Goal: Information Seeking & Learning: Learn about a topic

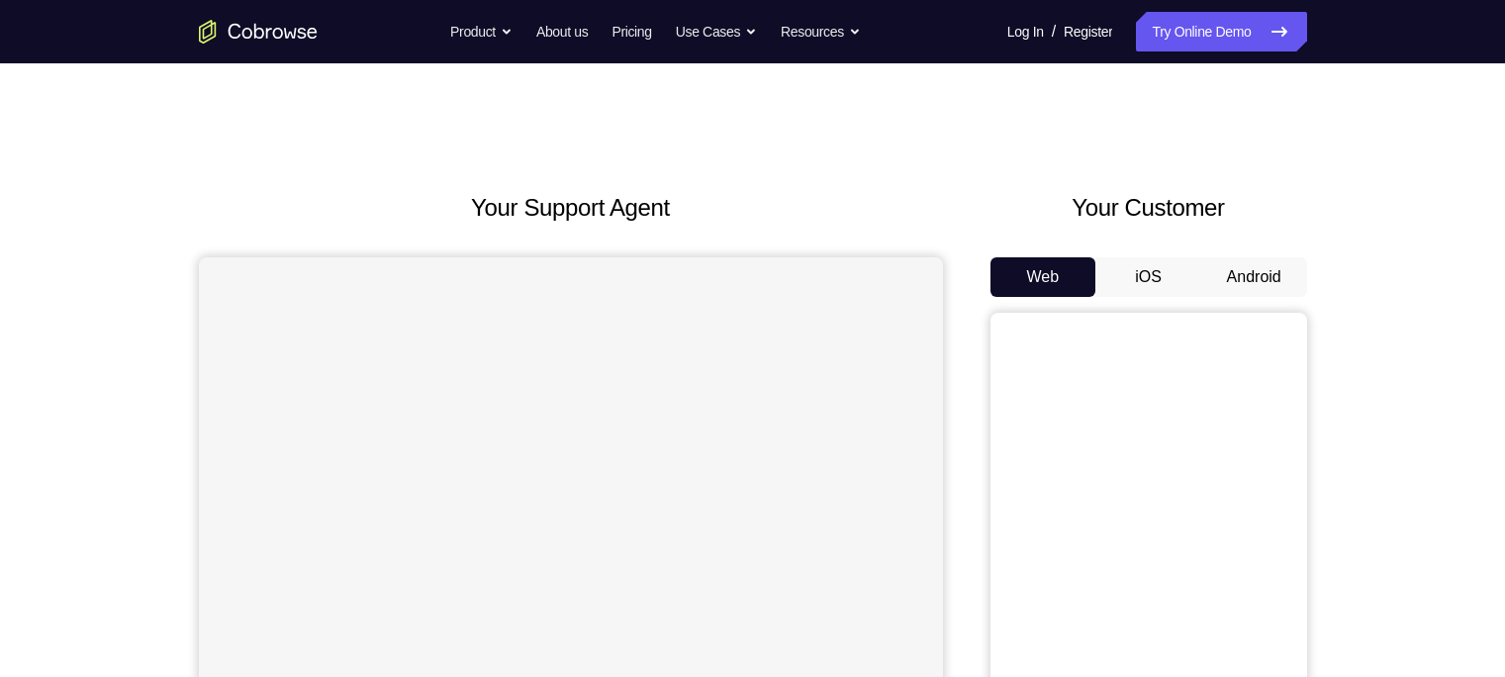
scroll to position [143, 0]
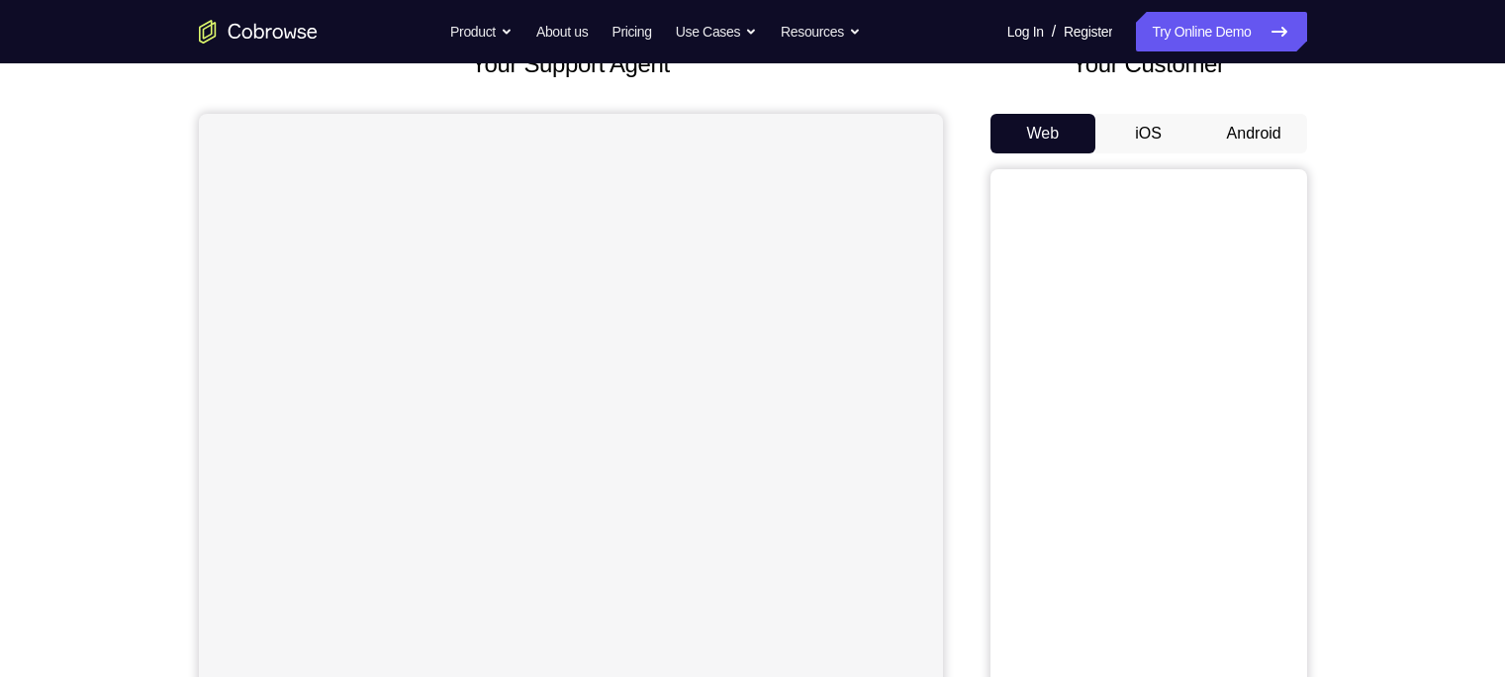
click at [1248, 129] on button "Android" at bounding box center [1254, 134] width 106 height 40
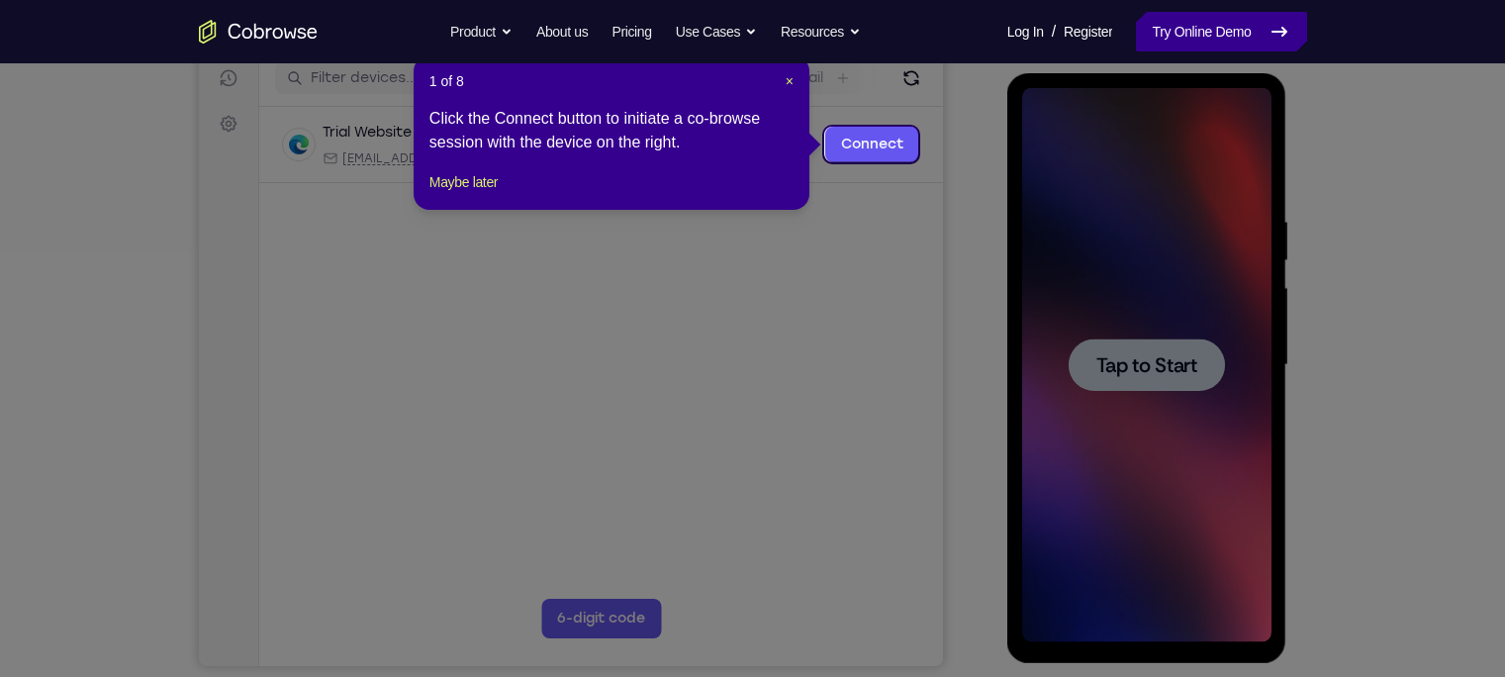
scroll to position [0, 0]
click at [493, 194] on button "Maybe later" at bounding box center [463, 182] width 68 height 24
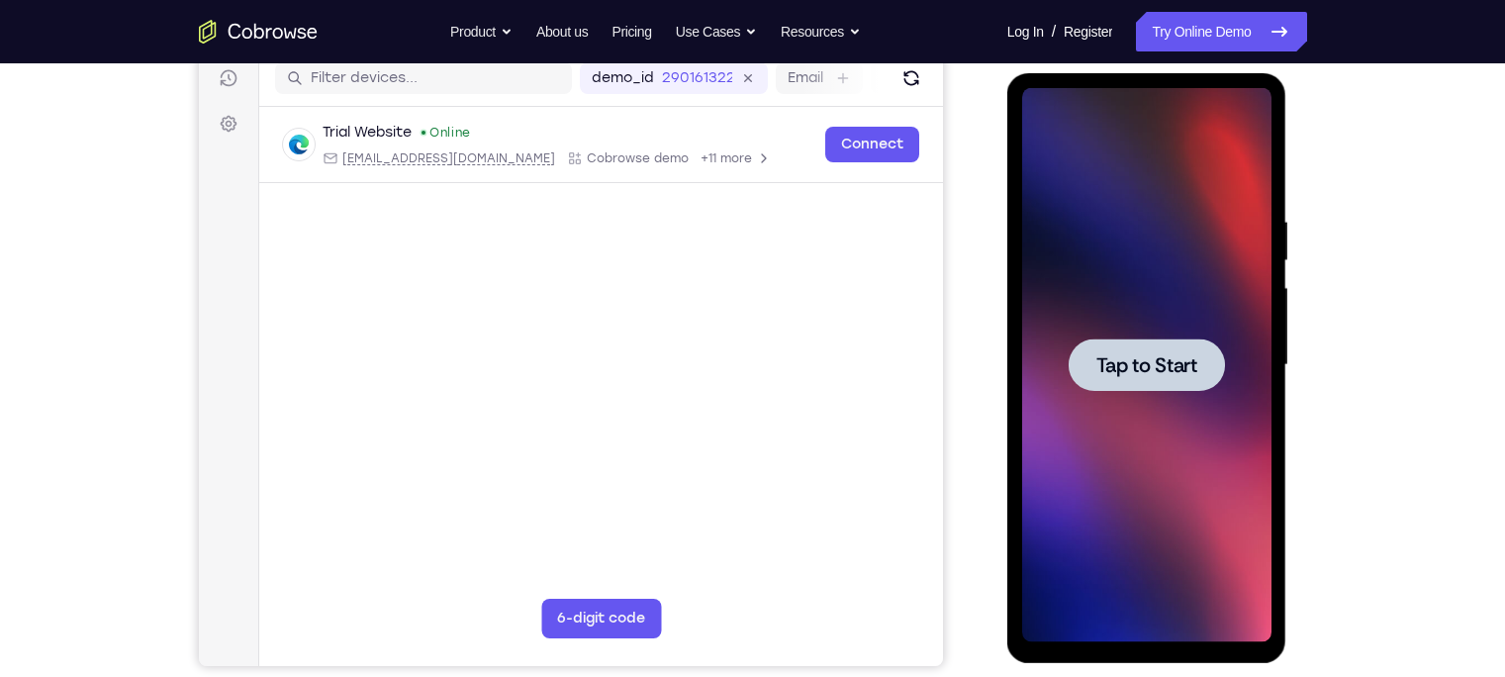
click at [1182, 358] on span "Tap to Start" at bounding box center [1146, 365] width 101 height 20
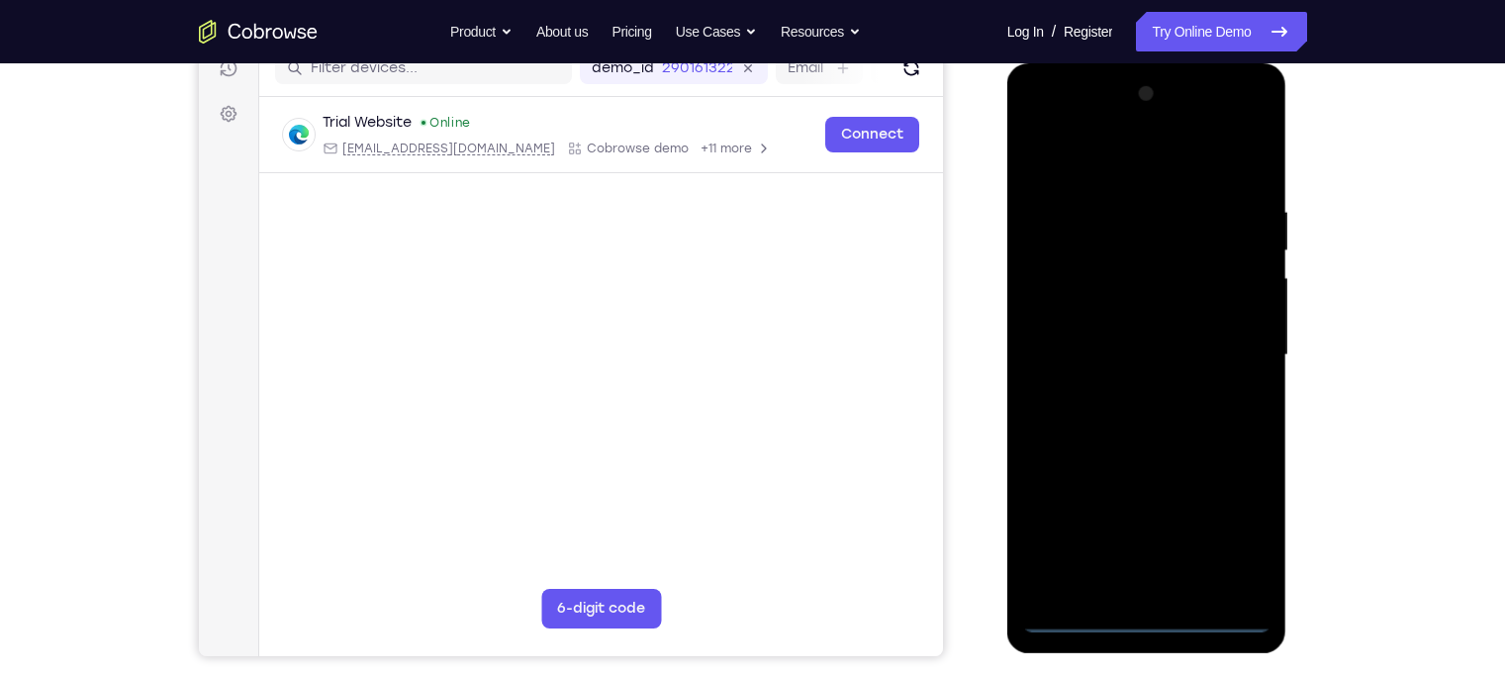
scroll to position [262, 0]
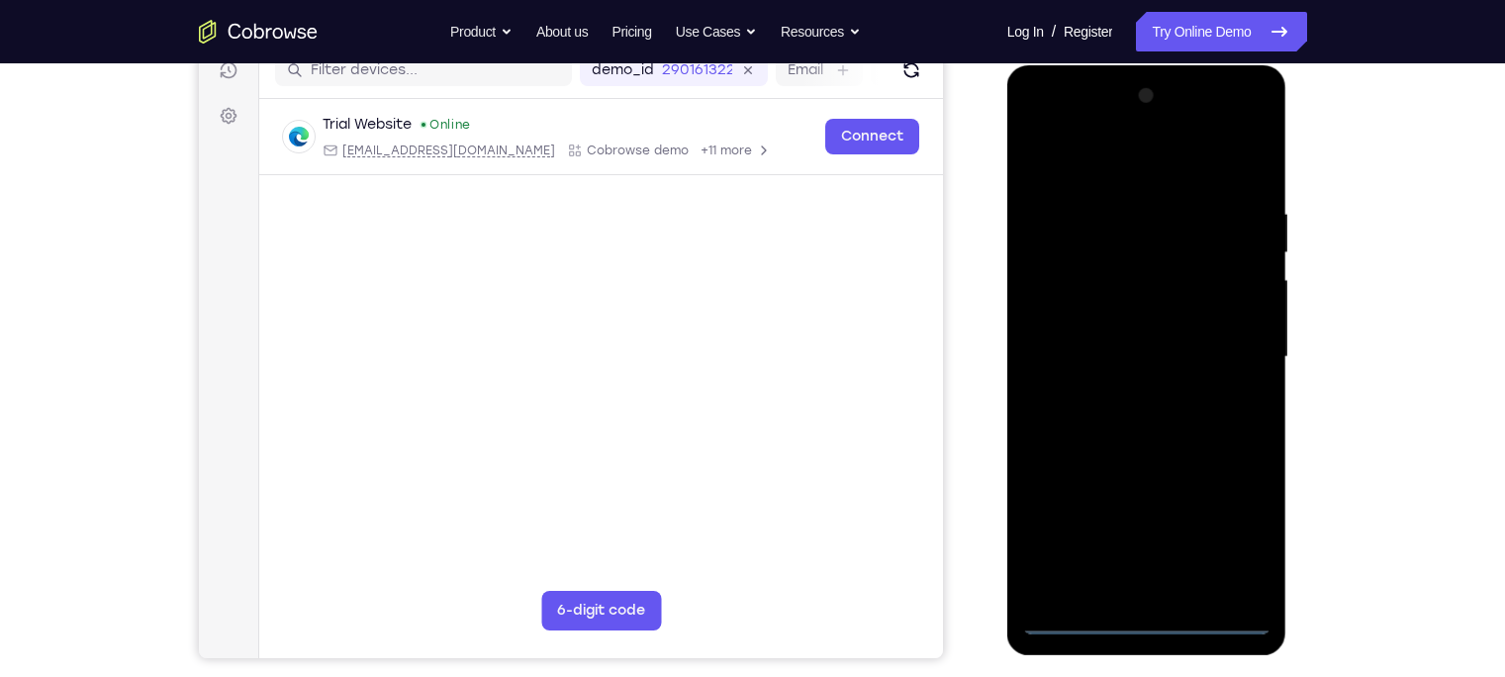
click at [1148, 610] on div at bounding box center [1146, 357] width 249 height 554
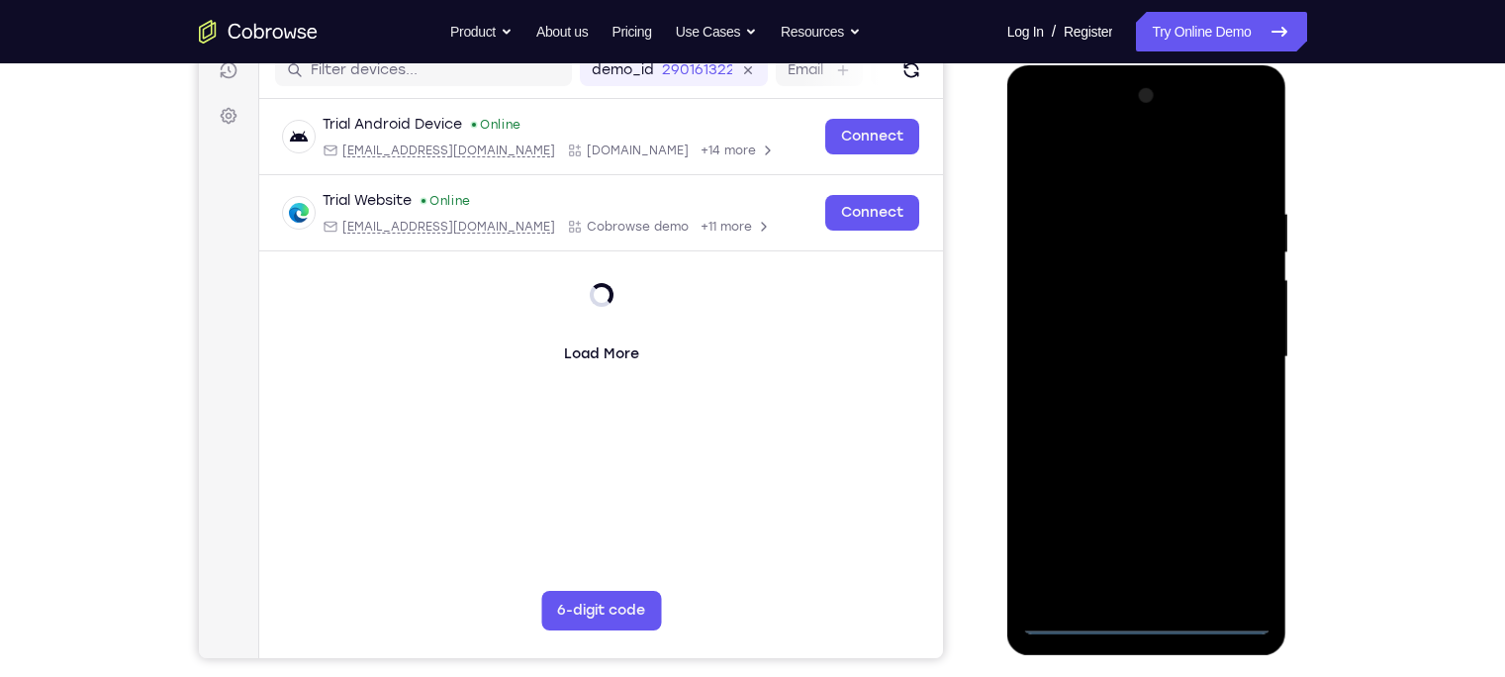
click at [1148, 614] on div at bounding box center [1146, 357] width 249 height 554
click at [1236, 528] on div at bounding box center [1146, 357] width 249 height 554
click at [1041, 124] on div at bounding box center [1146, 357] width 249 height 554
click at [1232, 347] on div at bounding box center [1146, 357] width 249 height 554
click at [1167, 590] on div at bounding box center [1146, 357] width 249 height 554
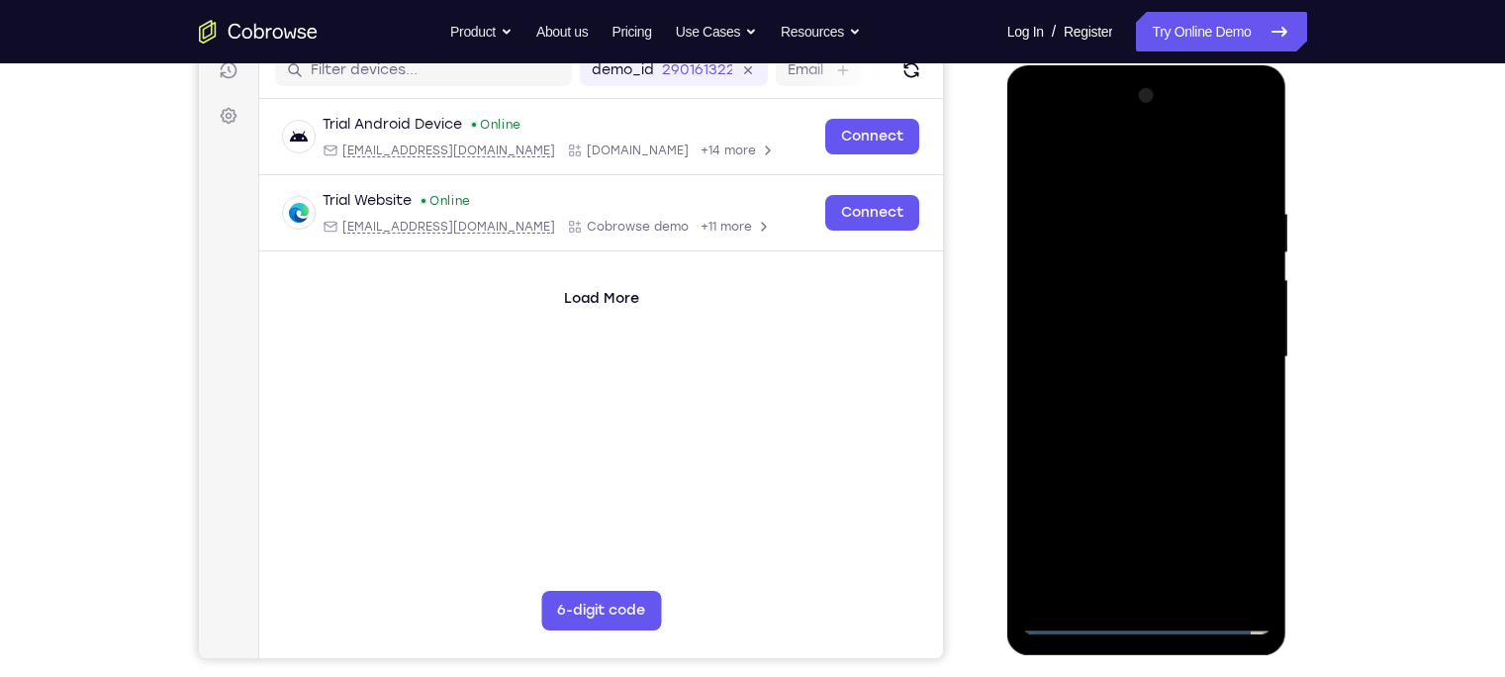
click at [1199, 340] on div at bounding box center [1146, 357] width 249 height 554
click at [1097, 284] on div at bounding box center [1146, 357] width 249 height 554
click at [1086, 358] on div at bounding box center [1146, 357] width 249 height 554
click at [1098, 429] on div at bounding box center [1146, 357] width 249 height 554
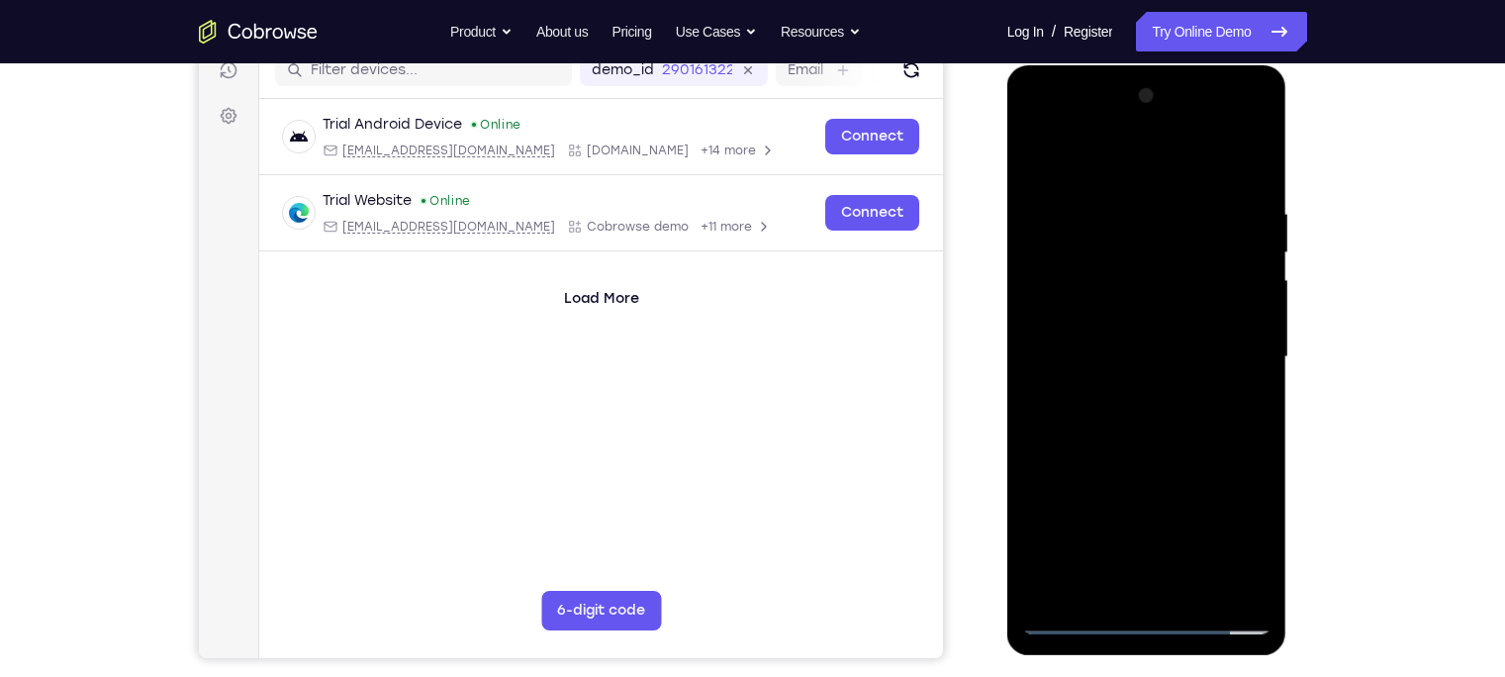
click at [1143, 409] on div at bounding box center [1146, 357] width 249 height 554
drag, startPoint x: 1139, startPoint y: 178, endPoint x: 1139, endPoint y: 140, distance: 37.6
click at [1139, 140] on div at bounding box center [1146, 357] width 249 height 554
click at [1112, 413] on div at bounding box center [1146, 357] width 249 height 554
click at [1150, 441] on div at bounding box center [1146, 357] width 249 height 554
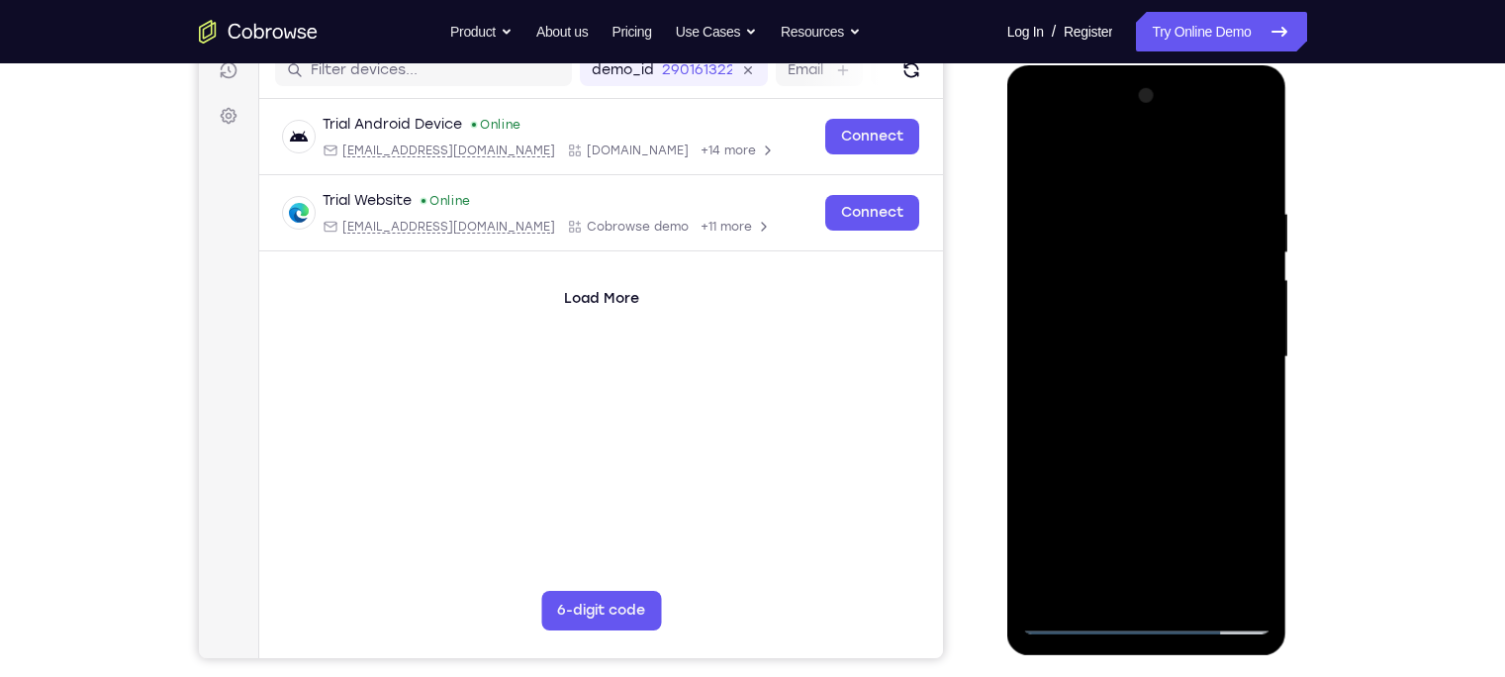
click at [1131, 197] on div at bounding box center [1146, 357] width 249 height 554
click at [1253, 318] on div at bounding box center [1146, 357] width 249 height 554
click at [1254, 353] on div at bounding box center [1146, 357] width 249 height 554
click at [1247, 353] on div at bounding box center [1146, 357] width 249 height 554
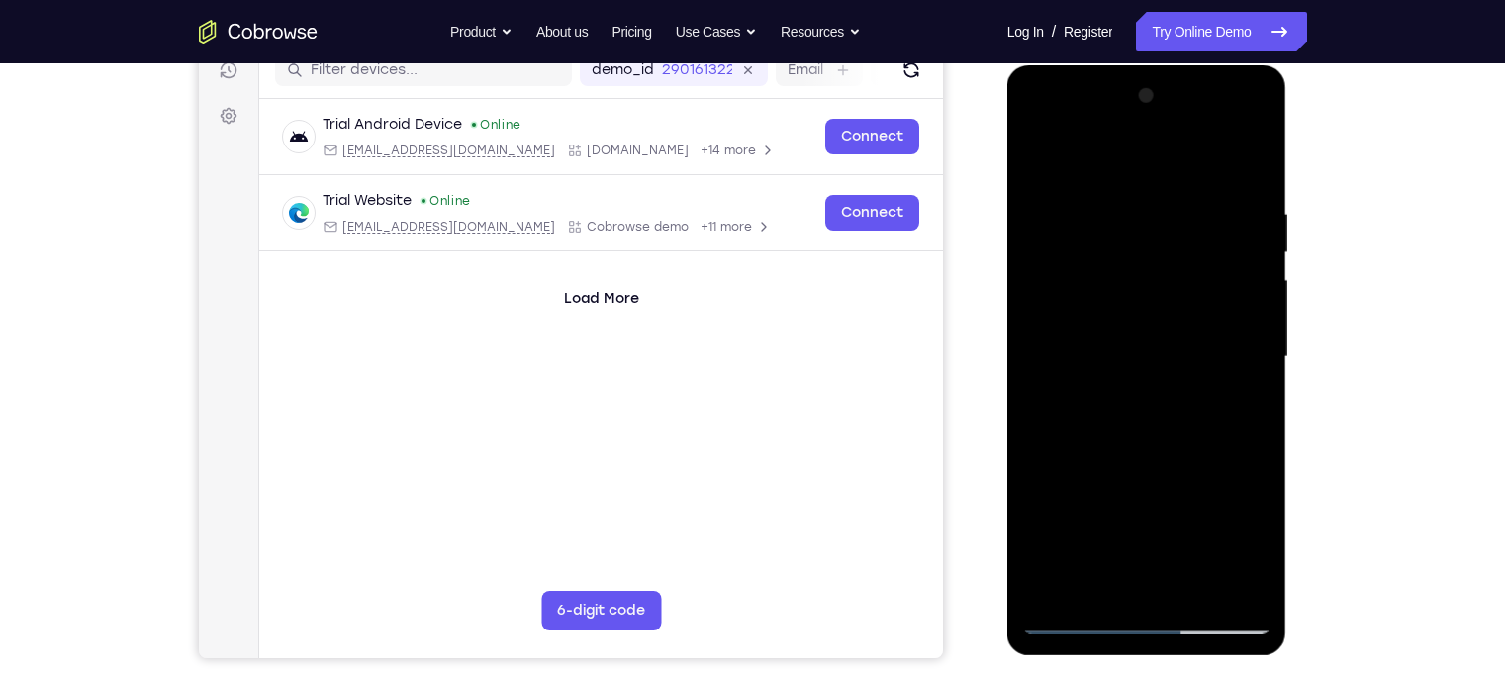
click at [1247, 353] on div at bounding box center [1146, 357] width 249 height 554
click at [1248, 162] on div at bounding box center [1146, 357] width 249 height 554
click at [1196, 589] on div at bounding box center [1146, 357] width 249 height 554
click at [1184, 467] on div at bounding box center [1146, 357] width 249 height 554
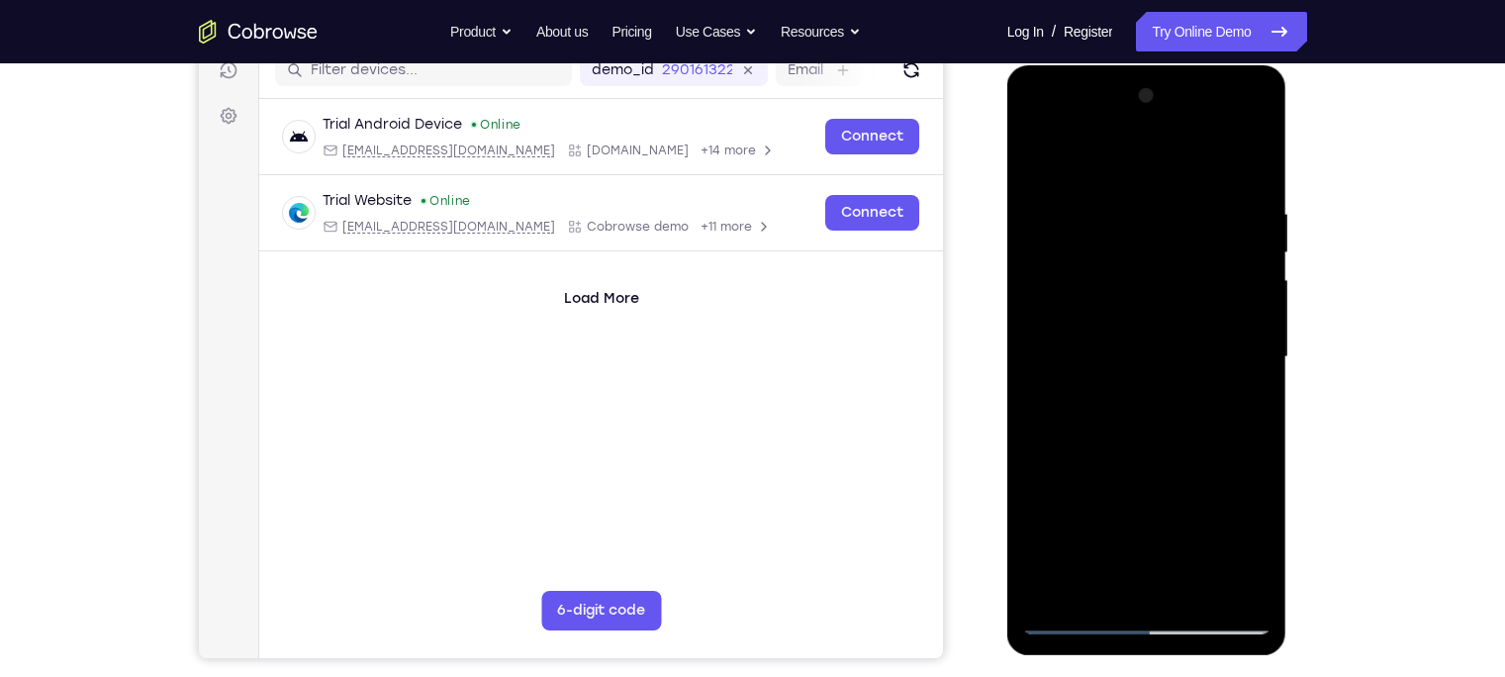
click at [1195, 301] on div at bounding box center [1146, 357] width 249 height 554
click at [1040, 154] on div at bounding box center [1146, 357] width 249 height 554
click at [1043, 144] on div at bounding box center [1146, 357] width 249 height 554
drag, startPoint x: 1163, startPoint y: 467, endPoint x: 1151, endPoint y: 242, distance: 224.9
click at [1151, 242] on div at bounding box center [1146, 357] width 249 height 554
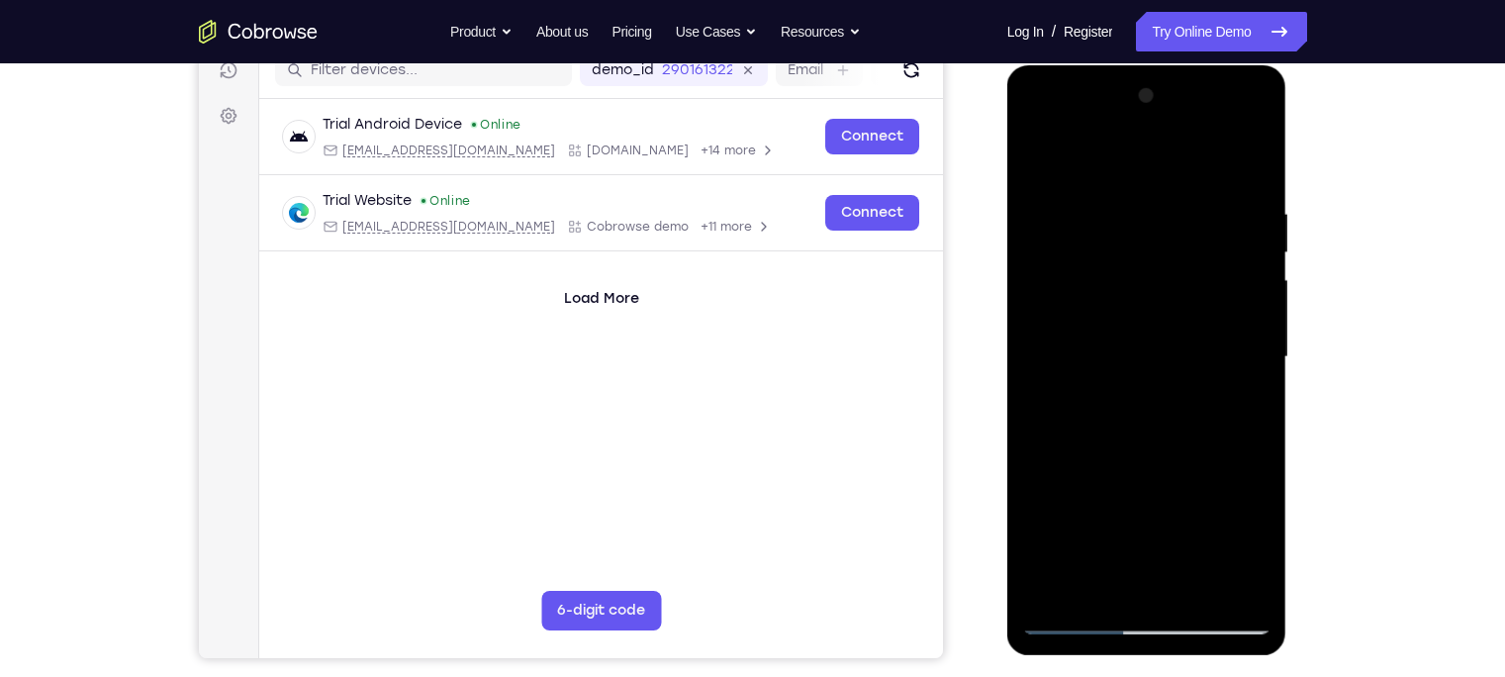
drag, startPoint x: 1106, startPoint y: 559, endPoint x: 1111, endPoint y: 286, distance: 273.1
click at [1111, 286] on div at bounding box center [1146, 357] width 249 height 554
drag, startPoint x: 1121, startPoint y: 388, endPoint x: 1118, endPoint y: 277, distance: 110.8
click at [1118, 277] on div at bounding box center [1146, 357] width 249 height 554
click at [1090, 253] on div at bounding box center [1146, 357] width 249 height 554
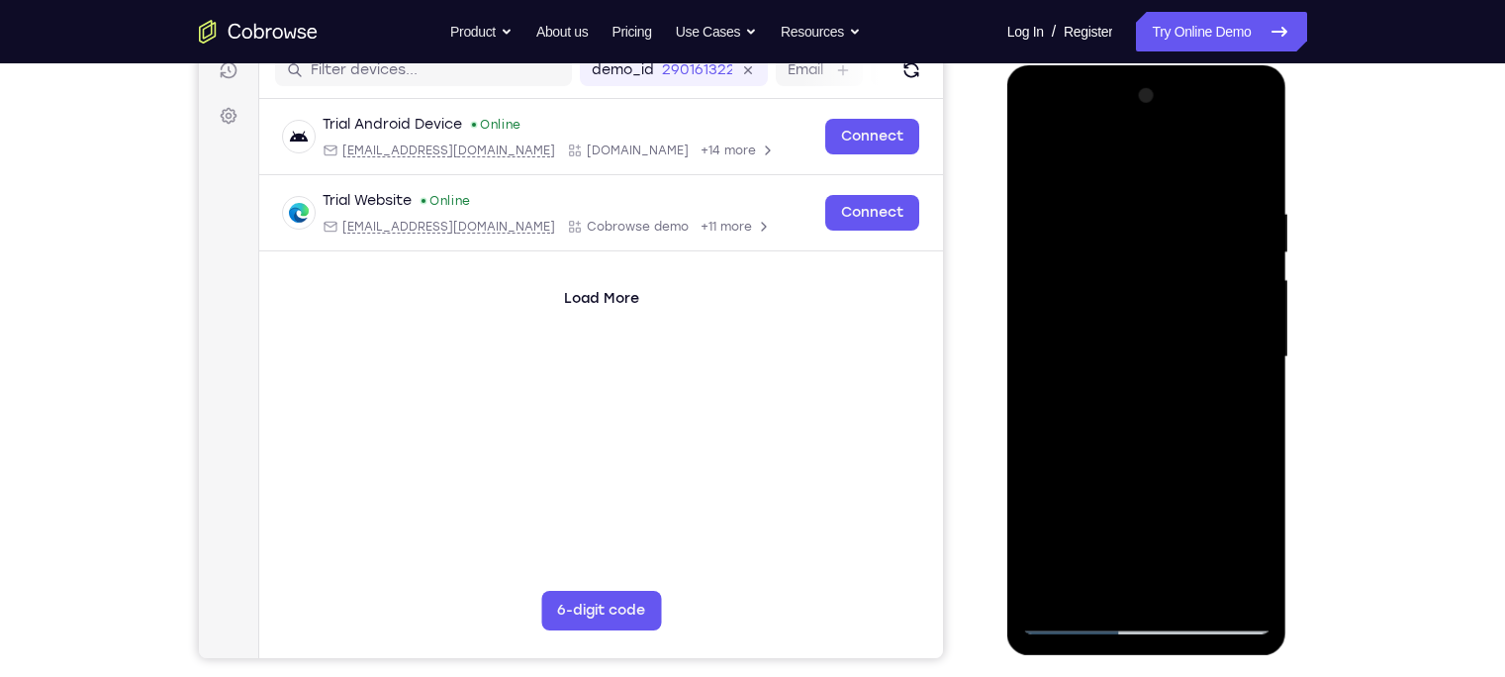
drag, startPoint x: 1152, startPoint y: 467, endPoint x: 1113, endPoint y: 149, distance: 320.0
click at [1113, 149] on div at bounding box center [1146, 357] width 249 height 554
drag, startPoint x: 1139, startPoint y: 526, endPoint x: 1130, endPoint y: 249, distance: 277.1
click at [1130, 249] on div at bounding box center [1146, 357] width 249 height 554
drag, startPoint x: 1120, startPoint y: 372, endPoint x: 1110, endPoint y: 244, distance: 128.0
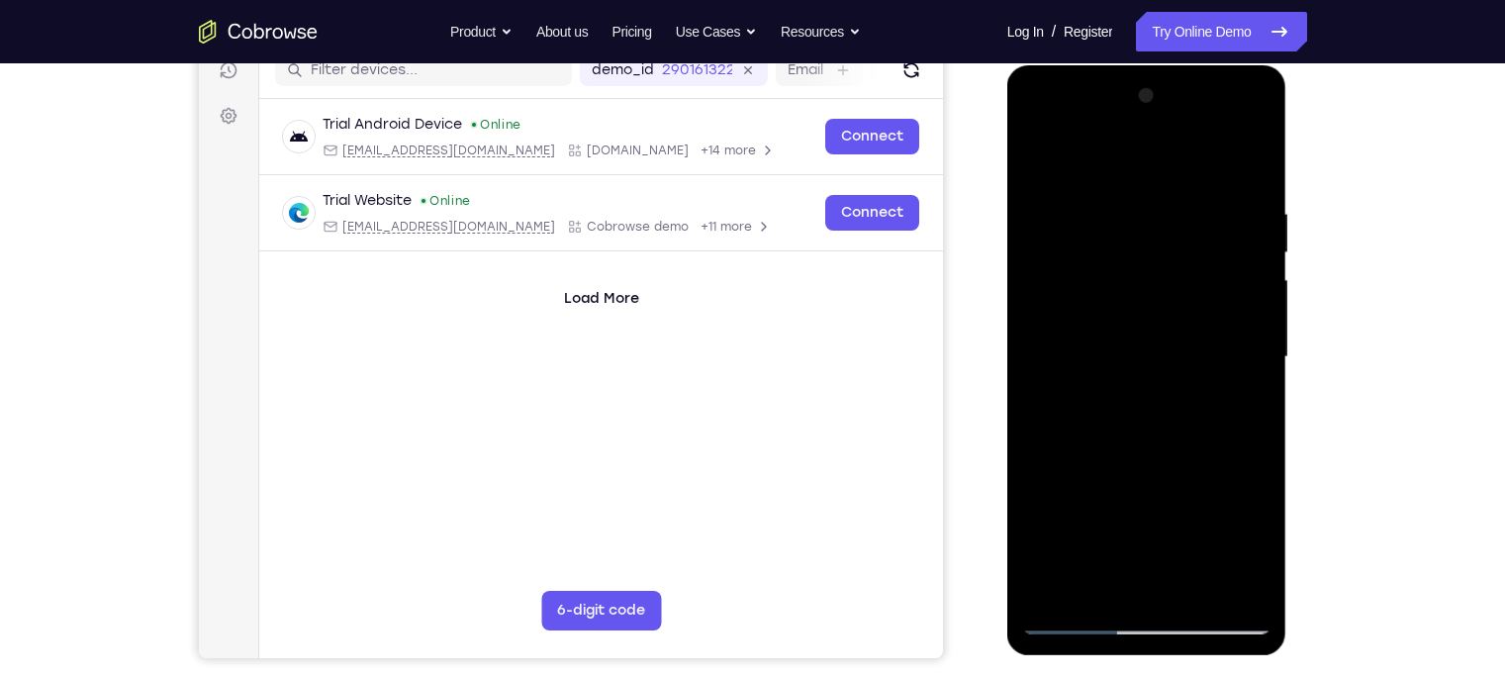
click at [1110, 244] on div at bounding box center [1146, 357] width 249 height 554
drag, startPoint x: 1135, startPoint y: 498, endPoint x: 1136, endPoint y: 277, distance: 220.6
click at [1136, 277] on div at bounding box center [1146, 357] width 249 height 554
drag, startPoint x: 1150, startPoint y: 302, endPoint x: 1151, endPoint y: 255, distance: 46.5
click at [1151, 255] on div at bounding box center [1146, 357] width 249 height 554
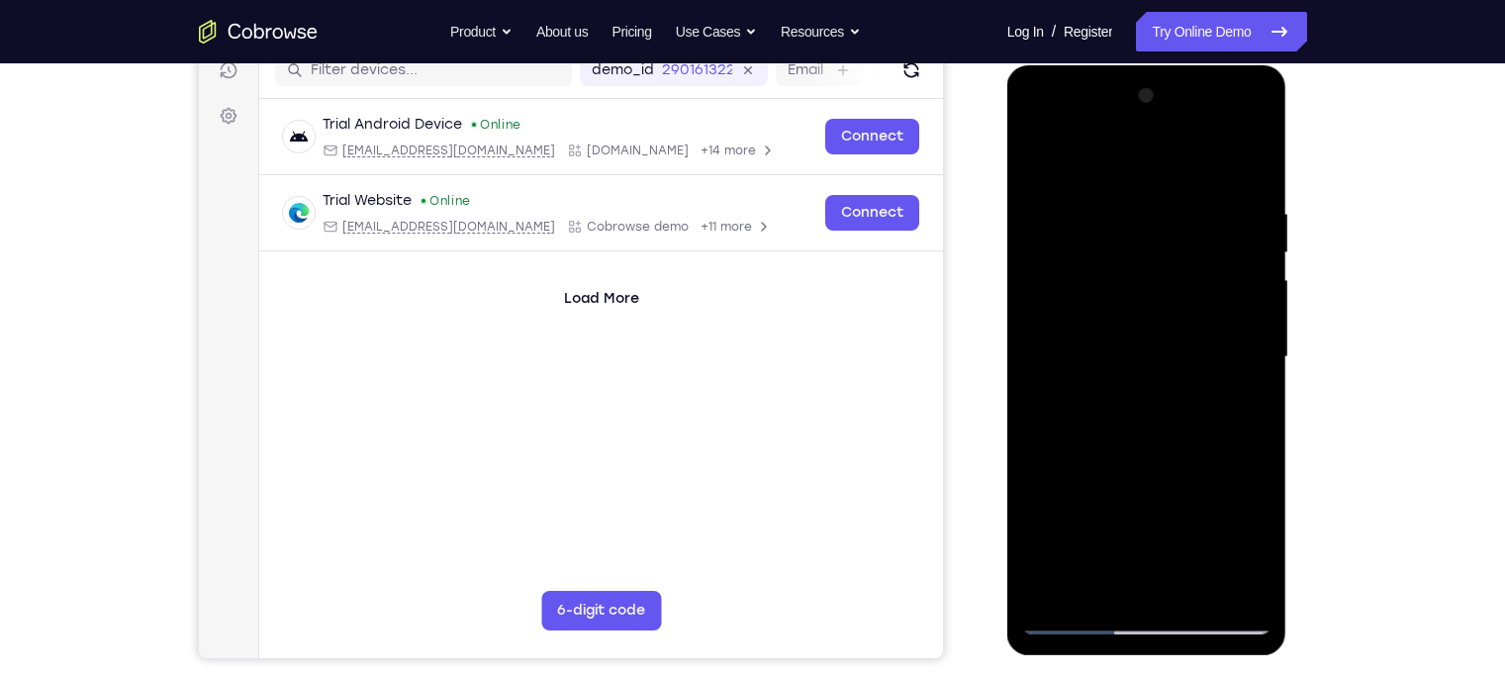
drag, startPoint x: 1128, startPoint y: 476, endPoint x: 1114, endPoint y: 269, distance: 207.2
click at [1114, 269] on div at bounding box center [1146, 357] width 249 height 554
drag, startPoint x: 1163, startPoint y: 485, endPoint x: 1155, endPoint y: 350, distance: 134.8
click at [1155, 350] on div at bounding box center [1146, 357] width 249 height 554
drag, startPoint x: 1177, startPoint y: 471, endPoint x: 1184, endPoint y: 299, distance: 172.3
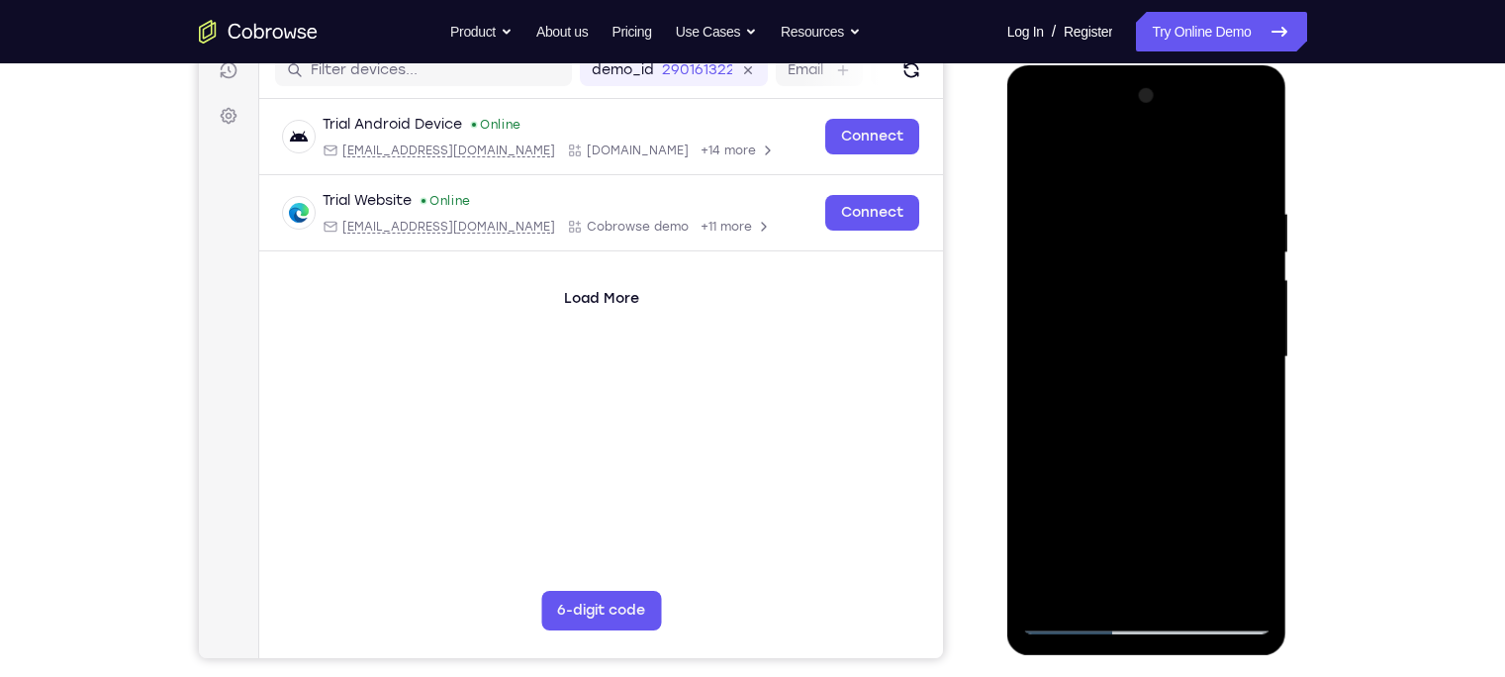
click at [1184, 299] on div at bounding box center [1146, 357] width 249 height 554
drag, startPoint x: 1153, startPoint y: 436, endPoint x: 1134, endPoint y: 211, distance: 226.4
click at [1134, 211] on div at bounding box center [1146, 357] width 249 height 554
drag, startPoint x: 1101, startPoint y: 299, endPoint x: 1097, endPoint y: 249, distance: 49.6
click at [1097, 249] on div at bounding box center [1146, 357] width 249 height 554
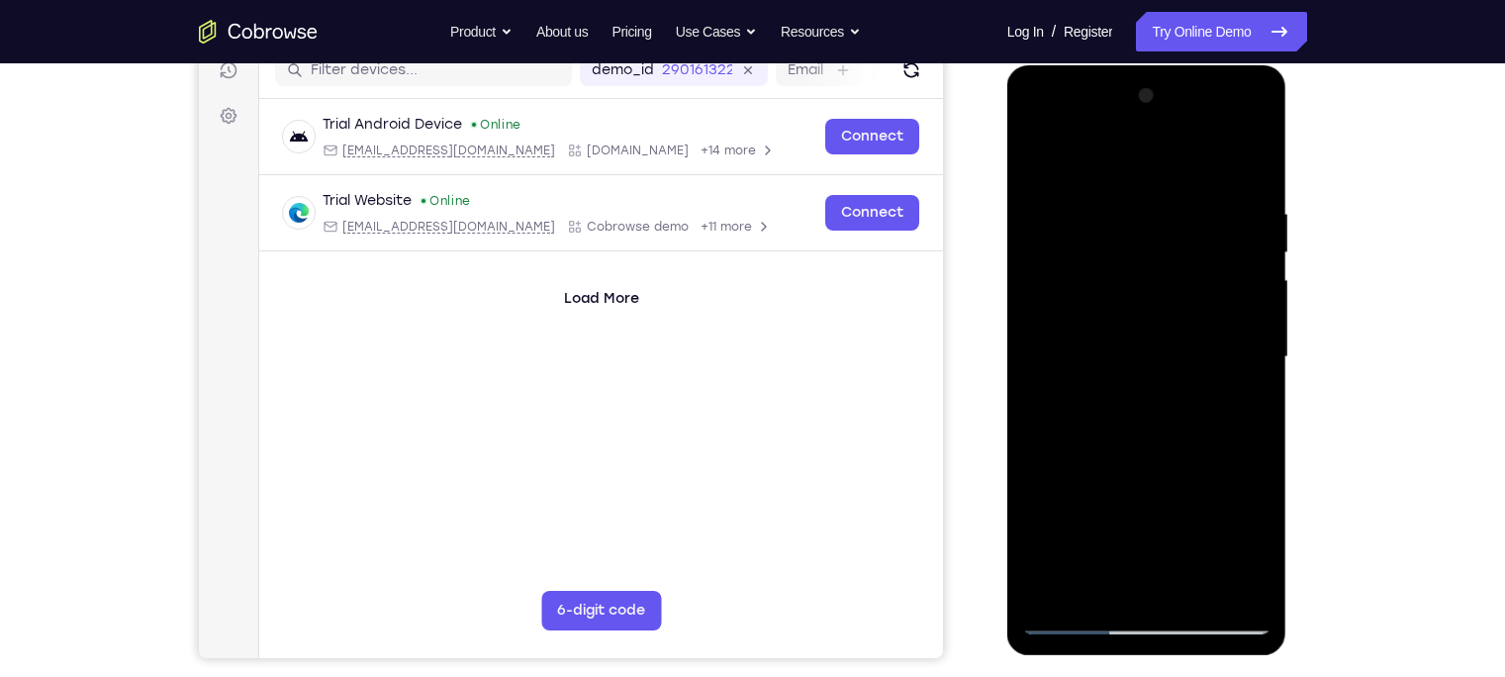
drag, startPoint x: 1110, startPoint y: 379, endPoint x: 1099, endPoint y: 245, distance: 134.0
click at [1099, 245] on div at bounding box center [1146, 357] width 249 height 554
drag, startPoint x: 1153, startPoint y: 396, endPoint x: 1116, endPoint y: 177, distance: 221.8
click at [1116, 177] on div at bounding box center [1146, 357] width 249 height 554
drag, startPoint x: 1156, startPoint y: 431, endPoint x: 1122, endPoint y: 149, distance: 284.1
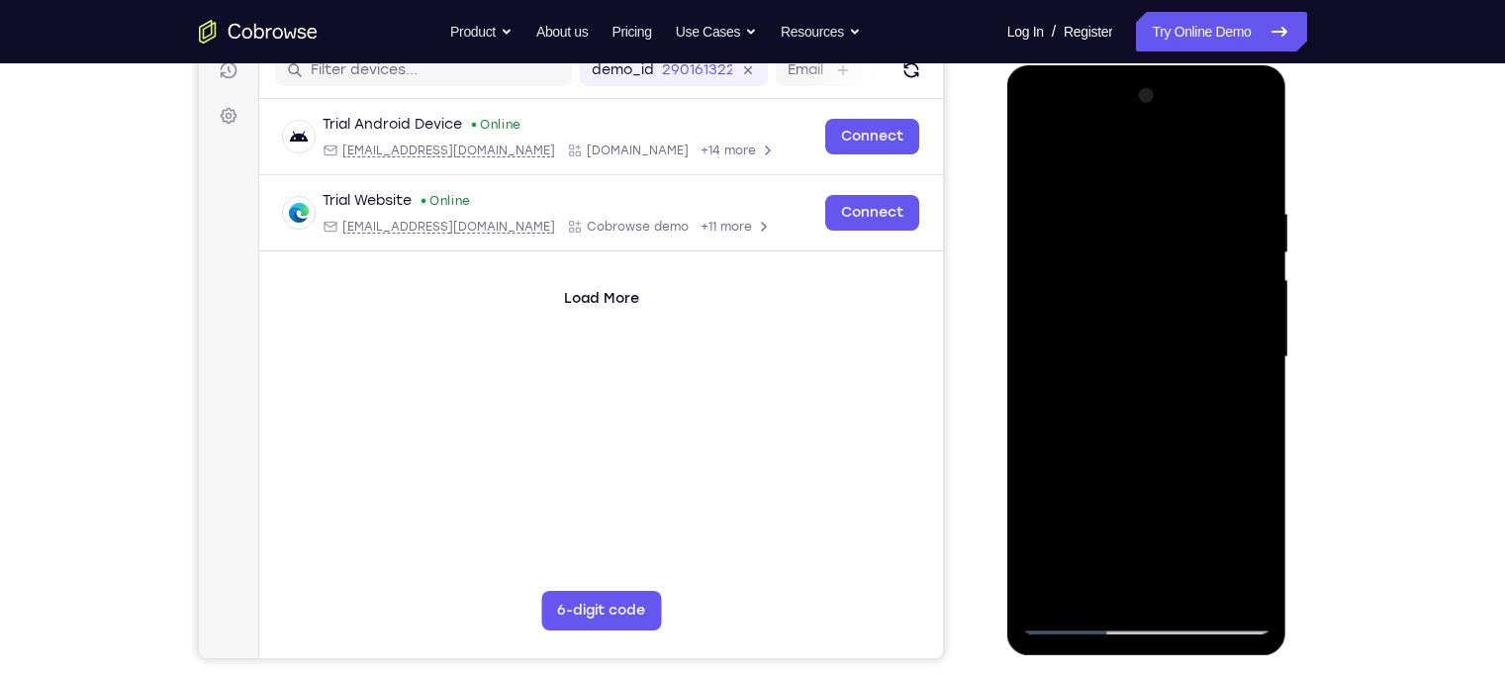
click at [1122, 149] on div at bounding box center [1146, 357] width 249 height 554
drag, startPoint x: 1173, startPoint y: 516, endPoint x: 1139, endPoint y: 405, distance: 117.0
click at [1117, 65] on html "Online web based iOS Simulators and Android Emulators. Run iPhone, iPad, Mobile…" at bounding box center [1148, 362] width 282 height 594
drag, startPoint x: 1144, startPoint y: 464, endPoint x: 1139, endPoint y: 277, distance: 187.0
click at [1139, 277] on div at bounding box center [1146, 357] width 249 height 554
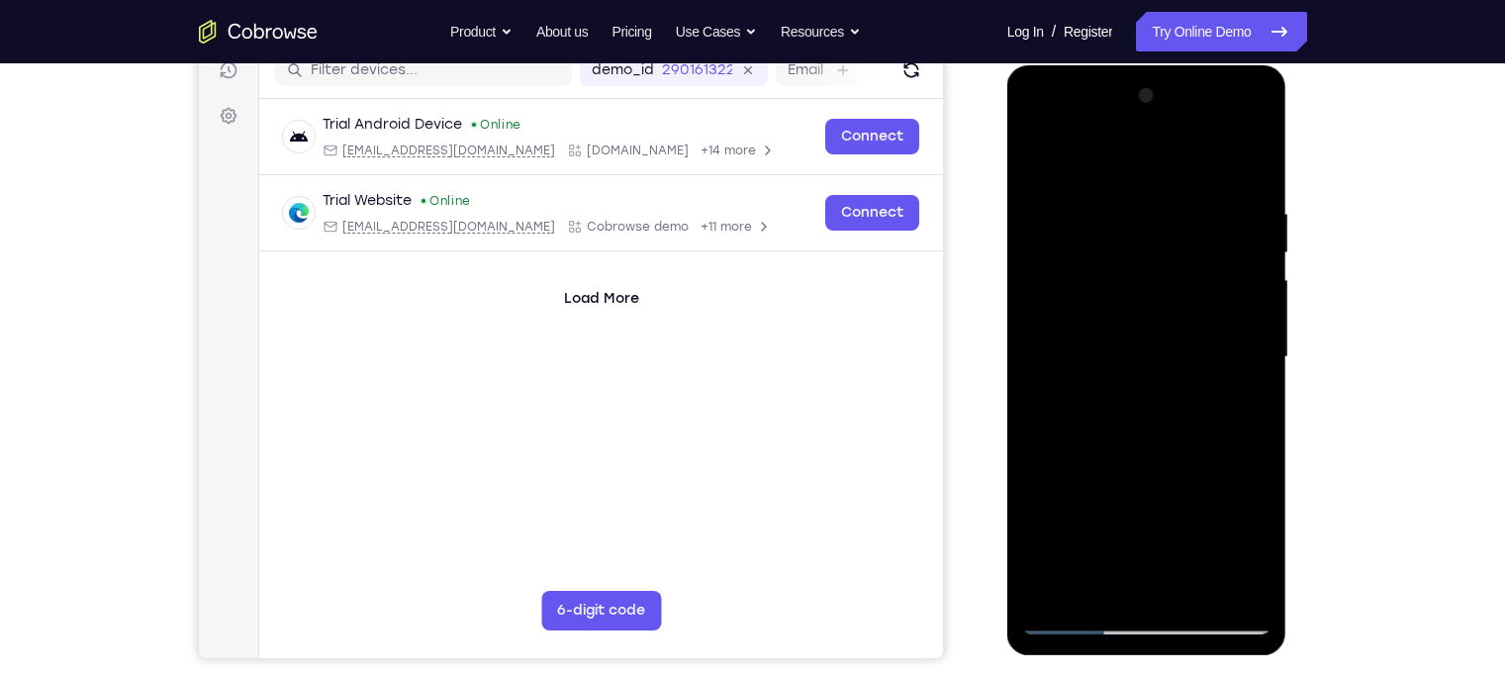
drag, startPoint x: 1138, startPoint y: 439, endPoint x: 1101, endPoint y: 259, distance: 183.7
click at [1101, 259] on div at bounding box center [1146, 357] width 249 height 554
drag, startPoint x: 1143, startPoint y: 508, endPoint x: 1100, endPoint y: 249, distance: 262.7
click at [1100, 249] on div at bounding box center [1146, 357] width 249 height 554
drag, startPoint x: 1172, startPoint y: 503, endPoint x: 1143, endPoint y: 202, distance: 302.2
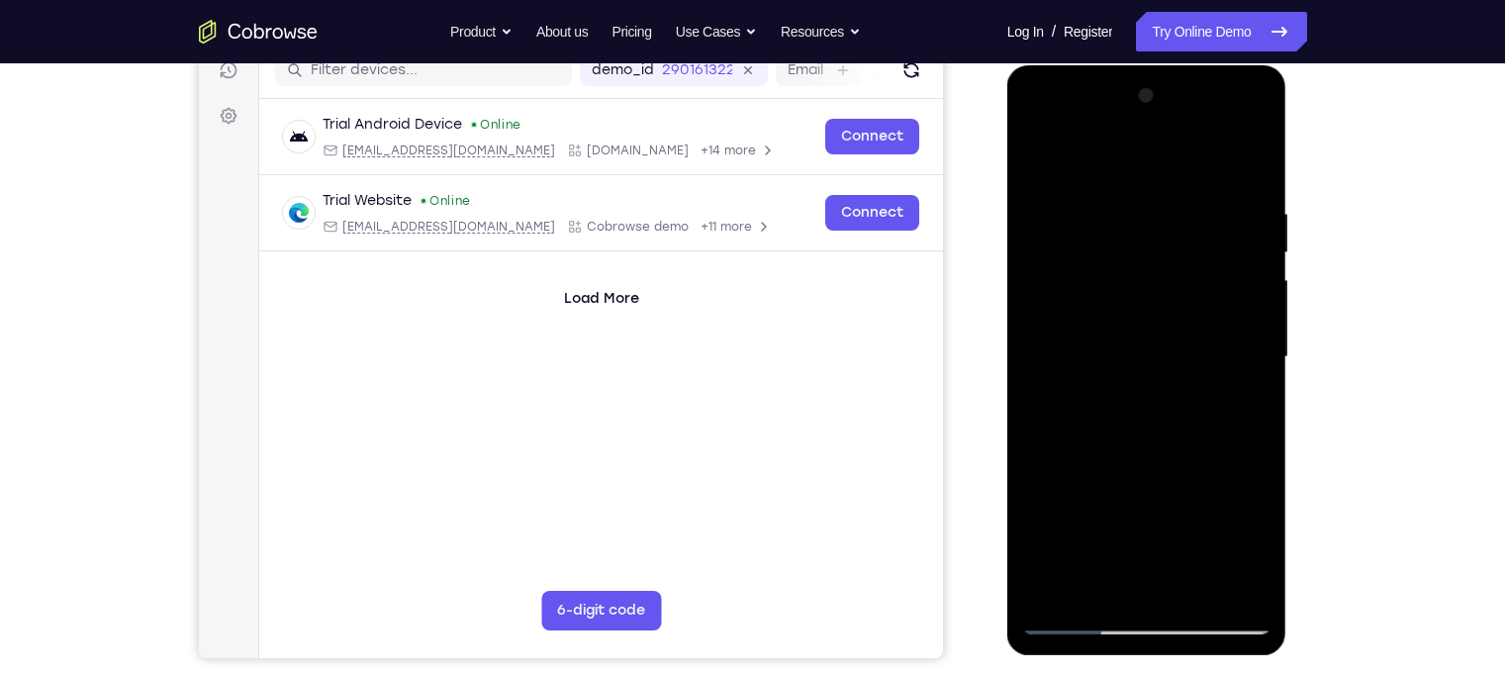
click at [1143, 202] on div at bounding box center [1146, 357] width 249 height 554
drag, startPoint x: 1157, startPoint y: 442, endPoint x: 1151, endPoint y: 275, distance: 167.3
click at [1151, 275] on div at bounding box center [1146, 357] width 249 height 554
drag, startPoint x: 1159, startPoint y: 459, endPoint x: 1137, endPoint y: 249, distance: 211.0
click at [1137, 249] on div at bounding box center [1146, 357] width 249 height 554
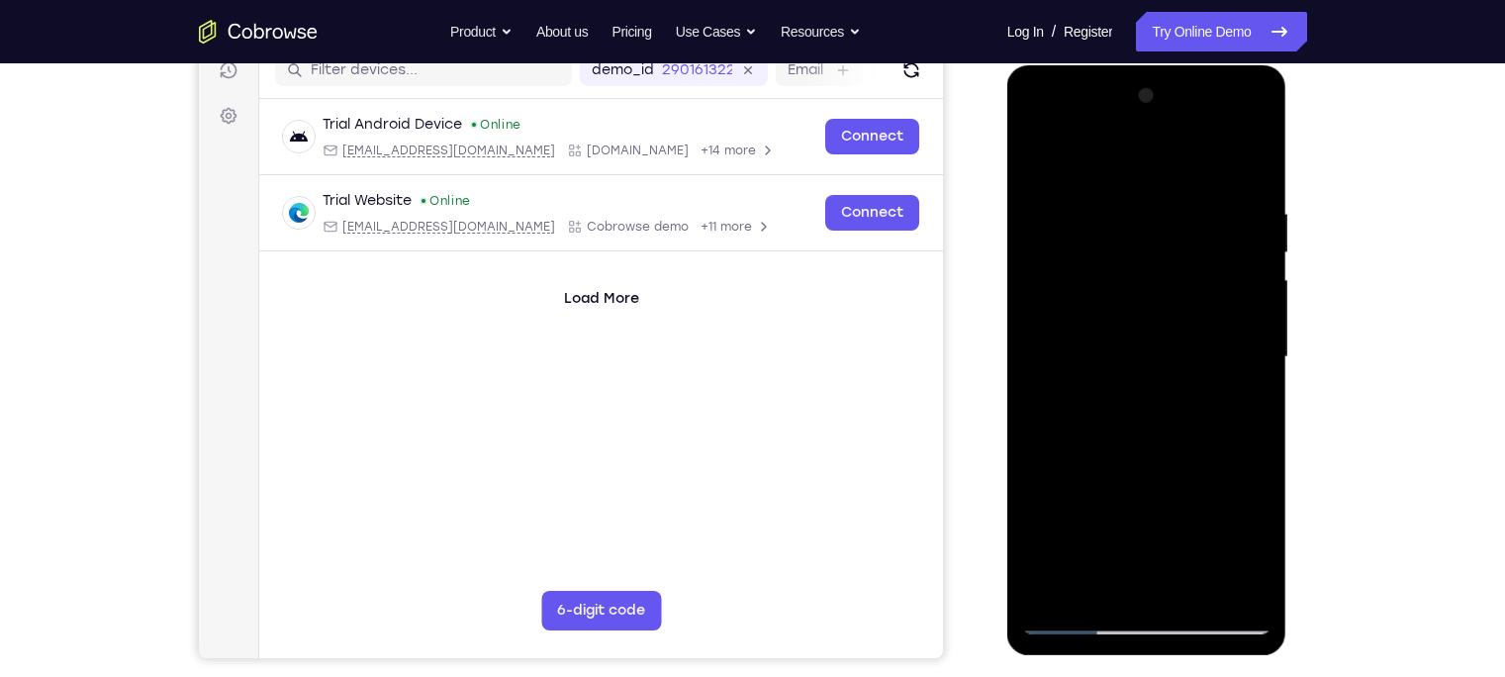
drag, startPoint x: 1112, startPoint y: 431, endPoint x: 1111, endPoint y: 296, distance: 135.5
click at [1111, 296] on div at bounding box center [1146, 357] width 249 height 554
drag, startPoint x: 1146, startPoint y: 313, endPoint x: 1146, endPoint y: 242, distance: 70.2
click at [1146, 242] on div at bounding box center [1146, 357] width 249 height 554
click at [1237, 587] on div at bounding box center [1146, 357] width 249 height 554
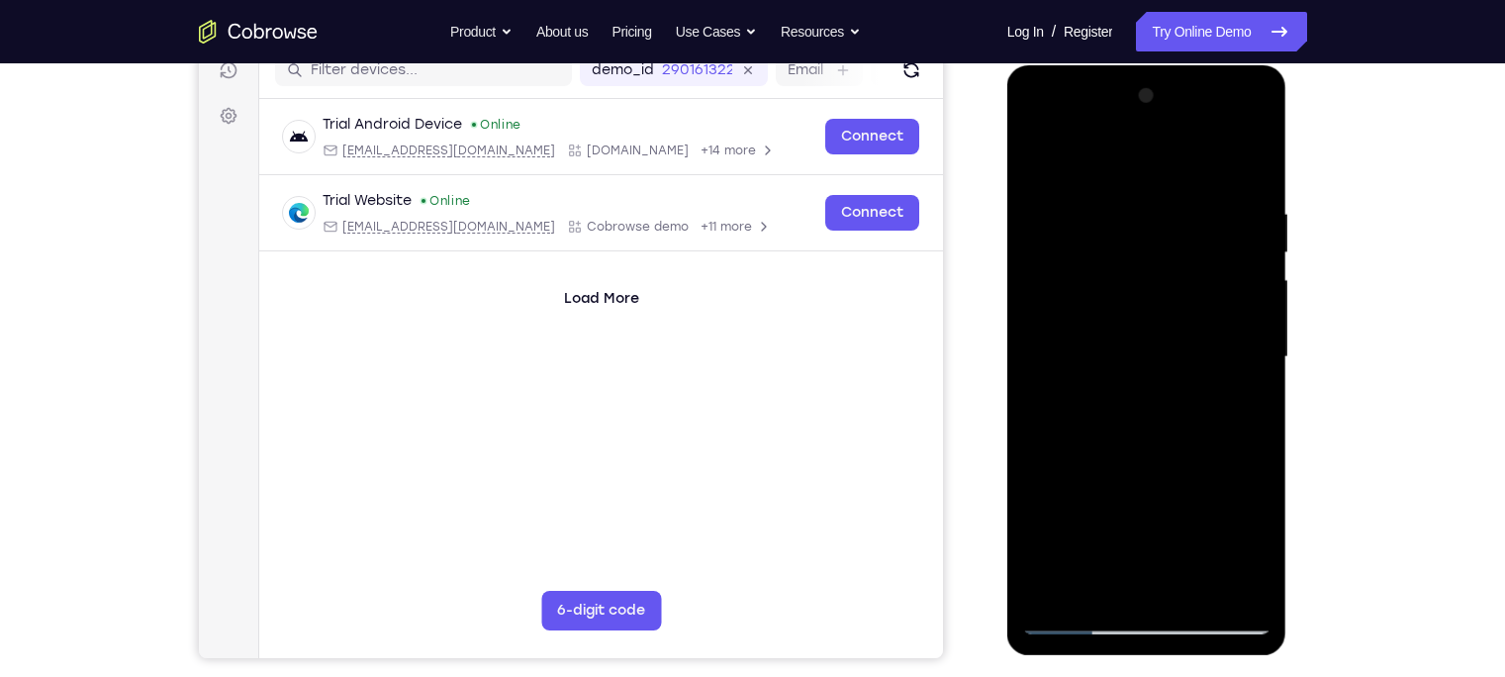
drag, startPoint x: 1197, startPoint y: 284, endPoint x: 1151, endPoint y: 574, distance: 293.4
click at [1151, 574] on div at bounding box center [1146, 357] width 249 height 554
drag, startPoint x: 1160, startPoint y: 480, endPoint x: 1156, endPoint y: 496, distance: 16.3
click at [1156, 496] on div at bounding box center [1146, 357] width 249 height 554
drag, startPoint x: 1175, startPoint y: 367, endPoint x: 1127, endPoint y: 527, distance: 167.4
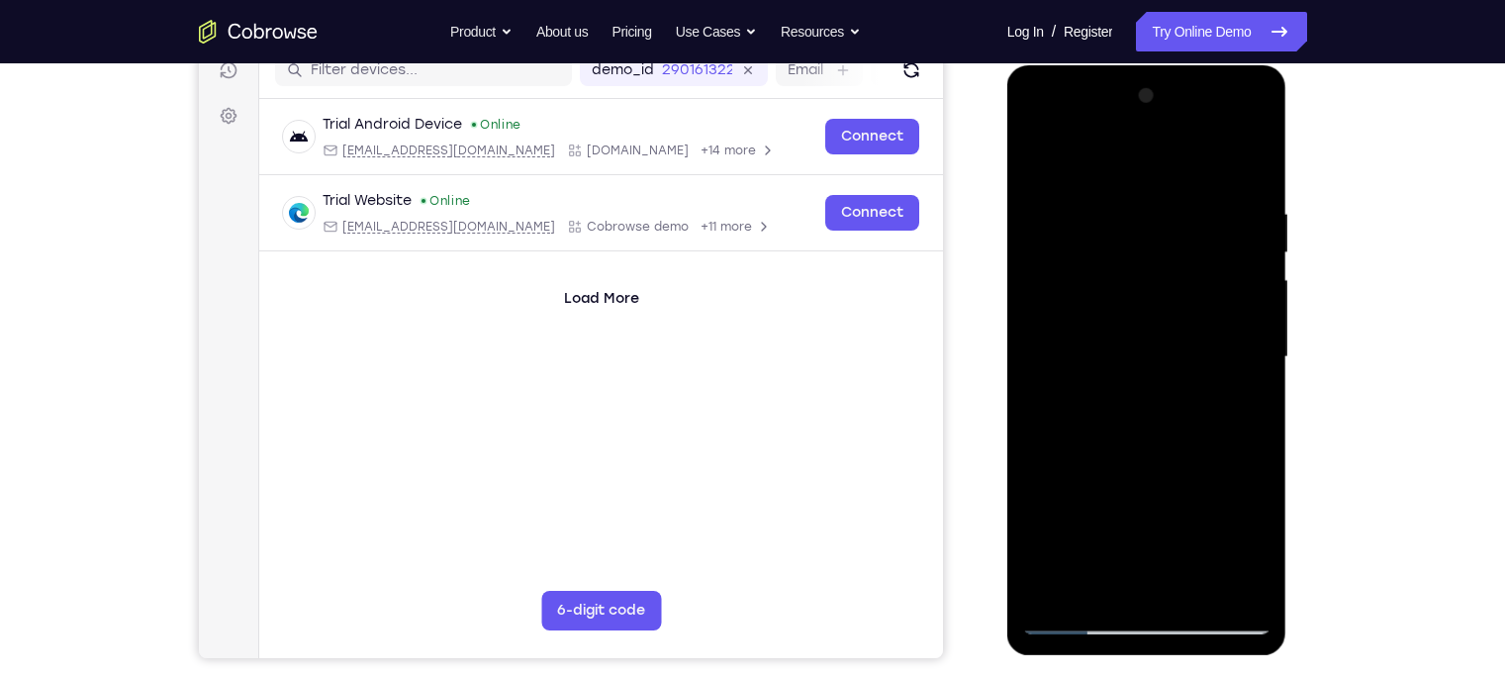
click at [1127, 527] on div at bounding box center [1146, 357] width 249 height 554
drag, startPoint x: 1149, startPoint y: 357, endPoint x: 1120, endPoint y: 519, distance: 164.8
click at [1120, 519] on div at bounding box center [1146, 357] width 249 height 554
click at [1133, 492] on div at bounding box center [1146, 357] width 249 height 554
drag, startPoint x: 1150, startPoint y: 357, endPoint x: 1119, endPoint y: 543, distance: 188.5
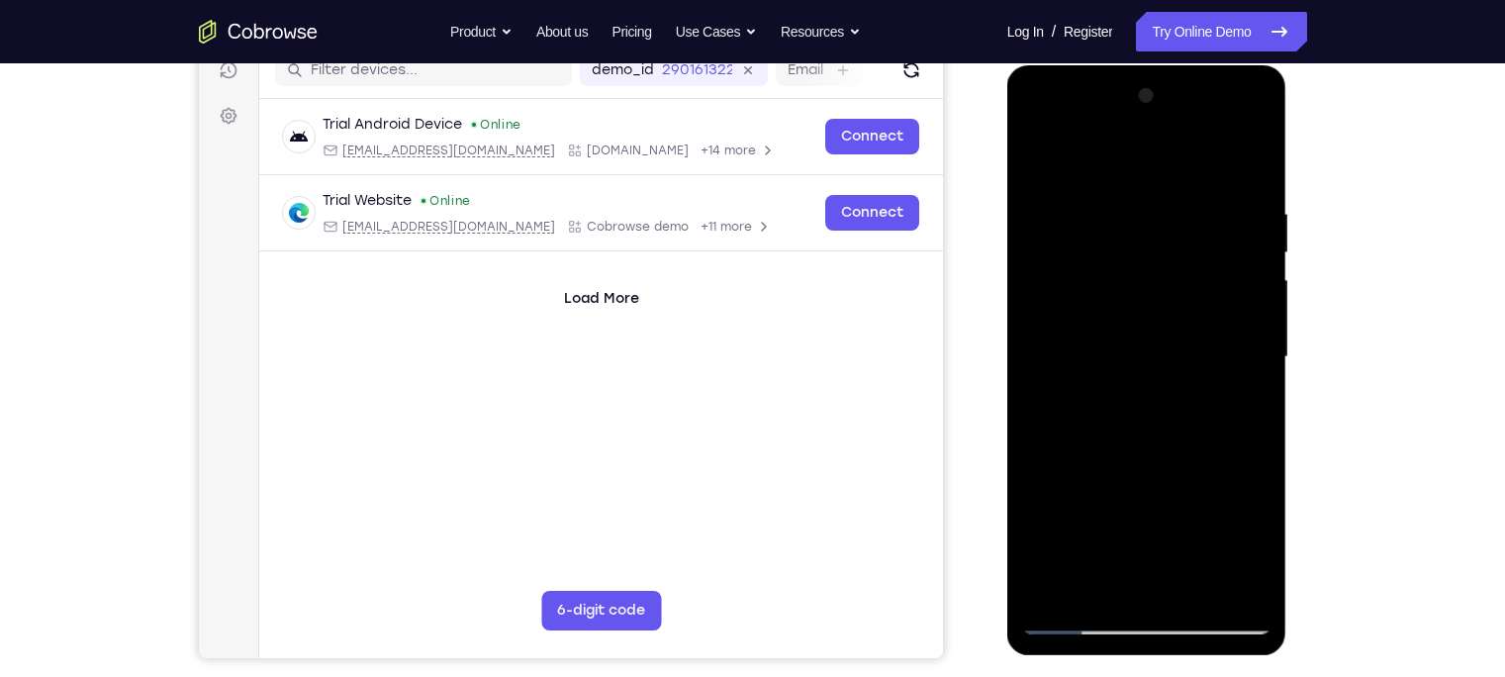
click at [1119, 543] on div at bounding box center [1146, 357] width 249 height 554
click at [1038, 153] on div at bounding box center [1146, 357] width 249 height 554
drag
click at [1165, 293] on div at bounding box center [1146, 357] width 249 height 554
click at [1214, 315] on div at bounding box center [1146, 357] width 249 height 554
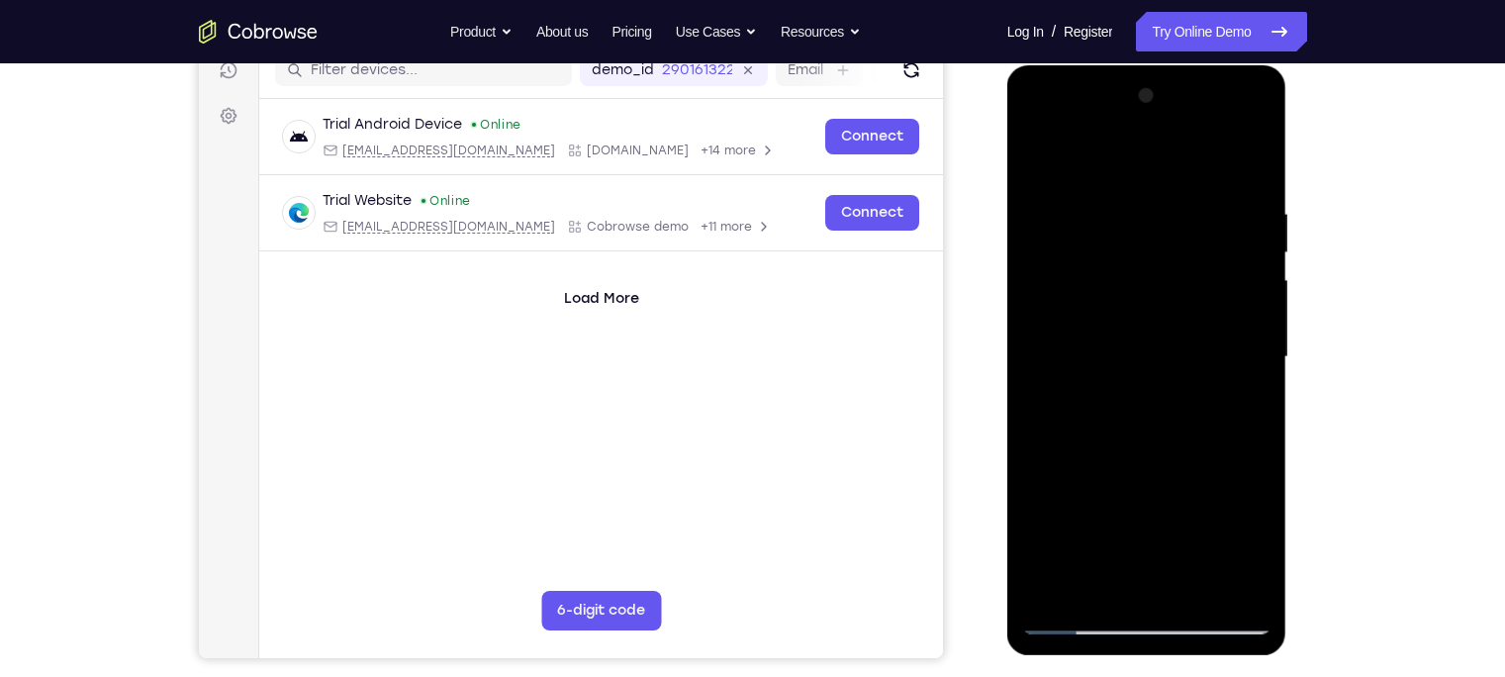
click at [1099, 443] on div at bounding box center [1146, 357] width 249 height 554
click at [1258, 365] on div at bounding box center [1146, 357] width 249 height 554
click at [1256, 367] on div at bounding box center [1146, 357] width 249 height 554
click at [1261, 369] on div at bounding box center [1146, 357] width 249 height 554
click at [1255, 369] on div at bounding box center [1146, 357] width 249 height 554
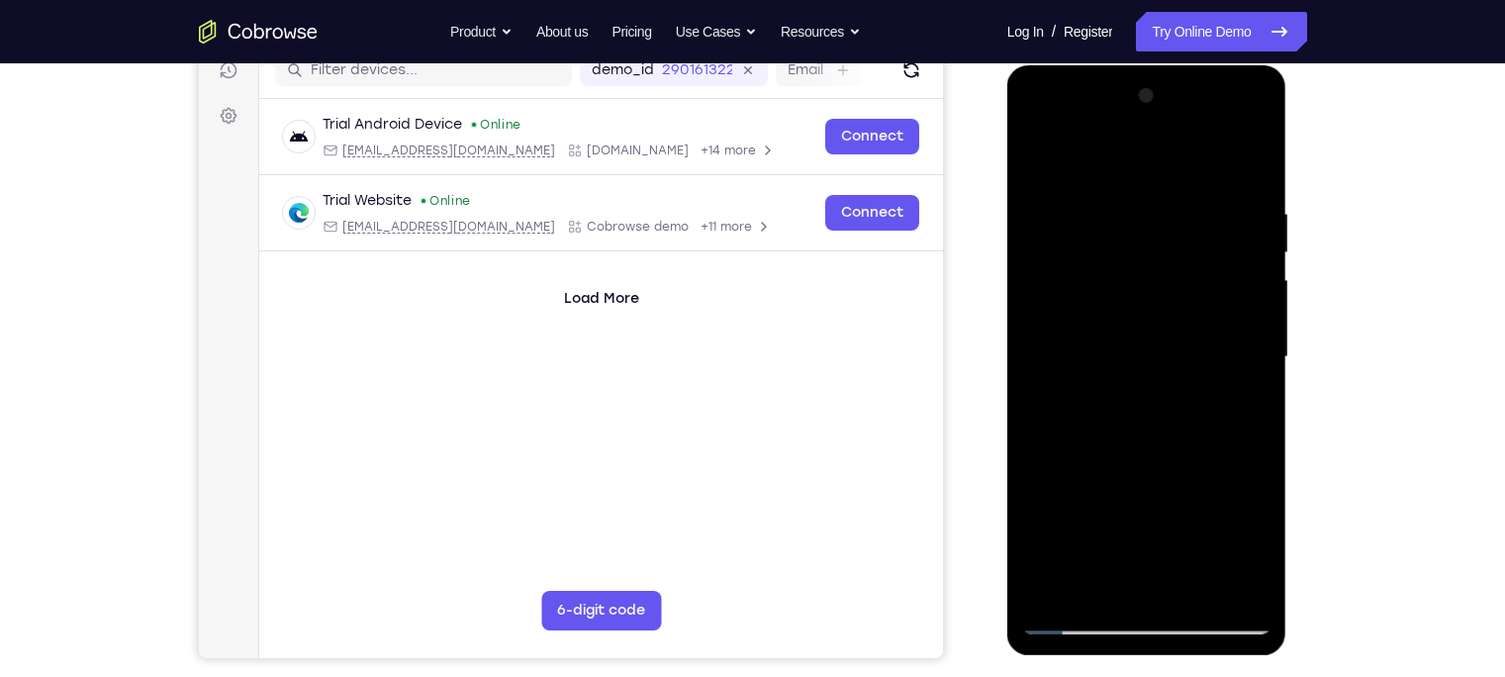
click at [1255, 369] on div at bounding box center [1146, 357] width 249 height 554
click at [1038, 151] on div at bounding box center [1146, 357] width 249 height 554
drag, startPoint x: 1150, startPoint y: 459, endPoint x: 1111, endPoint y: 323, distance: 140.9
click at [1111, 323] on div at bounding box center [1146, 357] width 249 height 554
drag, startPoint x: 1162, startPoint y: 431, endPoint x: 1135, endPoint y: 334, distance: 100.8
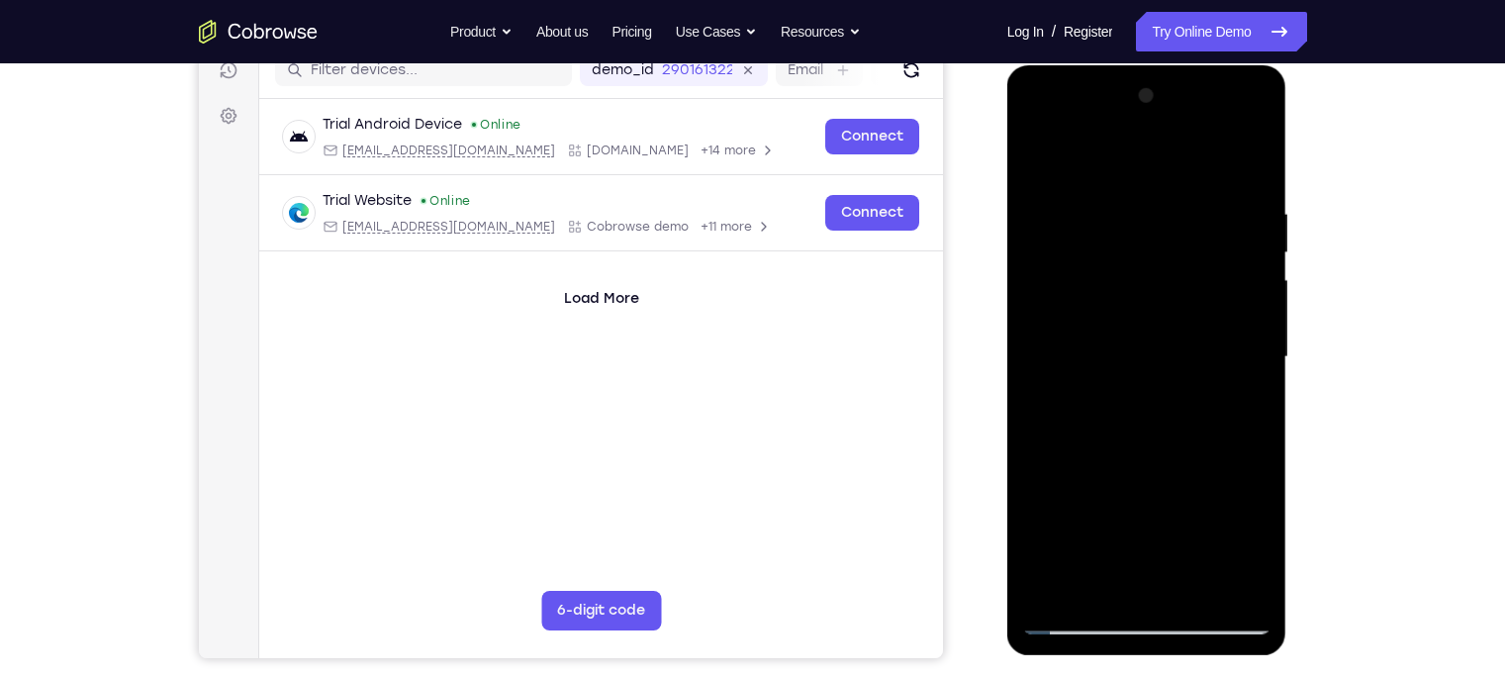
click at [1135, 334] on div at bounding box center [1146, 357] width 249 height 554
click at [1145, 418] on div at bounding box center [1146, 357] width 249 height 554
drag, startPoint x: 1127, startPoint y: 326, endPoint x: 1107, endPoint y: 424, distance: 99.9
click at [1107, 424] on div at bounding box center [1146, 357] width 249 height 554
drag, startPoint x: 1180, startPoint y: 333, endPoint x: 1171, endPoint y: 426, distance: 93.4
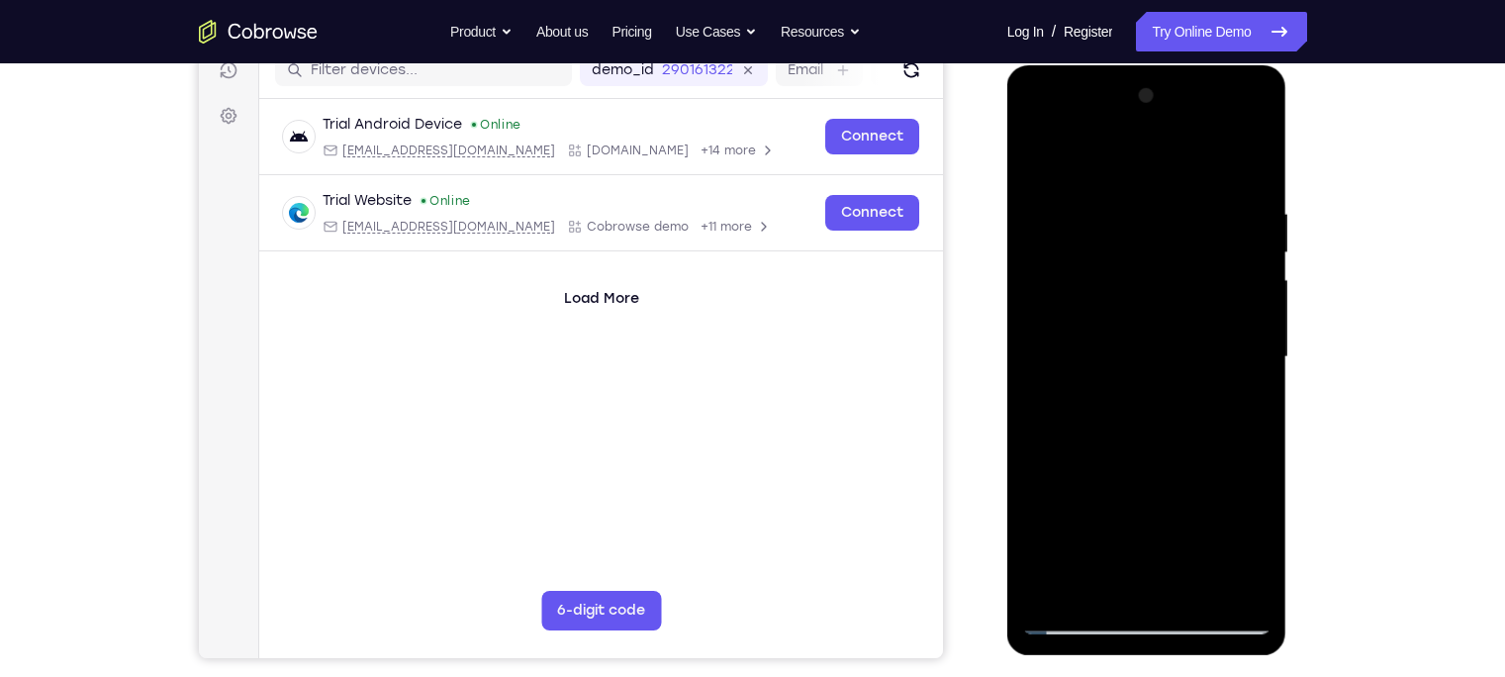
click at [1171, 426] on div at bounding box center [1146, 357] width 249 height 554
click at [1253, 369] on div at bounding box center [1146, 357] width 249 height 554
click at [1255, 358] on div at bounding box center [1146, 357] width 249 height 554
click at [1037, 374] on div at bounding box center [1146, 357] width 249 height 554
click at [1037, 158] on div at bounding box center [1146, 357] width 249 height 554
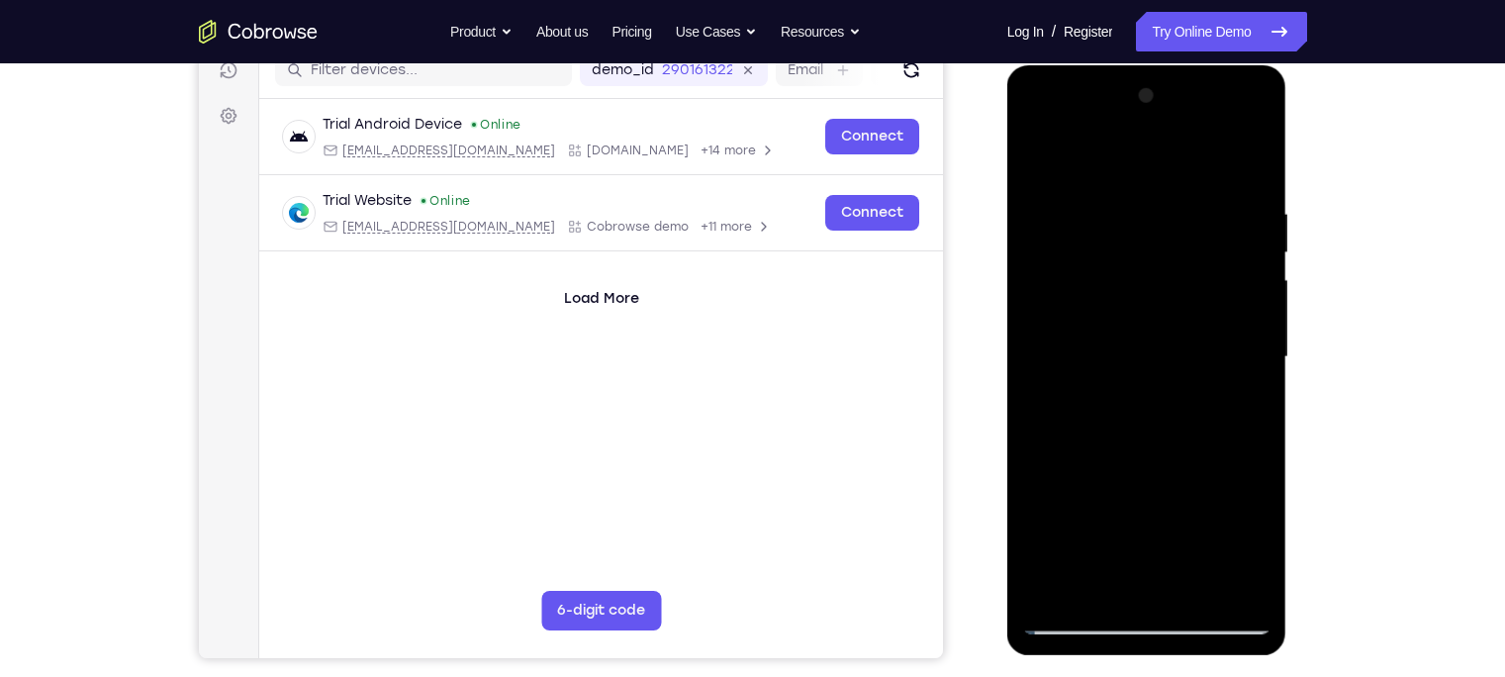
drag, startPoint x: 1070, startPoint y: 506, endPoint x: 1044, endPoint y: 200, distance: 306.8
click at [1044, 200] on div at bounding box center [1146, 357] width 249 height 554
click at [1062, 353] on div at bounding box center [1146, 357] width 249 height 554
drag, startPoint x: 1118, startPoint y: 351, endPoint x: 1139, endPoint y: 551, distance: 200.9
click at [1139, 551] on div at bounding box center [1146, 357] width 249 height 554
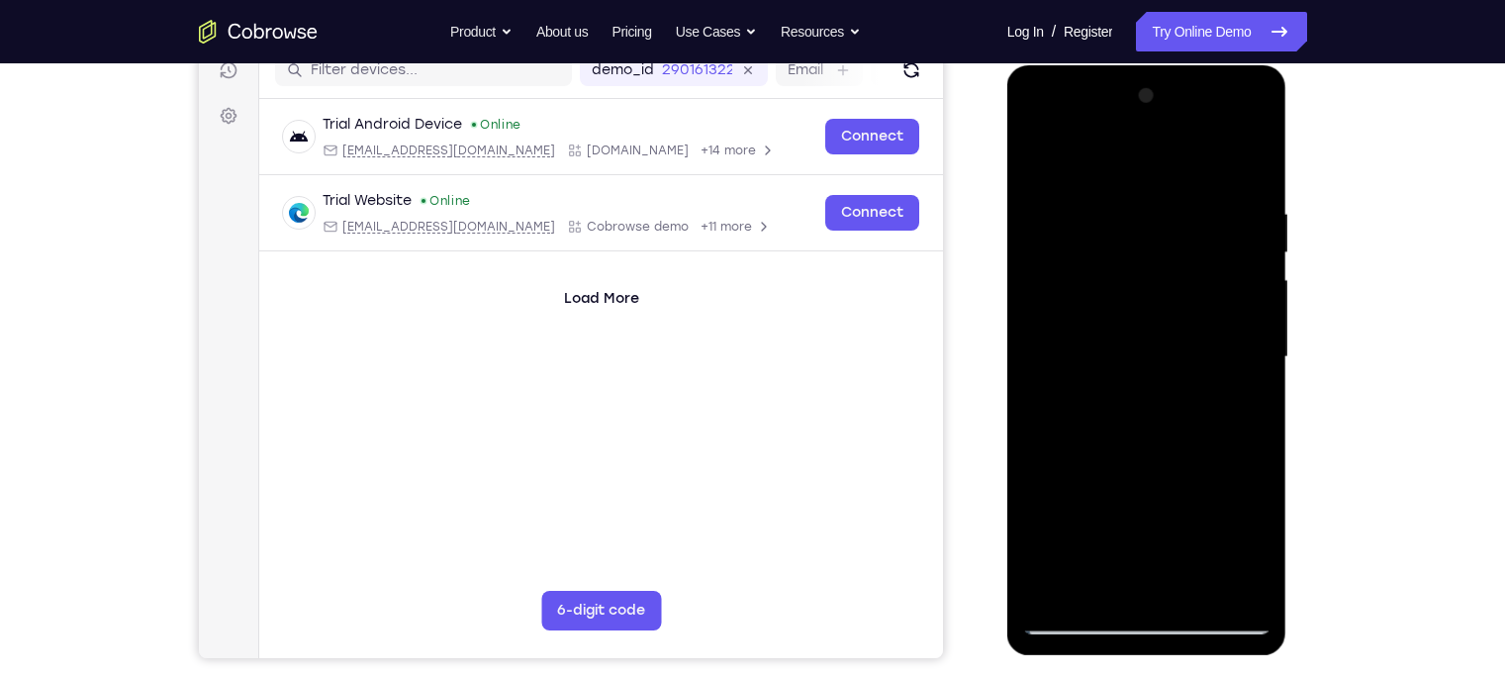
click at [1037, 157] on div at bounding box center [1146, 357] width 249 height 554
drag, startPoint x: 1168, startPoint y: 411, endPoint x: 1161, endPoint y: 188, distance: 222.7
click at [1161, 188] on div at bounding box center [1146, 357] width 249 height 554
drag, startPoint x: 1135, startPoint y: 435, endPoint x: 1143, endPoint y: 293, distance: 142.7
click at [1143, 293] on div at bounding box center [1146, 357] width 249 height 554
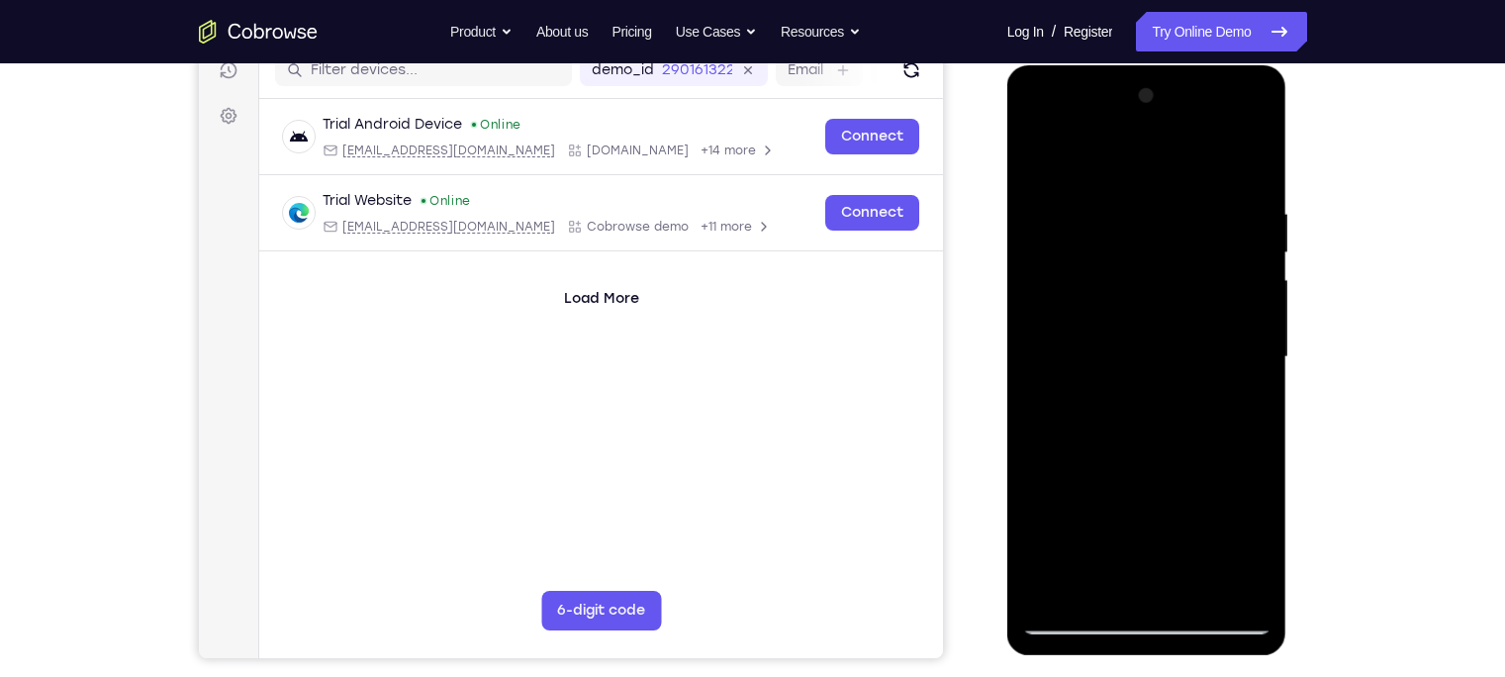
click at [1173, 253] on div at bounding box center [1146, 357] width 249 height 554
drag, startPoint x: 1156, startPoint y: 455, endPoint x: 1153, endPoint y: 495, distance: 39.7
click at [1153, 495] on div at bounding box center [1146, 357] width 249 height 554
click at [1151, 65] on div at bounding box center [1147, 65] width 280 height 0
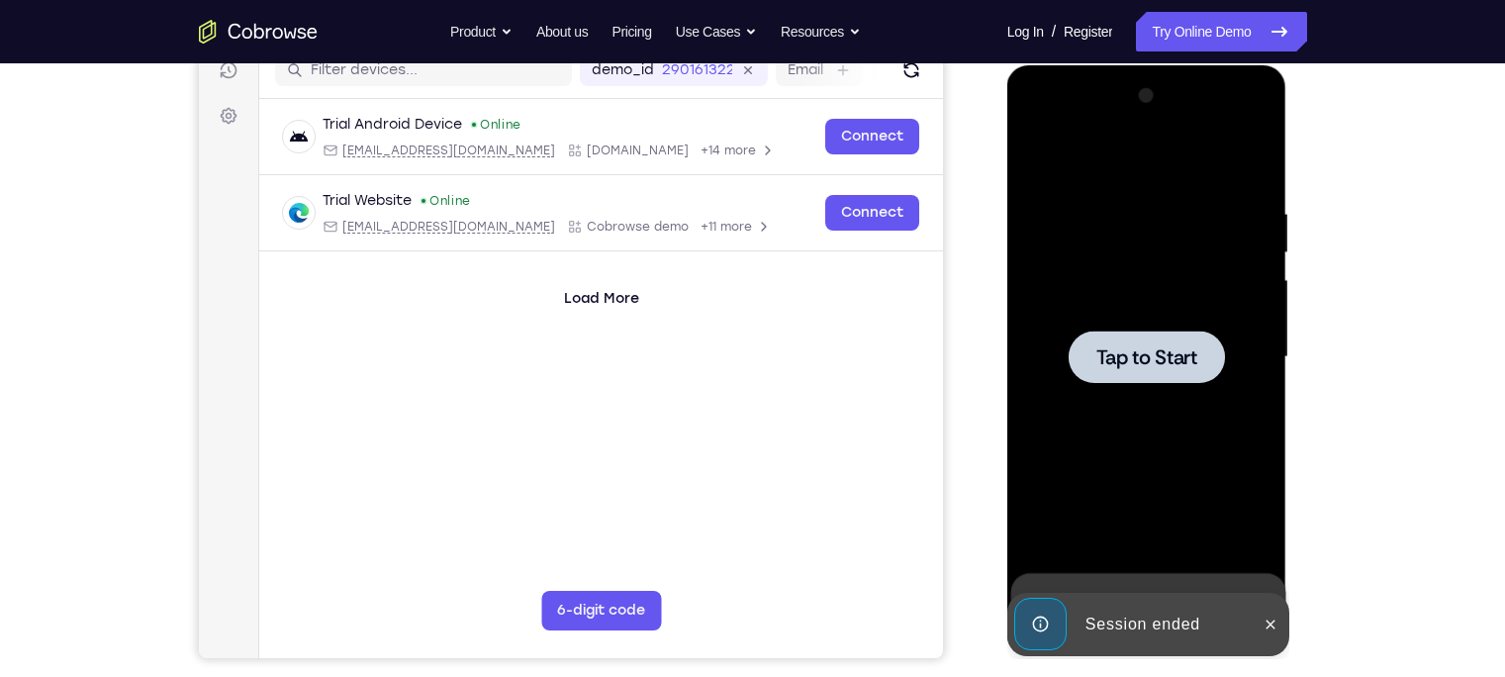
click at [1168, 359] on span "Tap to Start" at bounding box center [1146, 357] width 101 height 20
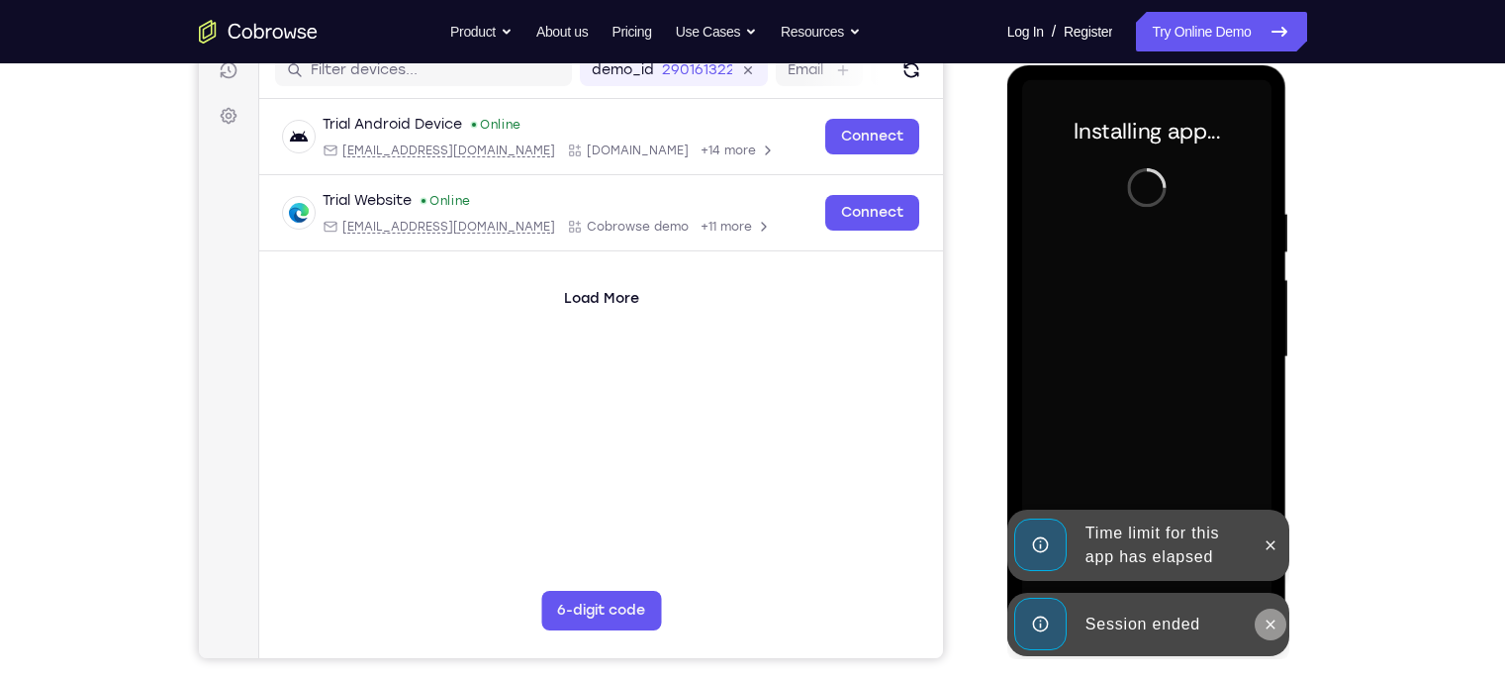
click at [1263, 622] on icon at bounding box center [1270, 624] width 16 height 16
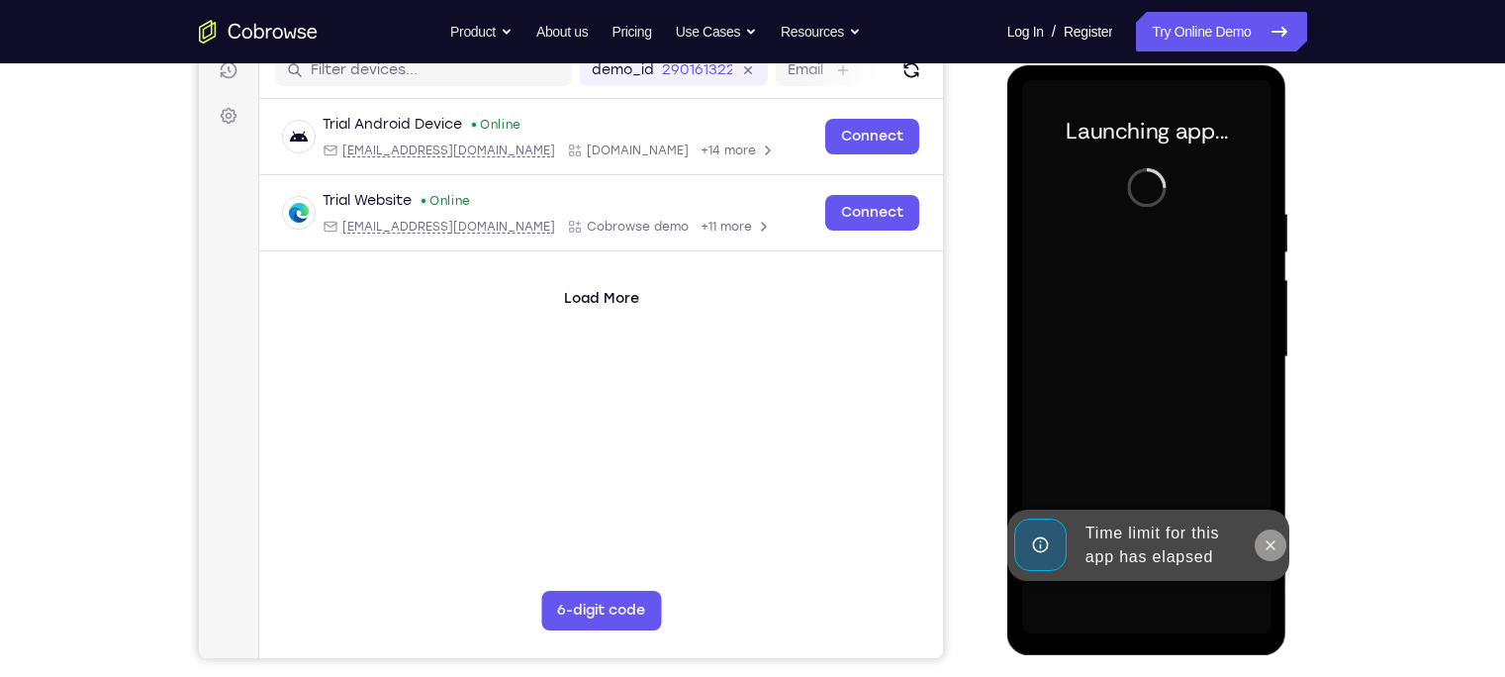
click at [1274, 551] on icon at bounding box center [1270, 545] width 16 height 16
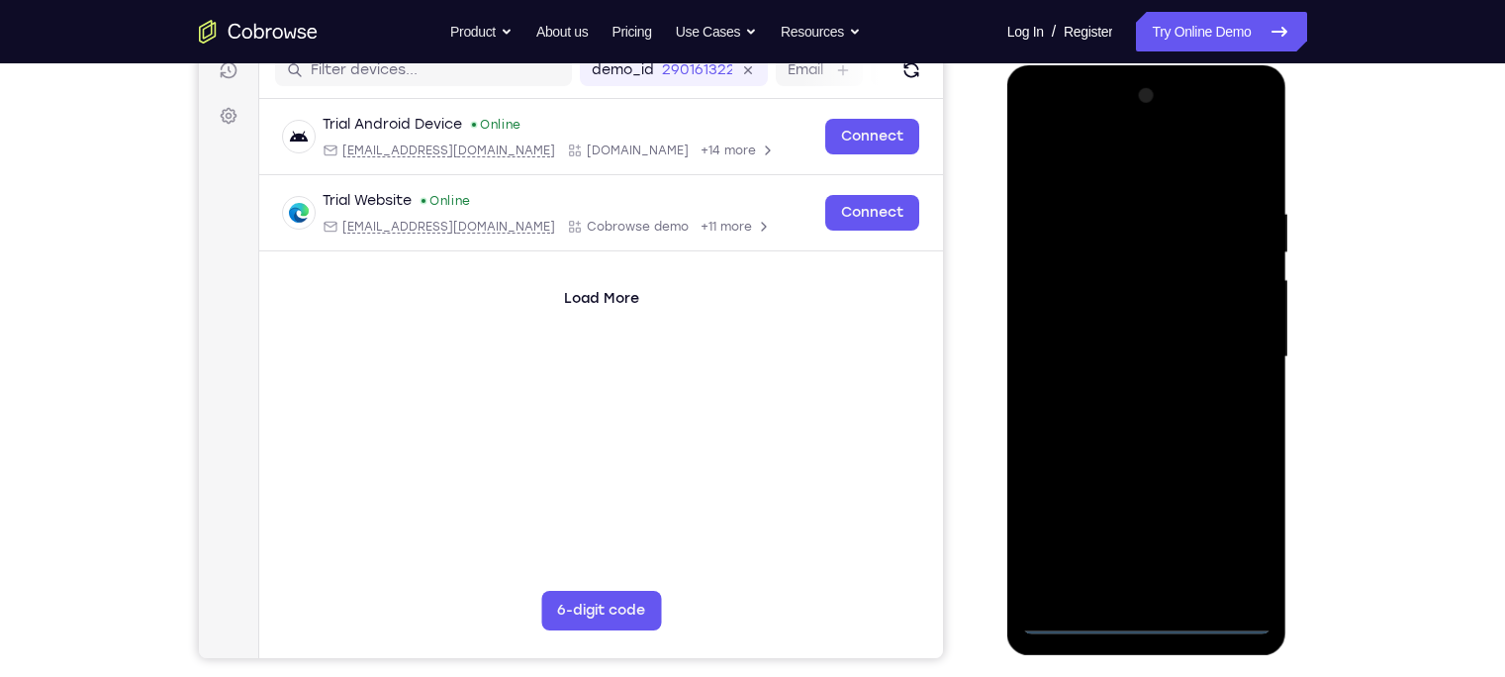
click at [1149, 605] on div at bounding box center [1146, 357] width 249 height 554
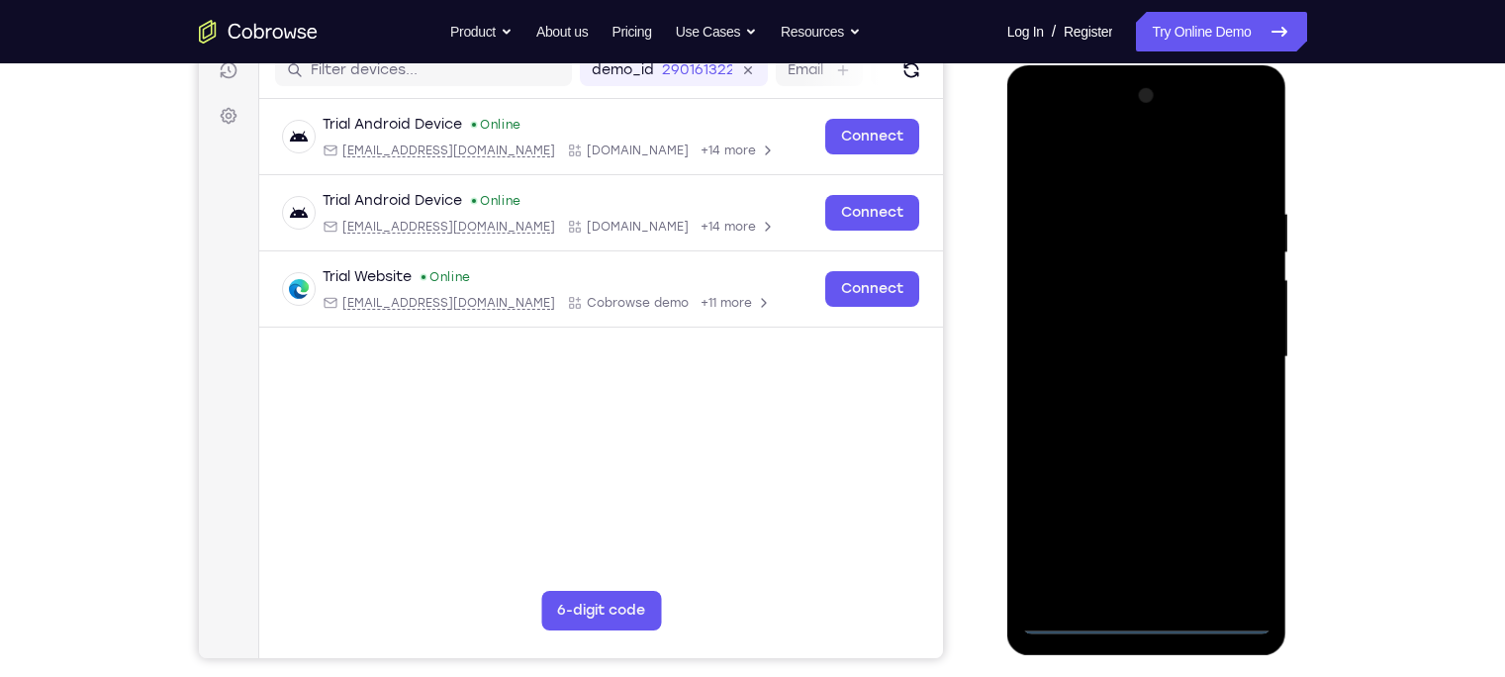
click at [1152, 617] on div at bounding box center [1146, 357] width 249 height 554
click at [1228, 522] on div at bounding box center [1146, 357] width 249 height 554
click at [1058, 116] on div at bounding box center [1146, 357] width 249 height 554
click at [1235, 348] on div at bounding box center [1146, 357] width 249 height 554
click at [1127, 397] on div at bounding box center [1146, 357] width 249 height 554
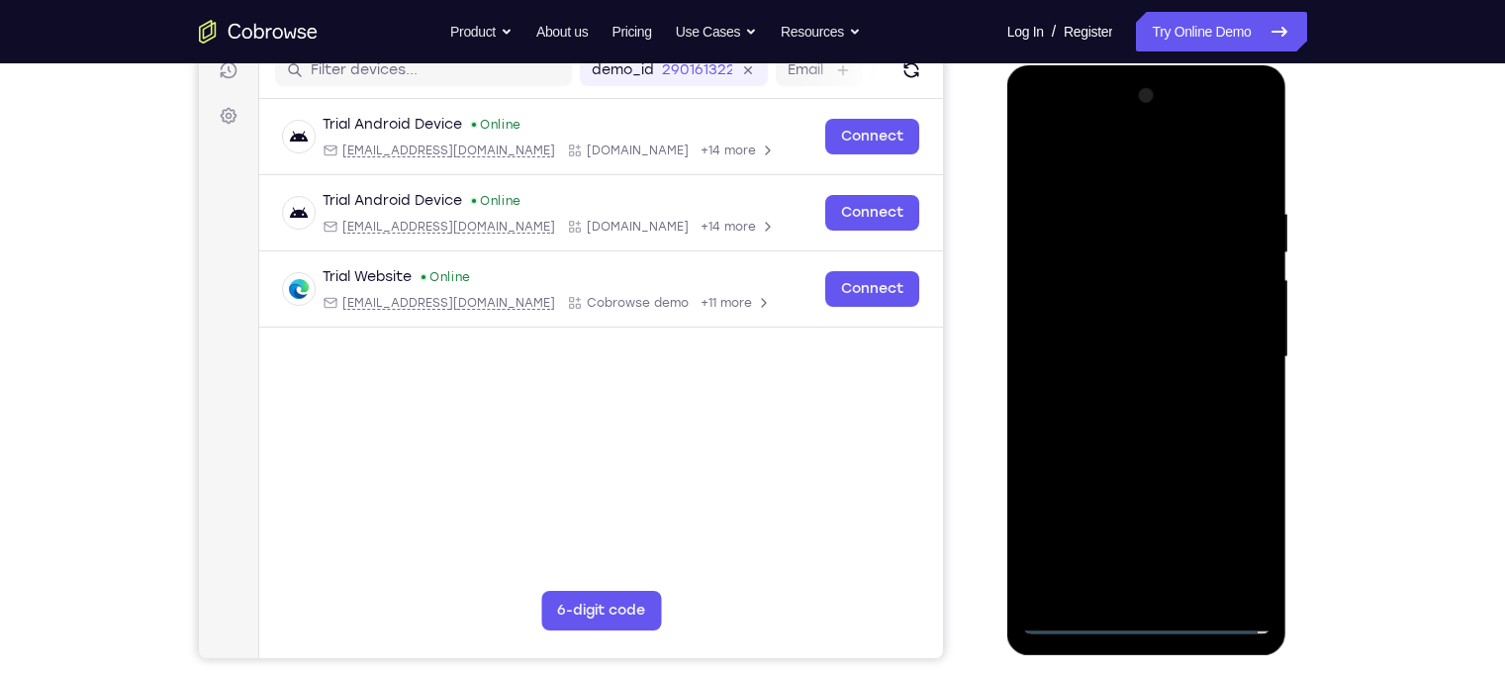
click at [1111, 333] on div at bounding box center [1146, 357] width 249 height 554
click at [1097, 341] on div at bounding box center [1146, 357] width 249 height 554
click at [1208, 342] on div at bounding box center [1146, 357] width 249 height 554
click at [1158, 344] on div at bounding box center [1146, 357] width 249 height 554
click at [1136, 392] on div at bounding box center [1146, 357] width 249 height 554
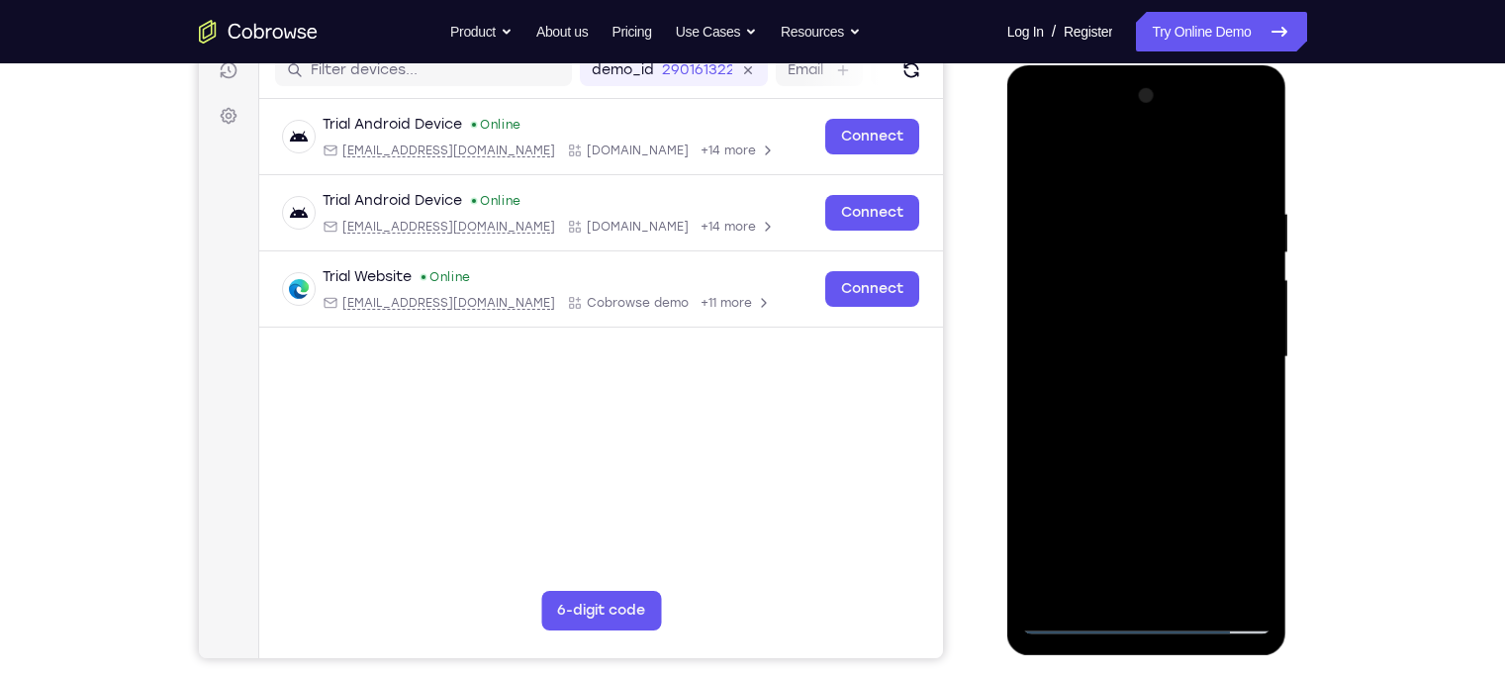
click at [1140, 313] on div at bounding box center [1146, 357] width 249 height 554
drag, startPoint x: 1147, startPoint y: 467, endPoint x: 1146, endPoint y: 188, distance: 279.0
click at [1146, 188] on div at bounding box center [1146, 357] width 249 height 554
drag, startPoint x: 1145, startPoint y: 470, endPoint x: 1126, endPoint y: 260, distance: 210.6
click at [1126, 260] on div at bounding box center [1146, 357] width 249 height 554
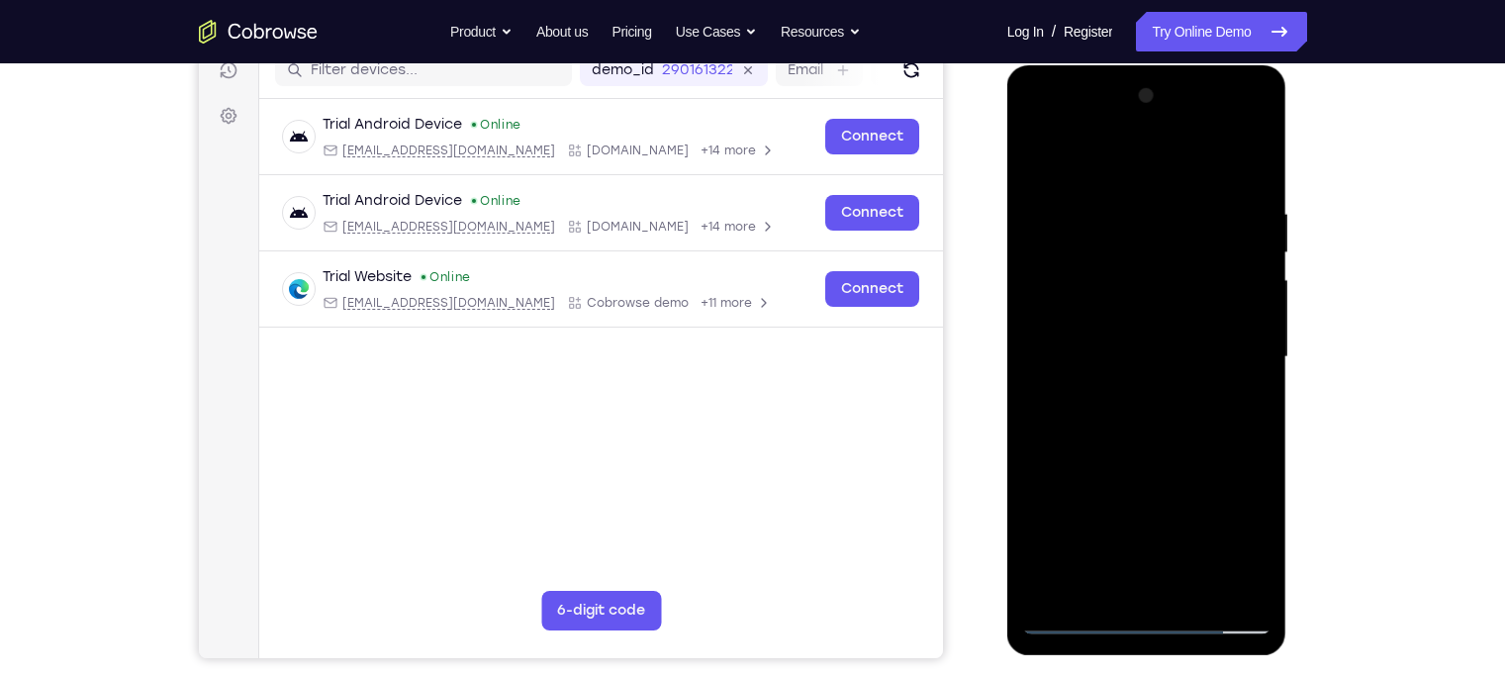
drag, startPoint x: 1158, startPoint y: 487, endPoint x: 1158, endPoint y: 235, distance: 251.3
click at [1158, 235] on div at bounding box center [1146, 357] width 249 height 554
drag, startPoint x: 1149, startPoint y: 482, endPoint x: 1193, endPoint y: 95, distance: 389.4
click at [1193, 95] on div at bounding box center [1146, 357] width 249 height 554
drag, startPoint x: 1186, startPoint y: 478, endPoint x: 1205, endPoint y: 279, distance: 199.7
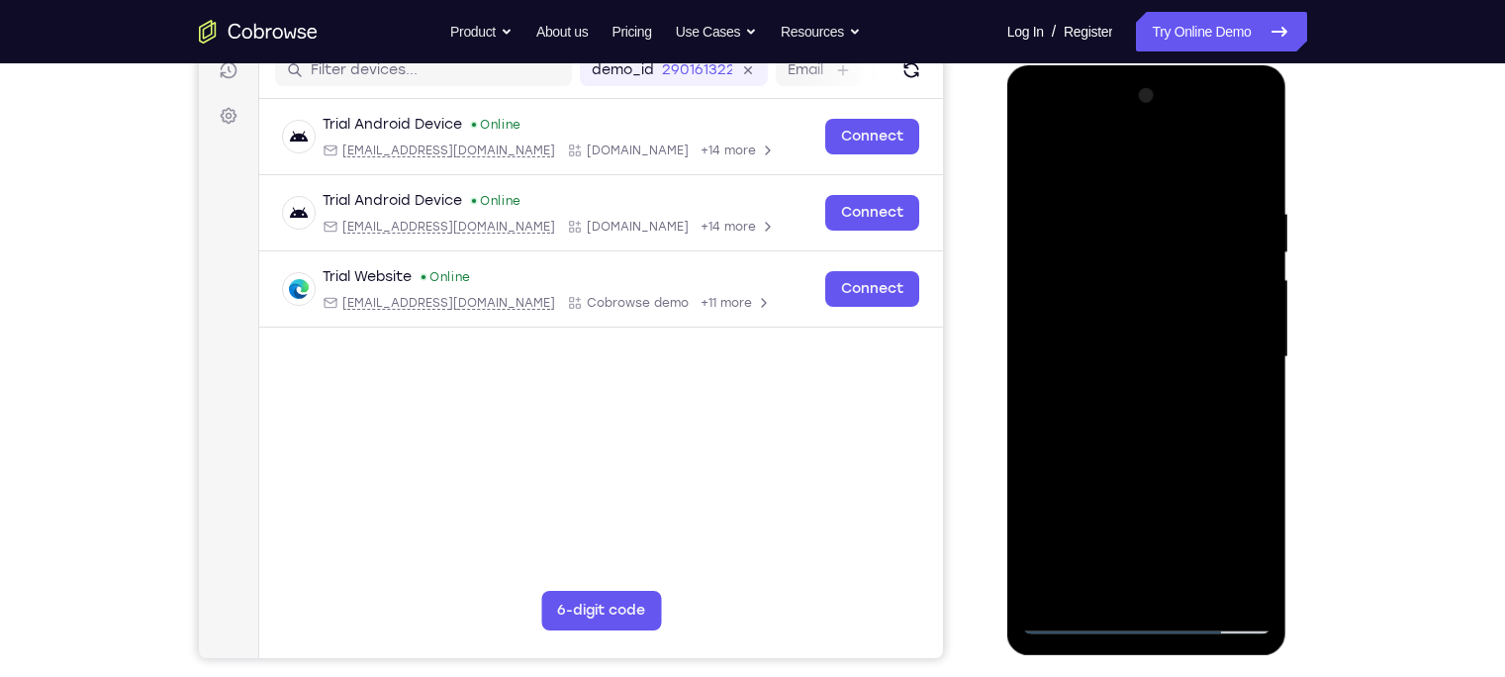
click at [1205, 279] on div at bounding box center [1146, 357] width 249 height 554
drag, startPoint x: 1193, startPoint y: 505, endPoint x: 1161, endPoint y: 299, distance: 208.2
click at [1161, 299] on div at bounding box center [1146, 357] width 249 height 554
drag, startPoint x: 1191, startPoint y: 511, endPoint x: 1159, endPoint y: 212, distance: 301.4
click at [1159, 212] on div at bounding box center [1146, 357] width 249 height 554
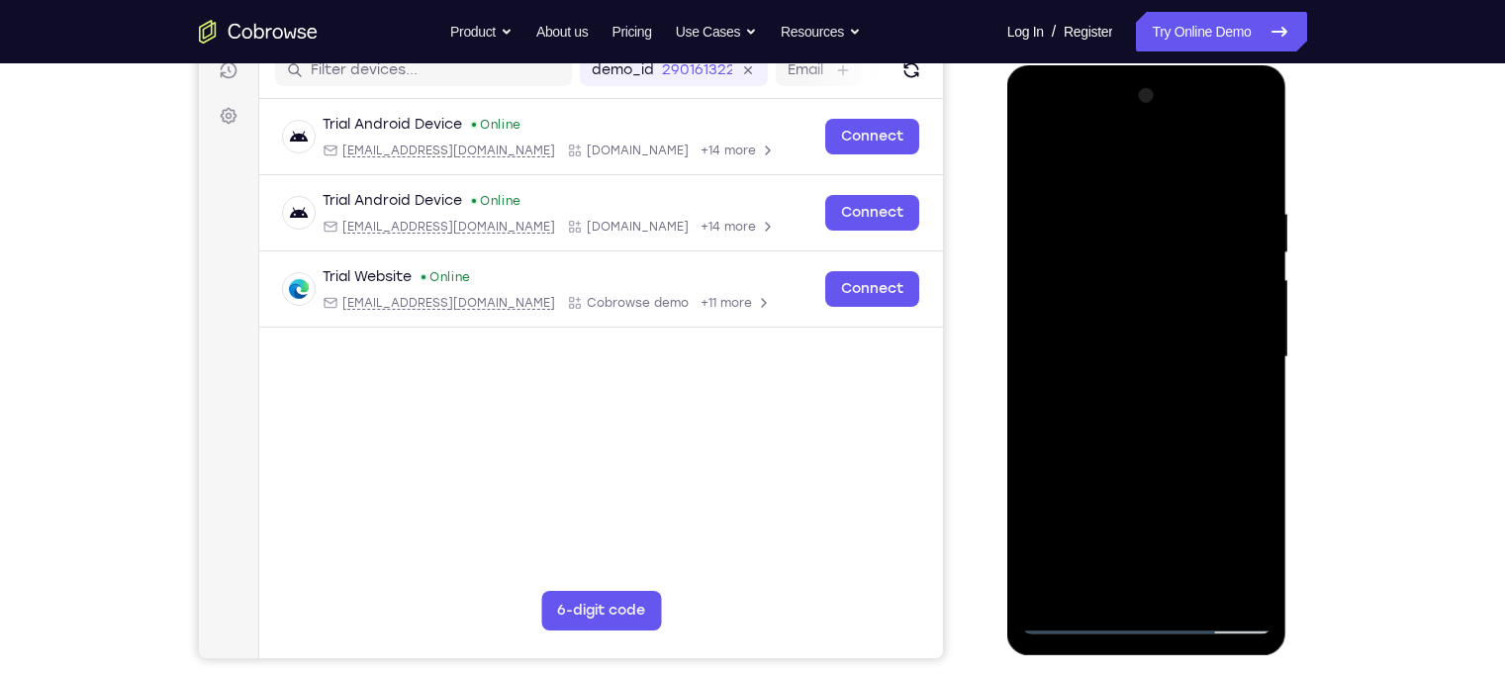
drag, startPoint x: 1103, startPoint y: 507, endPoint x: 1069, endPoint y: 289, distance: 221.2
click at [1069, 289] on div at bounding box center [1146, 357] width 249 height 554
drag, startPoint x: 1143, startPoint y: 445, endPoint x: 1128, endPoint y: 225, distance: 221.1
click at [1128, 225] on div at bounding box center [1146, 357] width 249 height 554
drag, startPoint x: 1185, startPoint y: 510, endPoint x: 1166, endPoint y: 302, distance: 209.6
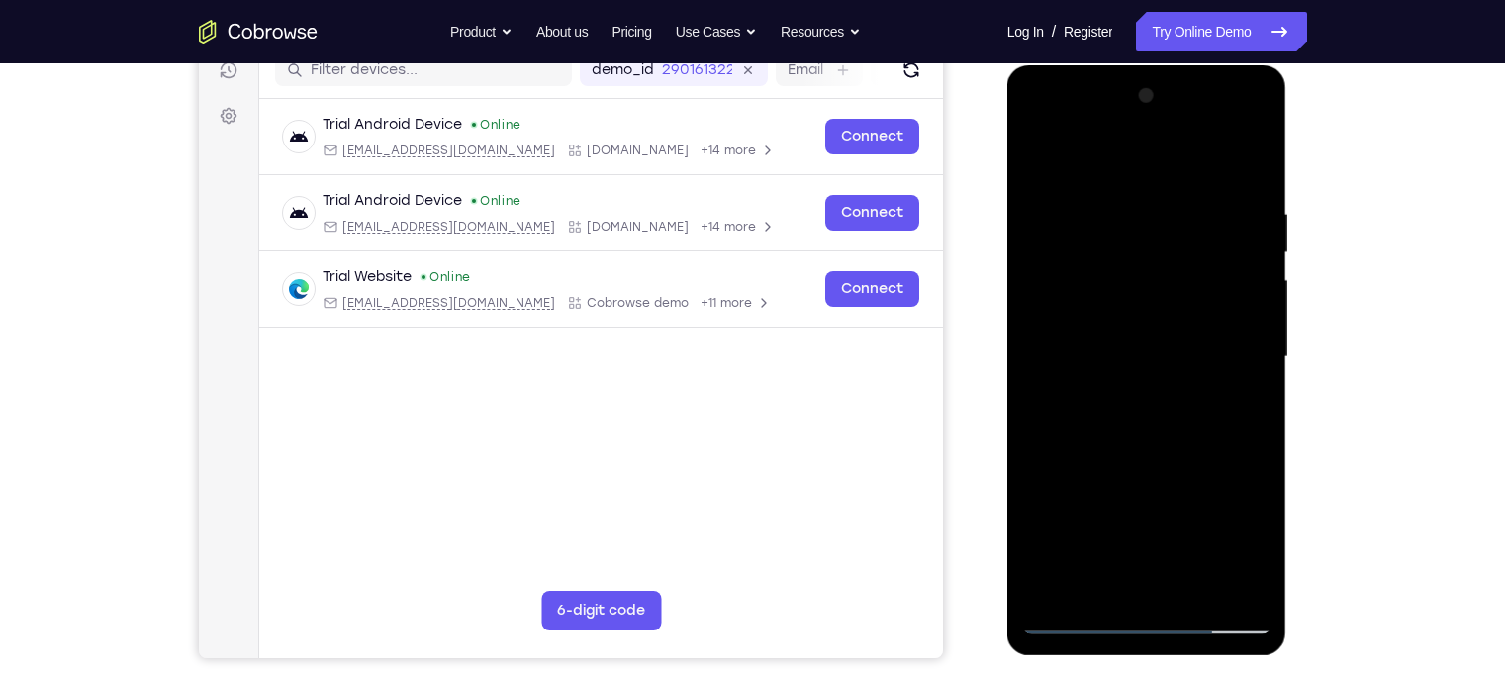
click at [1166, 302] on div at bounding box center [1146, 357] width 249 height 554
drag, startPoint x: 1159, startPoint y: 444, endPoint x: 1164, endPoint y: 242, distance: 201.9
click at [1164, 242] on div at bounding box center [1146, 357] width 249 height 554
drag, startPoint x: 1203, startPoint y: 487, endPoint x: 1252, endPoint y: 183, distance: 307.7
click at [1252, 183] on div at bounding box center [1146, 357] width 249 height 554
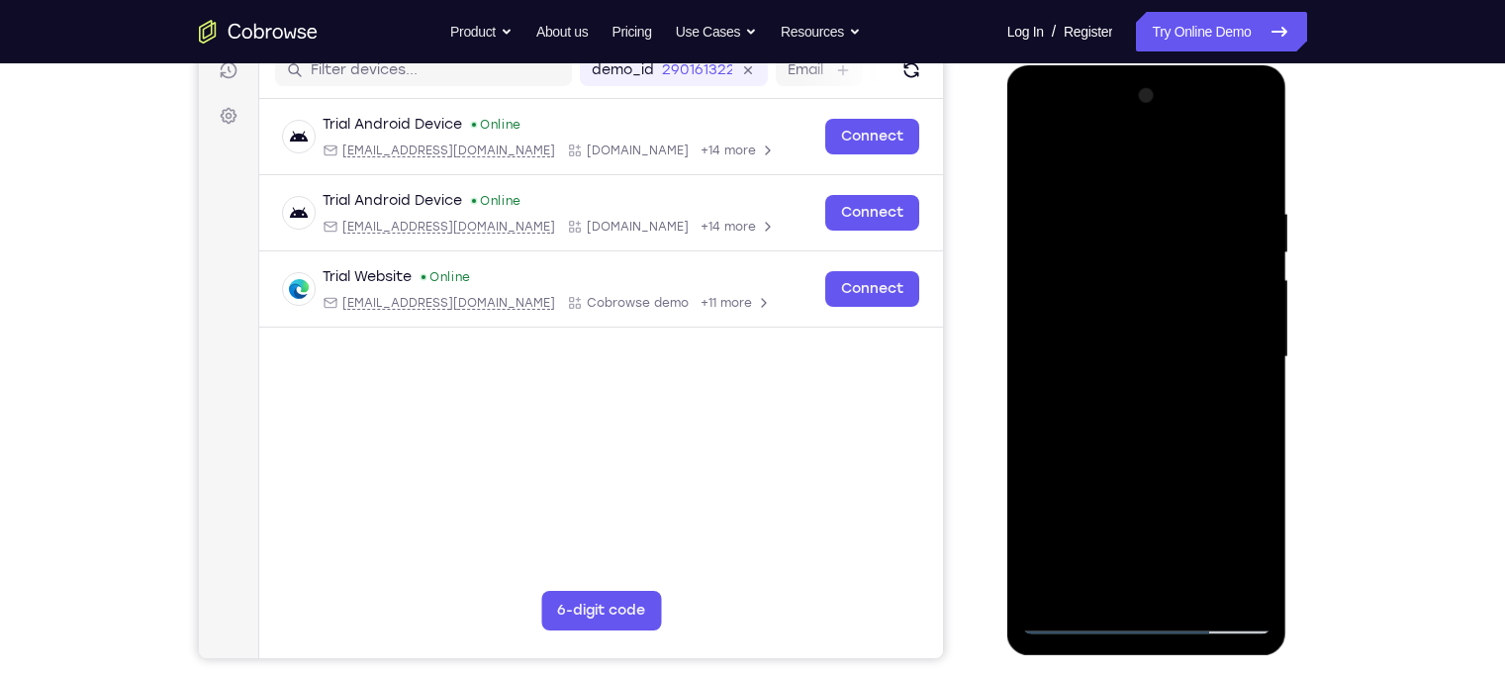
drag, startPoint x: 1180, startPoint y: 542, endPoint x: 1161, endPoint y: 277, distance: 265.8
click at [1161, 277] on div at bounding box center [1146, 357] width 249 height 554
click at [1237, 589] on div at bounding box center [1146, 357] width 249 height 554
drag, startPoint x: 1157, startPoint y: 305, endPoint x: 1140, endPoint y: 497, distance: 192.7
click at [1140, 497] on div at bounding box center [1146, 357] width 249 height 554
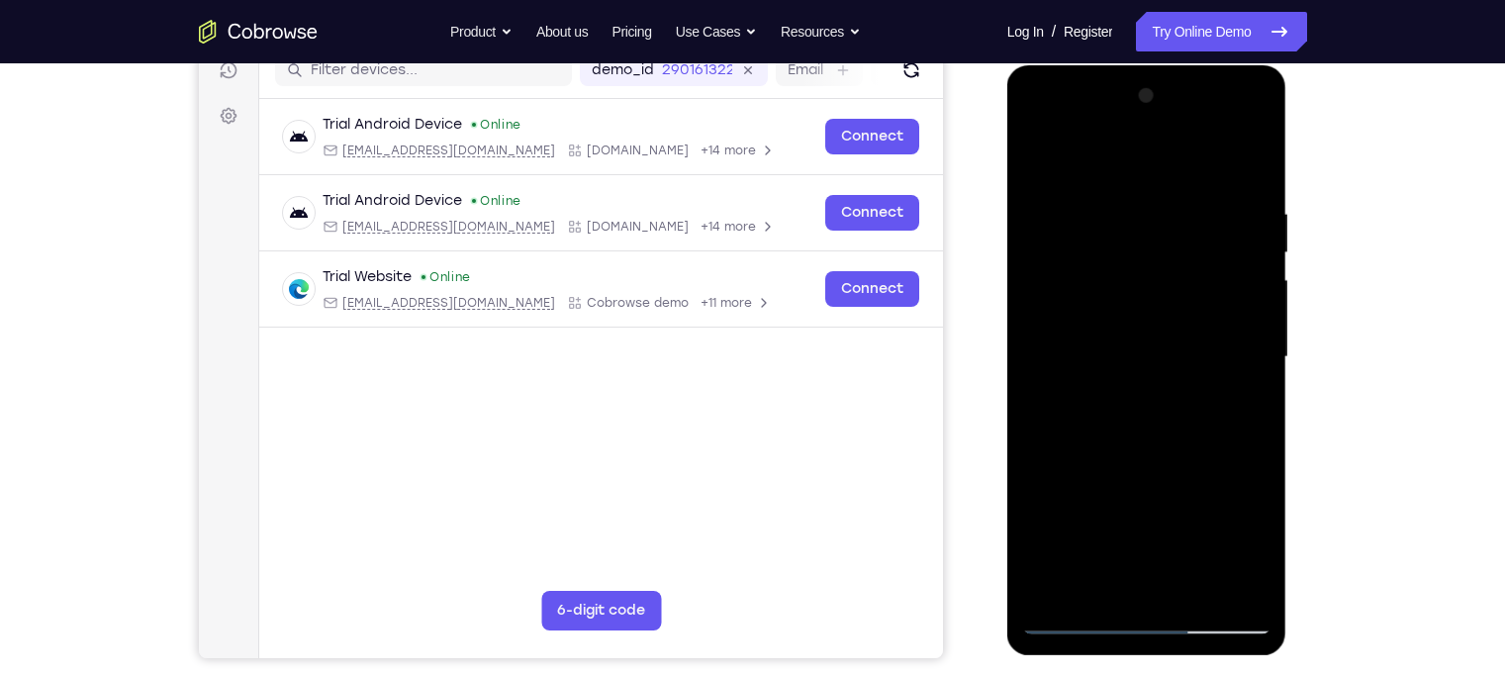
click at [1037, 373] on div at bounding box center [1146, 357] width 249 height 554
click at [1253, 101] on div at bounding box center [1146, 357] width 249 height 554
click at [1038, 383] on div at bounding box center [1146, 357] width 249 height 554
click at [1244, 320] on div at bounding box center [1146, 357] width 249 height 554
click at [1258, 379] on div at bounding box center [1146, 357] width 249 height 554
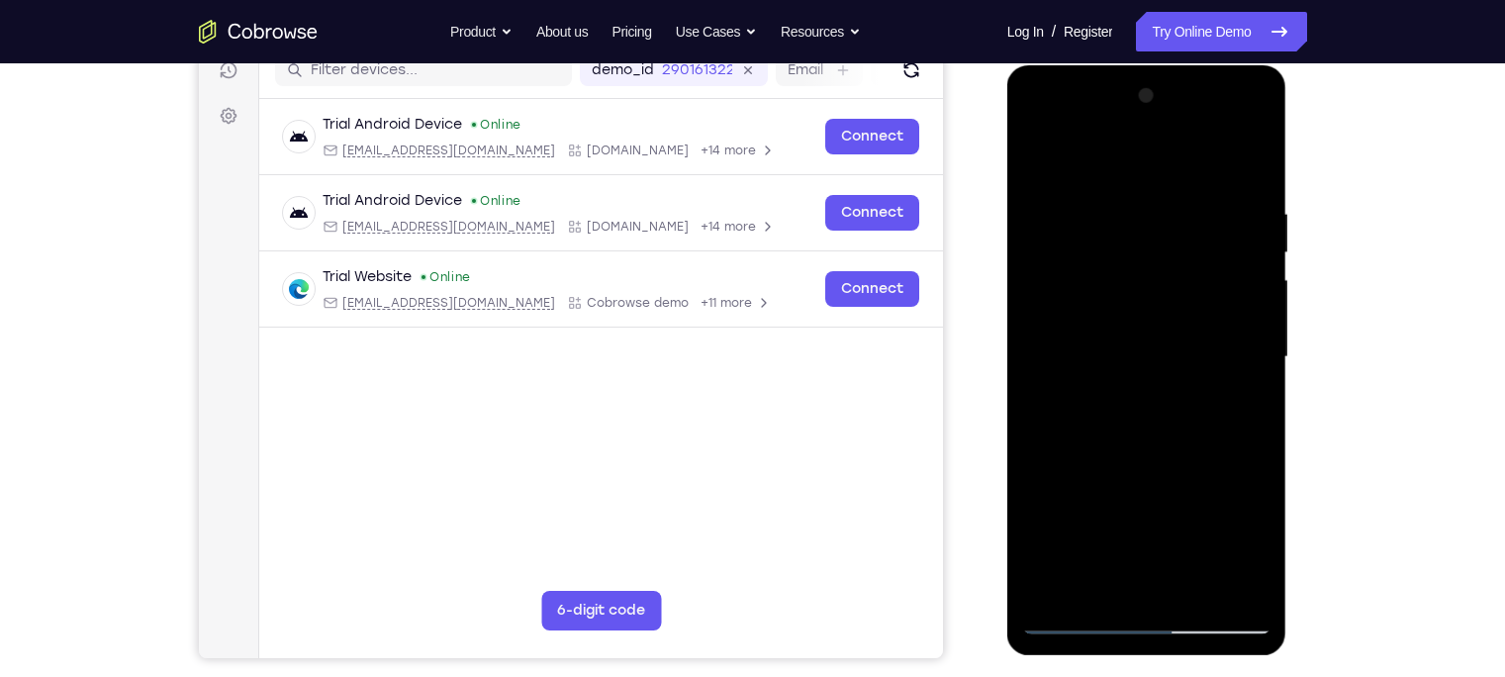
click at [1263, 365] on div at bounding box center [1146, 357] width 249 height 554
click at [1251, 99] on div at bounding box center [1146, 357] width 249 height 554
click at [1050, 376] on div at bounding box center [1146, 357] width 249 height 554
click at [1246, 274] on div at bounding box center [1146, 357] width 249 height 554
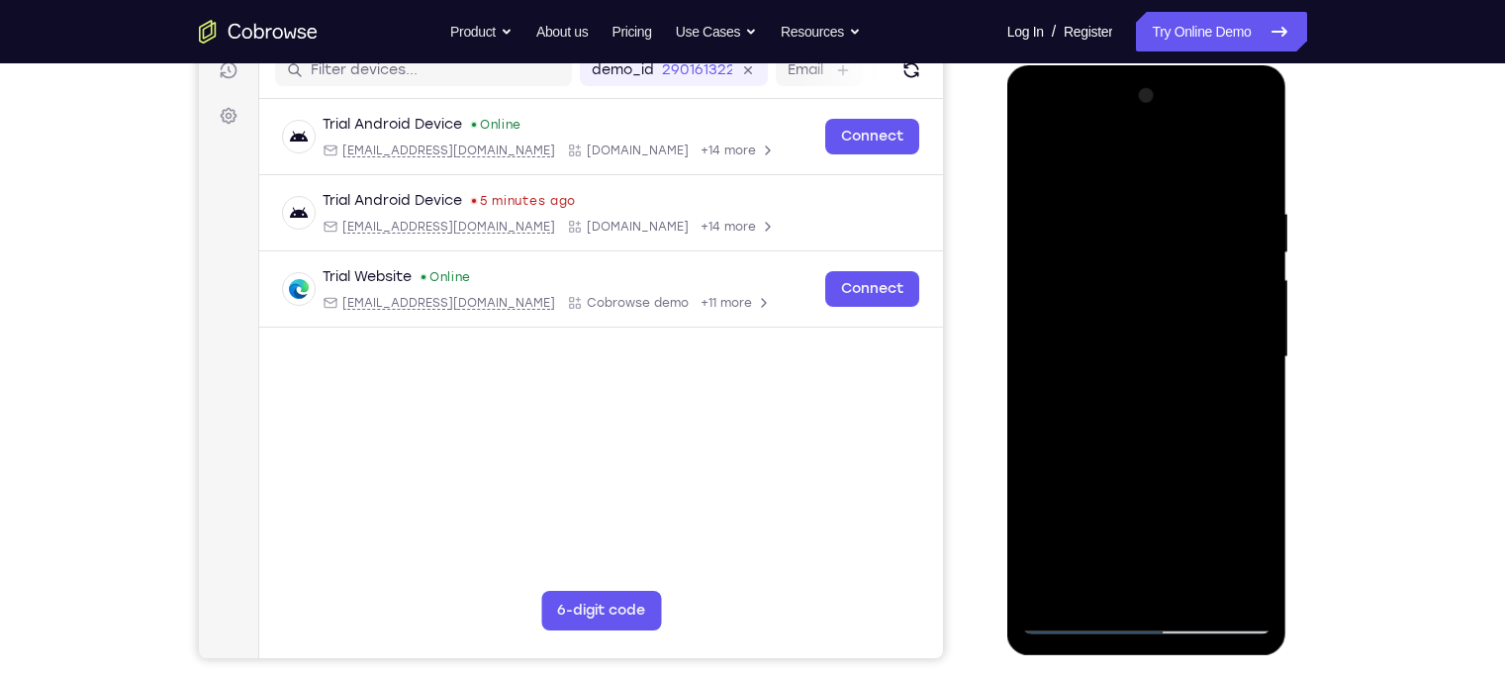
click at [1191, 404] on div at bounding box center [1146, 357] width 249 height 554
click at [1255, 406] on div at bounding box center [1146, 357] width 249 height 554
click at [1249, 104] on div at bounding box center [1146, 357] width 249 height 554
drag, startPoint x: 1143, startPoint y: 481, endPoint x: 1122, endPoint y: 388, distance: 95.3
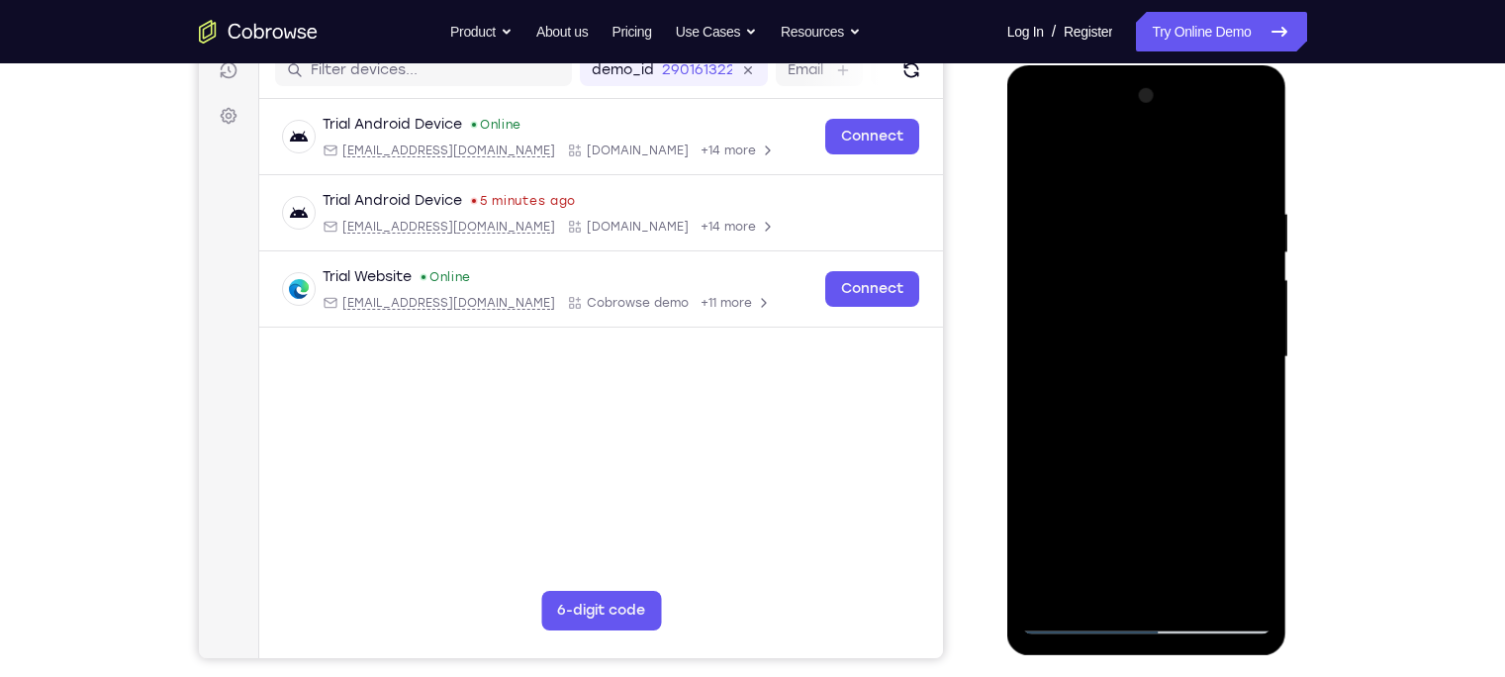
click at [1122, 388] on div at bounding box center [1146, 357] width 249 height 554
click at [1156, 449] on div at bounding box center [1146, 357] width 249 height 554
drag, startPoint x: 1238, startPoint y: 309, endPoint x: 1229, endPoint y: 470, distance: 161.5
click at [1229, 470] on div at bounding box center [1146, 357] width 249 height 554
click at [1256, 371] on div at bounding box center [1146, 357] width 249 height 554
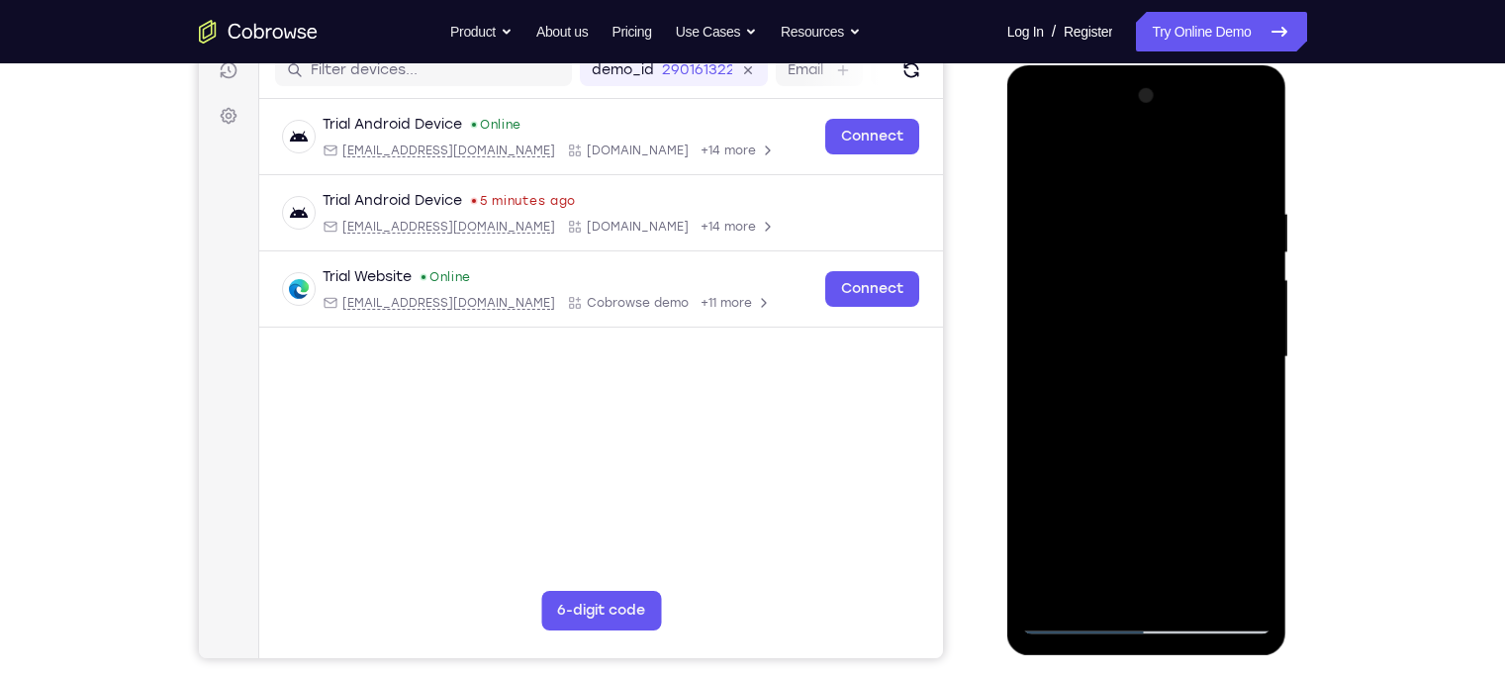
click at [1258, 369] on div at bounding box center [1146, 357] width 249 height 554
click at [1256, 370] on div at bounding box center [1146, 357] width 249 height 554
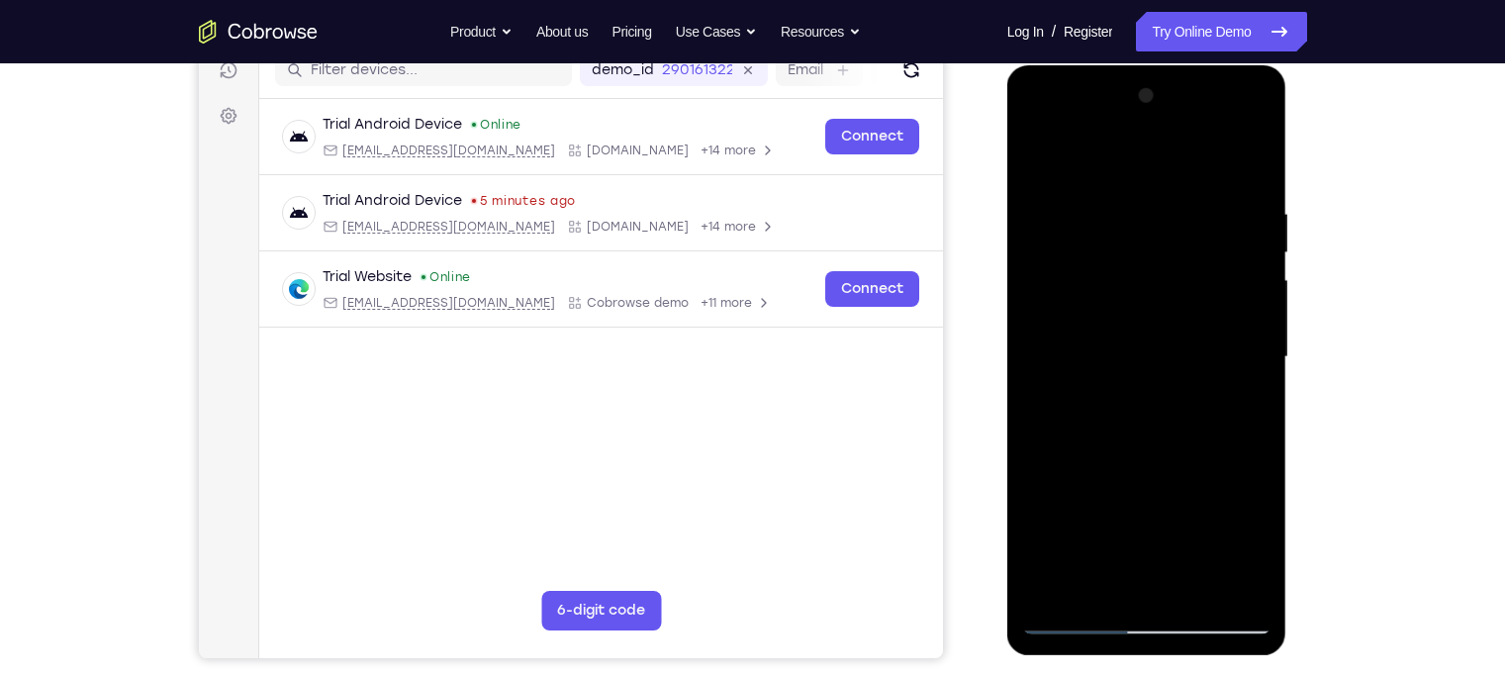
click at [1257, 371] on div at bounding box center [1146, 357] width 249 height 554
click at [1035, 148] on div at bounding box center [1146, 357] width 249 height 554
drag, startPoint x: 1153, startPoint y: 482, endPoint x: 1166, endPoint y: 204, distance: 278.3
click at [1166, 204] on div at bounding box center [1146, 357] width 249 height 554
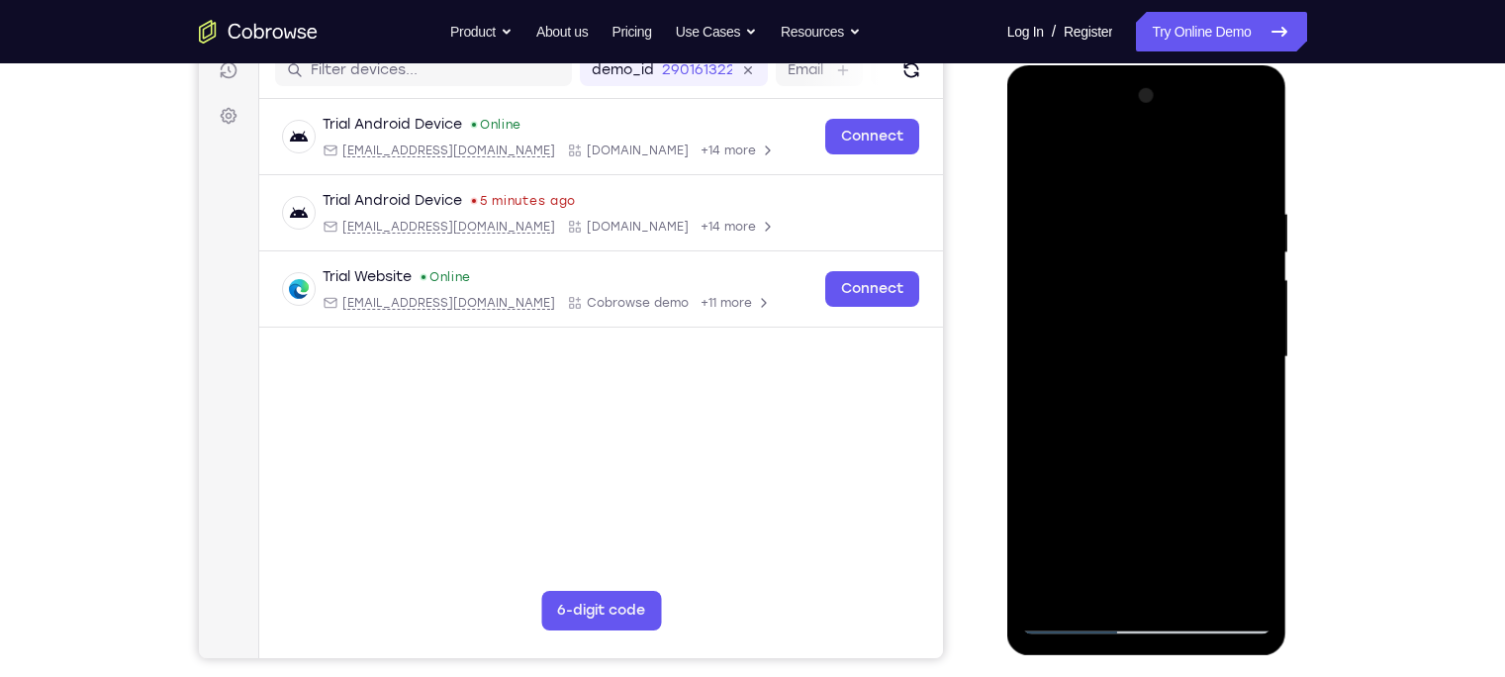
drag, startPoint x: 1079, startPoint y: 352, endPoint x: 1080, endPoint y: 557, distance: 204.8
click at [1080, 557] on div at bounding box center [1146, 357] width 249 height 554
click at [1058, 590] on div at bounding box center [1146, 357] width 249 height 554
click at [1111, 197] on div at bounding box center [1146, 357] width 249 height 554
click at [1055, 229] on div at bounding box center [1146, 357] width 249 height 554
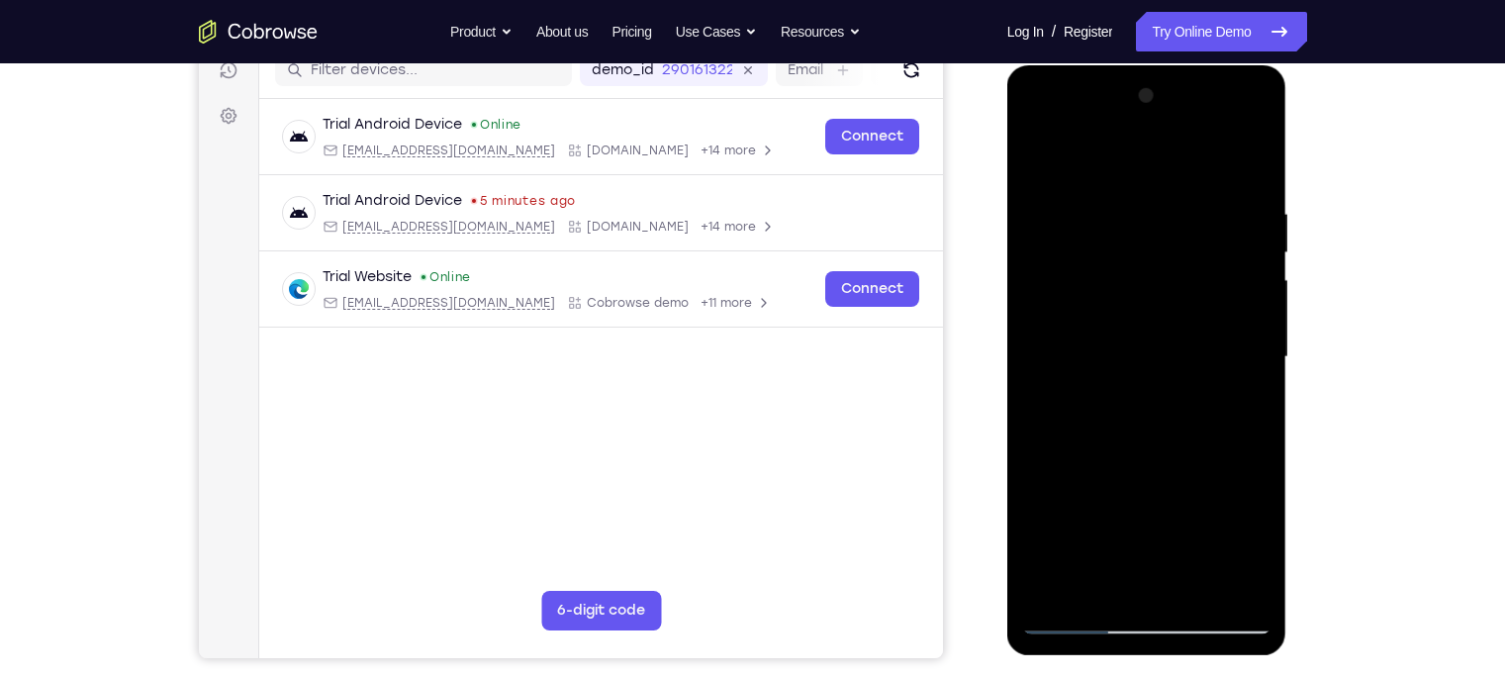
click at [1044, 165] on div at bounding box center [1146, 357] width 249 height 554
click at [1234, 424] on div at bounding box center [1146, 357] width 249 height 554
click at [1037, 147] on div at bounding box center [1146, 357] width 249 height 554
drag, startPoint x: 1078, startPoint y: 478, endPoint x: 1076, endPoint y: 378, distance: 99.9
click at [1076, 378] on div at bounding box center [1146, 357] width 249 height 554
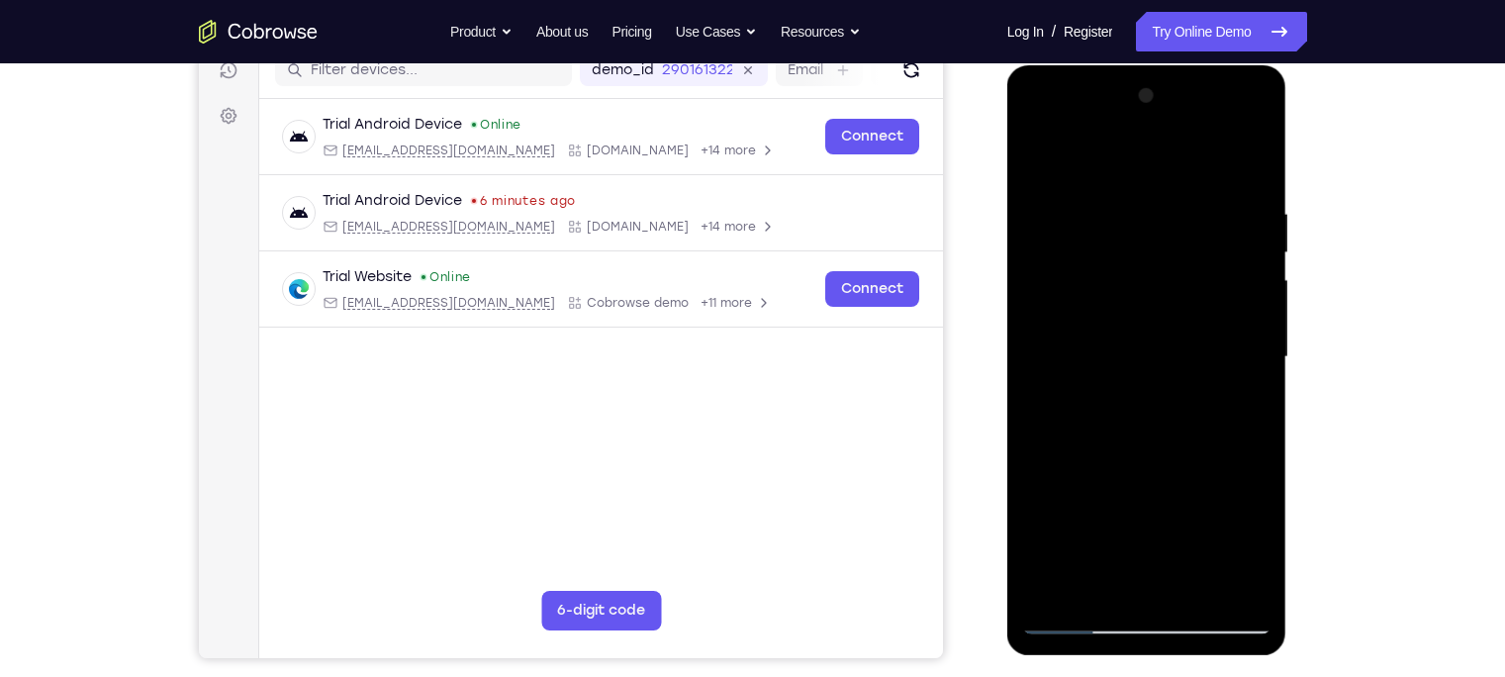
click at [1054, 589] on div at bounding box center [1146, 357] width 249 height 554
drag, startPoint x: 1161, startPoint y: 447, endPoint x: 1152, endPoint y: 306, distance: 141.7
click at [1152, 306] on div at bounding box center [1146, 357] width 249 height 554
drag, startPoint x: 1132, startPoint y: 457, endPoint x: 1125, endPoint y: 222, distance: 235.5
click at [1125, 222] on div at bounding box center [1146, 357] width 249 height 554
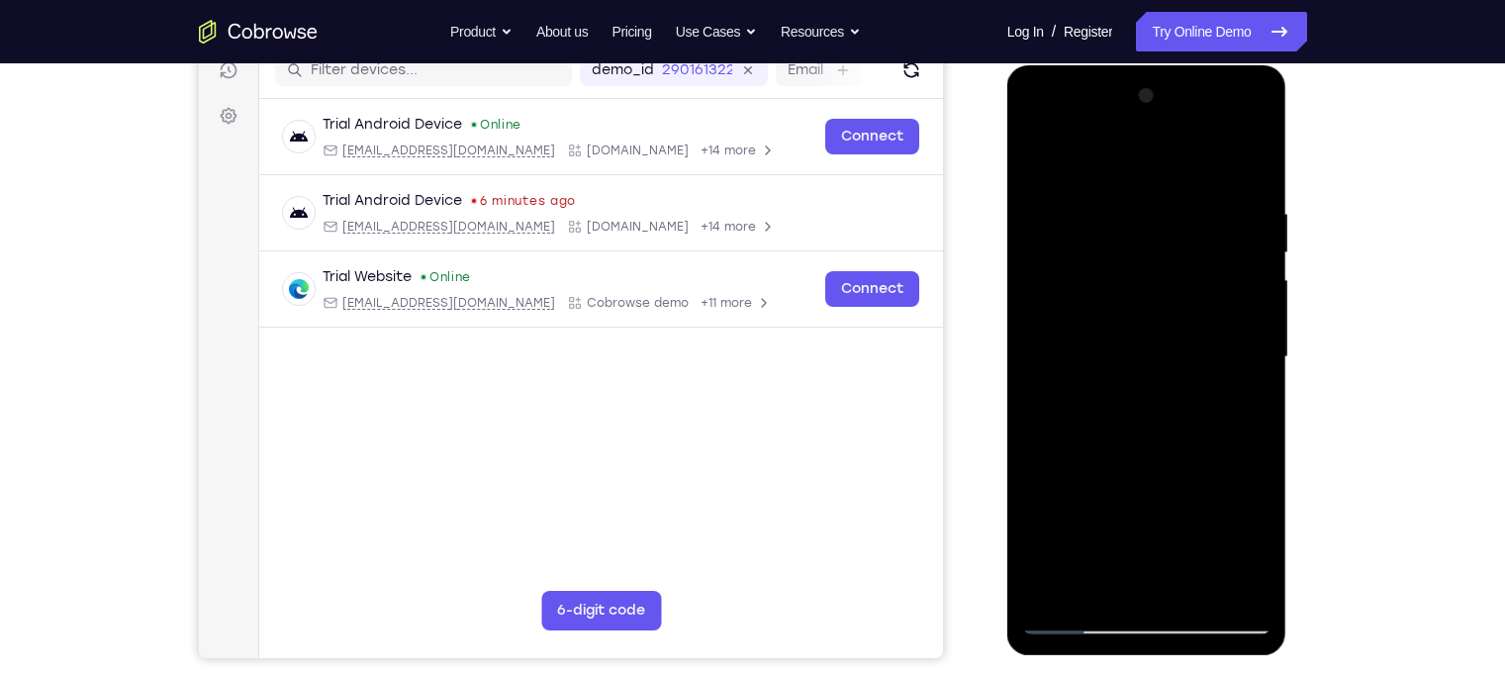
drag, startPoint x: 1149, startPoint y: 435, endPoint x: 1119, endPoint y: 287, distance: 151.3
click at [1119, 287] on div at bounding box center [1146, 357] width 249 height 554
drag, startPoint x: 1159, startPoint y: 481, endPoint x: 1134, endPoint y: 321, distance: 162.3
click at [1134, 321] on div at bounding box center [1146, 357] width 249 height 554
drag, startPoint x: 1155, startPoint y: 516, endPoint x: 1126, endPoint y: 316, distance: 203.0
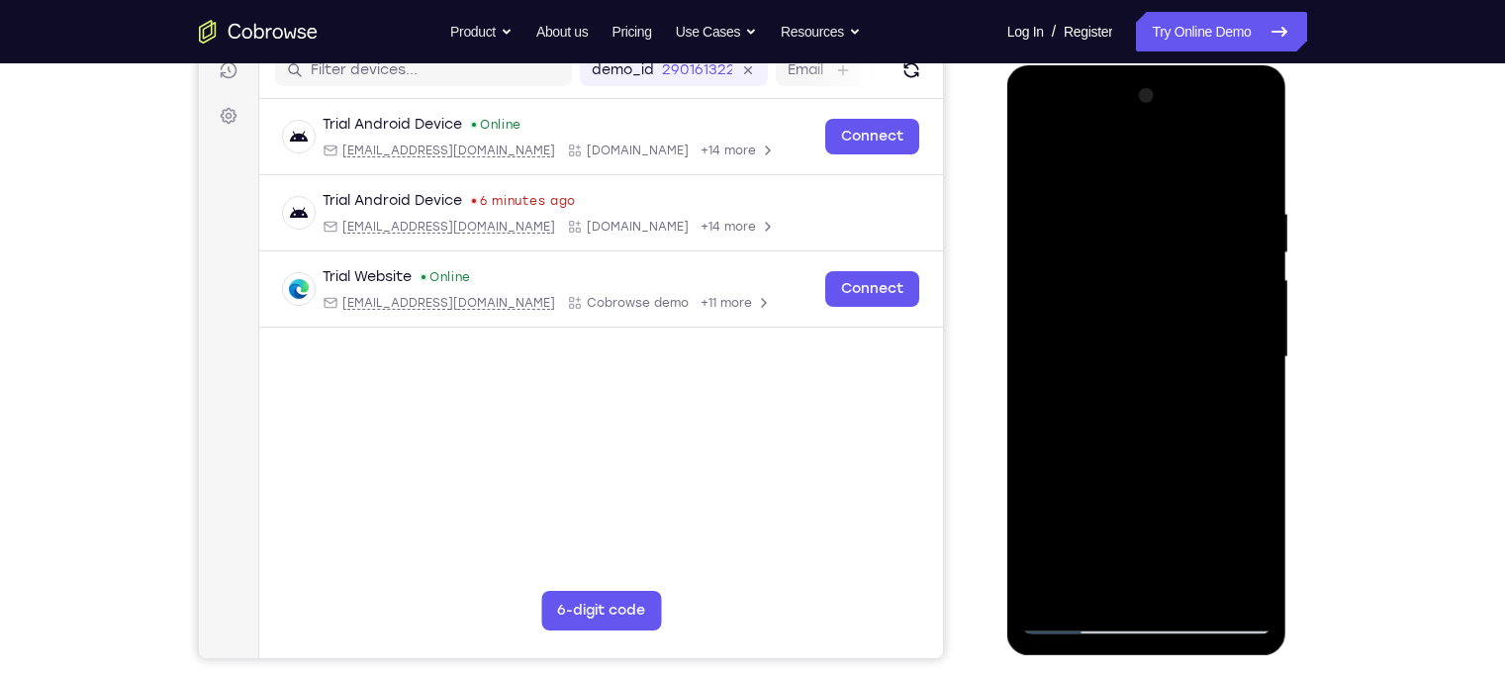
click at [1126, 316] on div at bounding box center [1146, 357] width 249 height 554
drag, startPoint x: 1141, startPoint y: 414, endPoint x: 1135, endPoint y: 260, distance: 154.4
click at [1135, 260] on div at bounding box center [1146, 357] width 249 height 554
drag, startPoint x: 1134, startPoint y: 391, endPoint x: 1123, endPoint y: 295, distance: 96.6
click at [1123, 295] on div at bounding box center [1146, 357] width 249 height 554
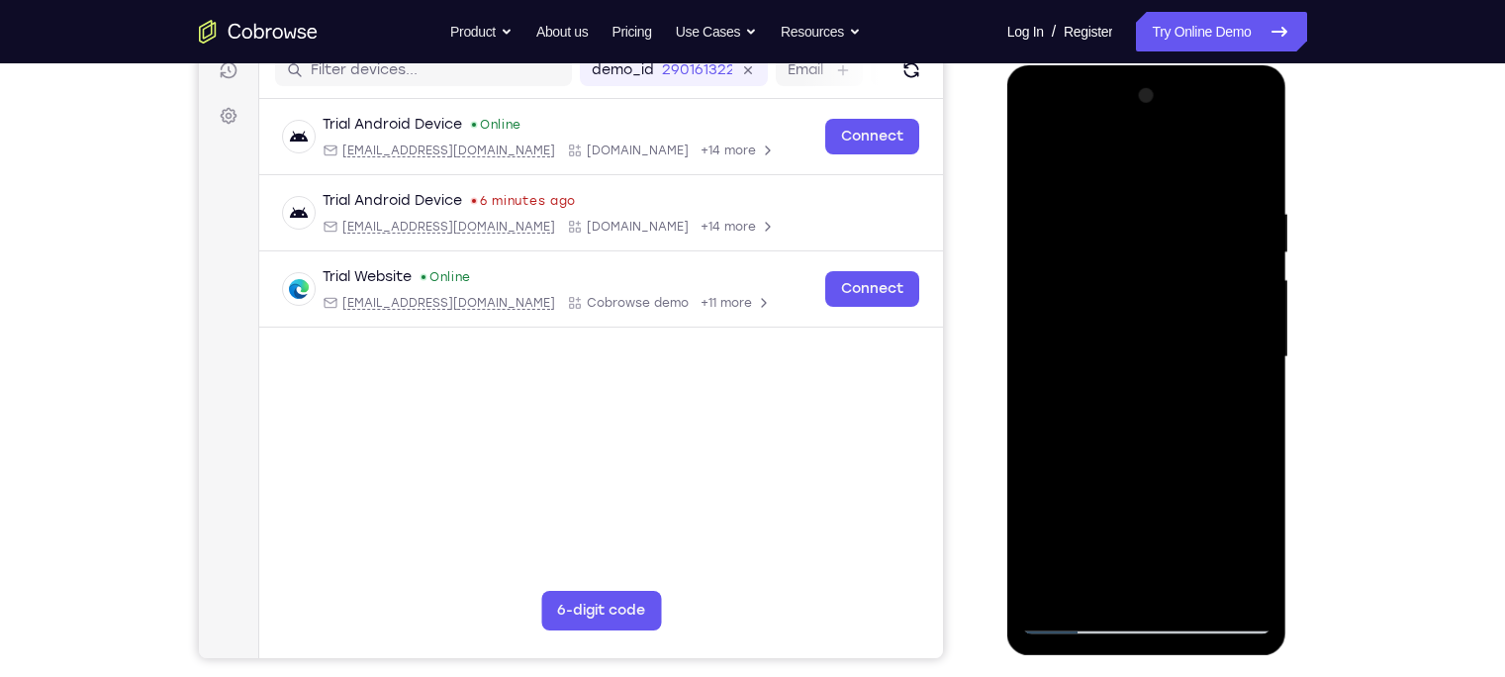
drag, startPoint x: 1132, startPoint y: 400, endPoint x: 1121, endPoint y: 200, distance: 200.1
click at [1121, 200] on div at bounding box center [1146, 357] width 249 height 554
drag, startPoint x: 1171, startPoint y: 467, endPoint x: 1148, endPoint y: 251, distance: 217.0
click at [1148, 251] on div at bounding box center [1146, 357] width 249 height 554
click at [1239, 597] on div at bounding box center [1146, 357] width 249 height 554
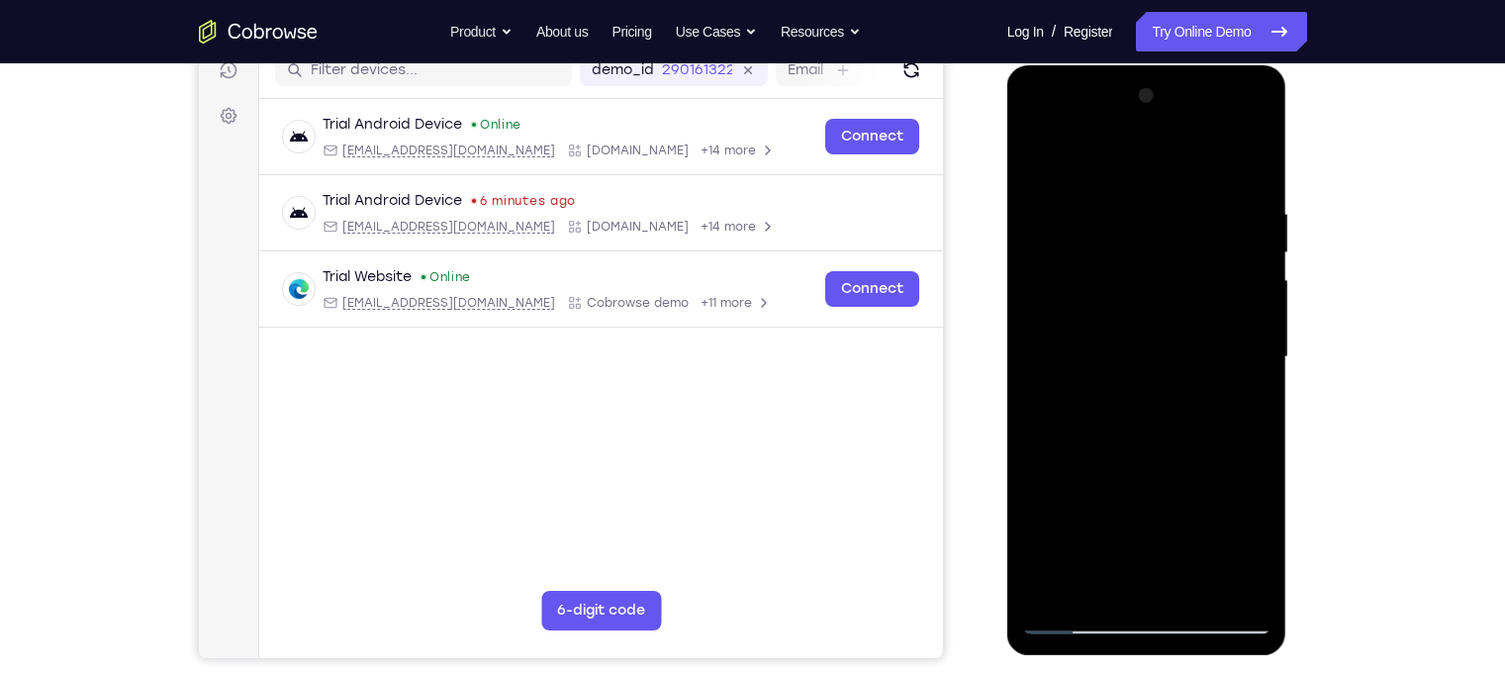
drag, startPoint x: 1172, startPoint y: 460, endPoint x: 1185, endPoint y: 312, distance: 148.9
click at [1185, 312] on div at bounding box center [1146, 357] width 249 height 554
drag, startPoint x: 1139, startPoint y: 294, endPoint x: 1099, endPoint y: 519, distance: 229.0
click at [1099, 519] on div at bounding box center [1146, 357] width 249 height 554
click at [1059, 587] on div at bounding box center [1146, 357] width 249 height 554
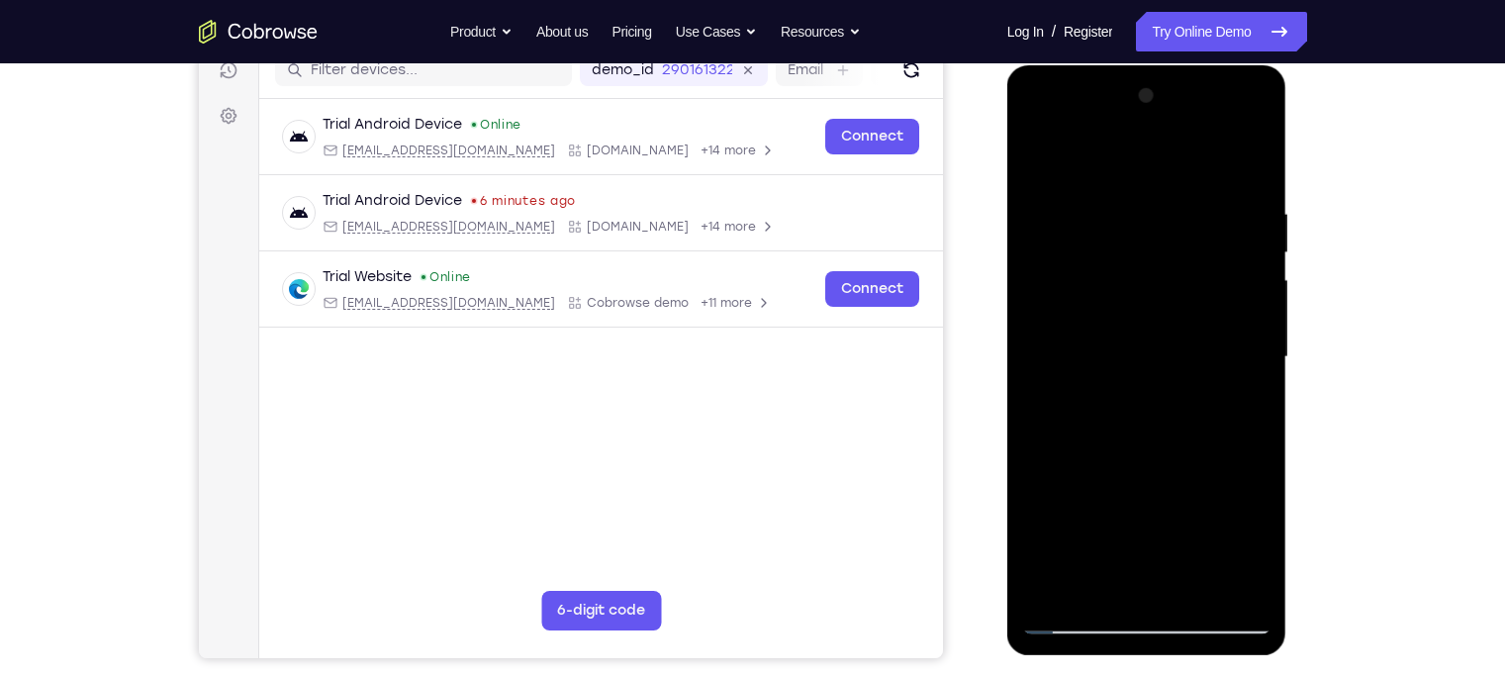
drag, startPoint x: 1159, startPoint y: 401, endPoint x: 1150, endPoint y: 230, distance: 171.4
click at [1150, 230] on div at bounding box center [1146, 357] width 249 height 554
drag, startPoint x: 1110, startPoint y: 523, endPoint x: 1097, endPoint y: 295, distance: 228.9
click at [1097, 295] on div at bounding box center [1146, 357] width 249 height 554
drag, startPoint x: 1123, startPoint y: 457, endPoint x: 1121, endPoint y: 299, distance: 158.3
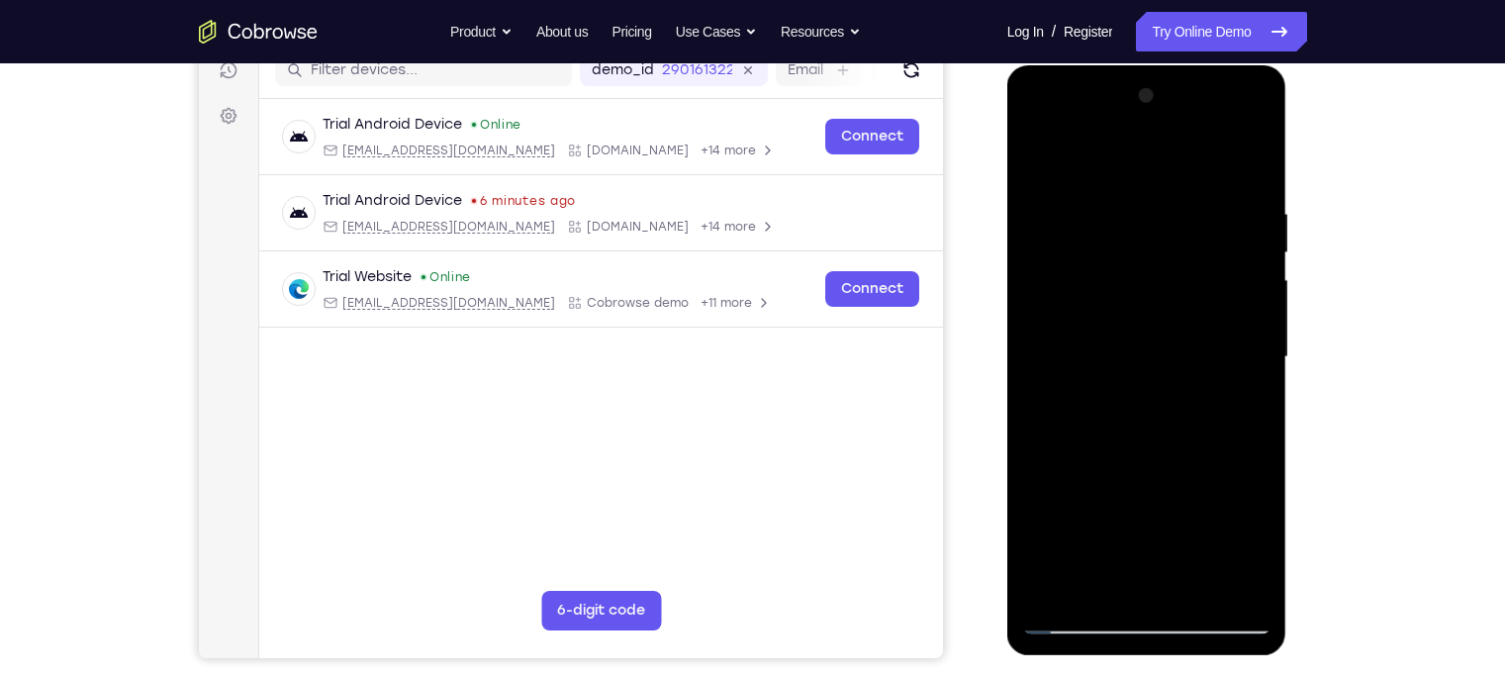
click at [1121, 299] on div at bounding box center [1146, 357] width 249 height 554
drag, startPoint x: 1145, startPoint y: 381, endPoint x: 1131, endPoint y: 238, distance: 143.1
click at [1131, 238] on div at bounding box center [1146, 357] width 249 height 554
drag, startPoint x: 1142, startPoint y: 330, endPoint x: 1130, endPoint y: 198, distance: 133.1
click at [1130, 198] on div at bounding box center [1146, 357] width 249 height 554
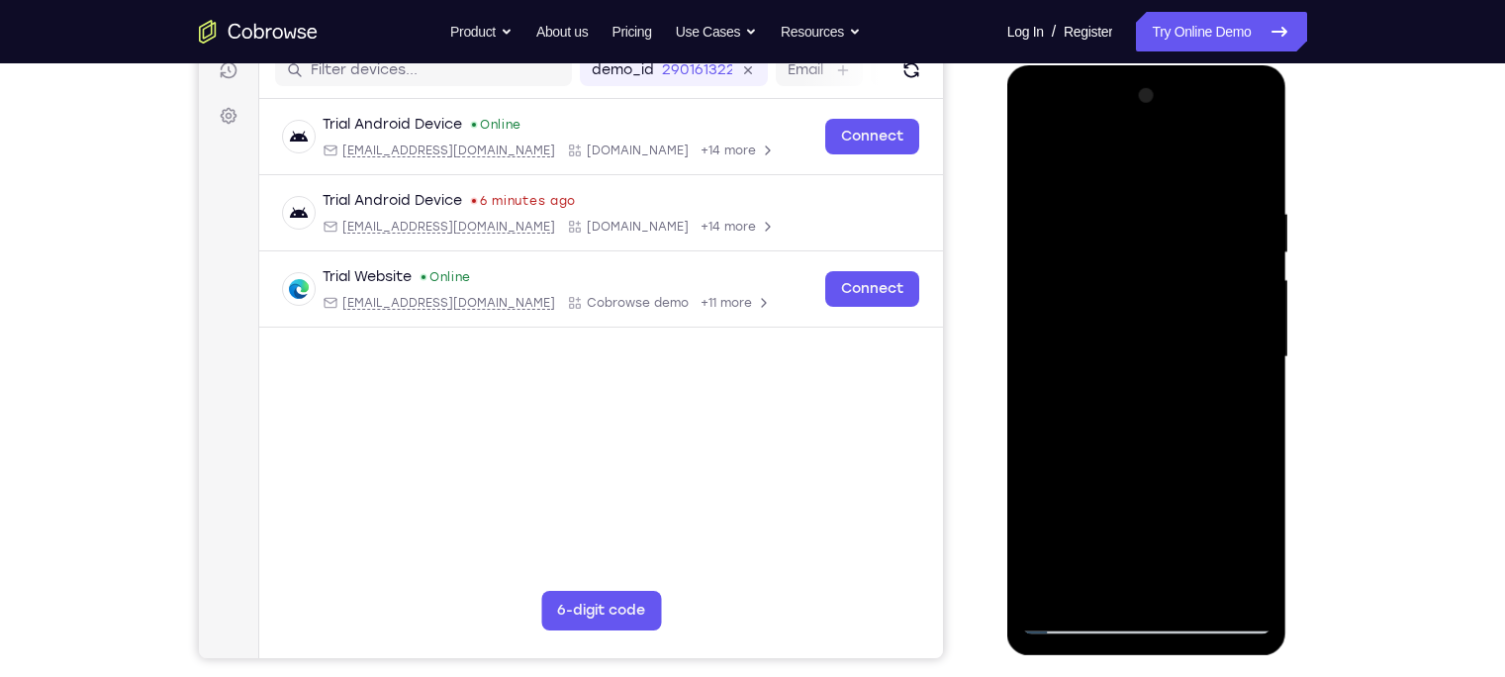
drag, startPoint x: 1125, startPoint y: 454, endPoint x: 1137, endPoint y: 379, distance: 76.1
click at [1137, 379] on div at bounding box center [1146, 357] width 249 height 554
click at [1289, 65] on html "Online web based iOS Simulators and Android Emulators. Run iPhone, iPad, Mobile…" at bounding box center [1148, 362] width 282 height 594
drag, startPoint x: 1121, startPoint y: 338, endPoint x: 1115, endPoint y: 274, distance: 64.6
click at [1115, 274] on div at bounding box center [1146, 357] width 249 height 554
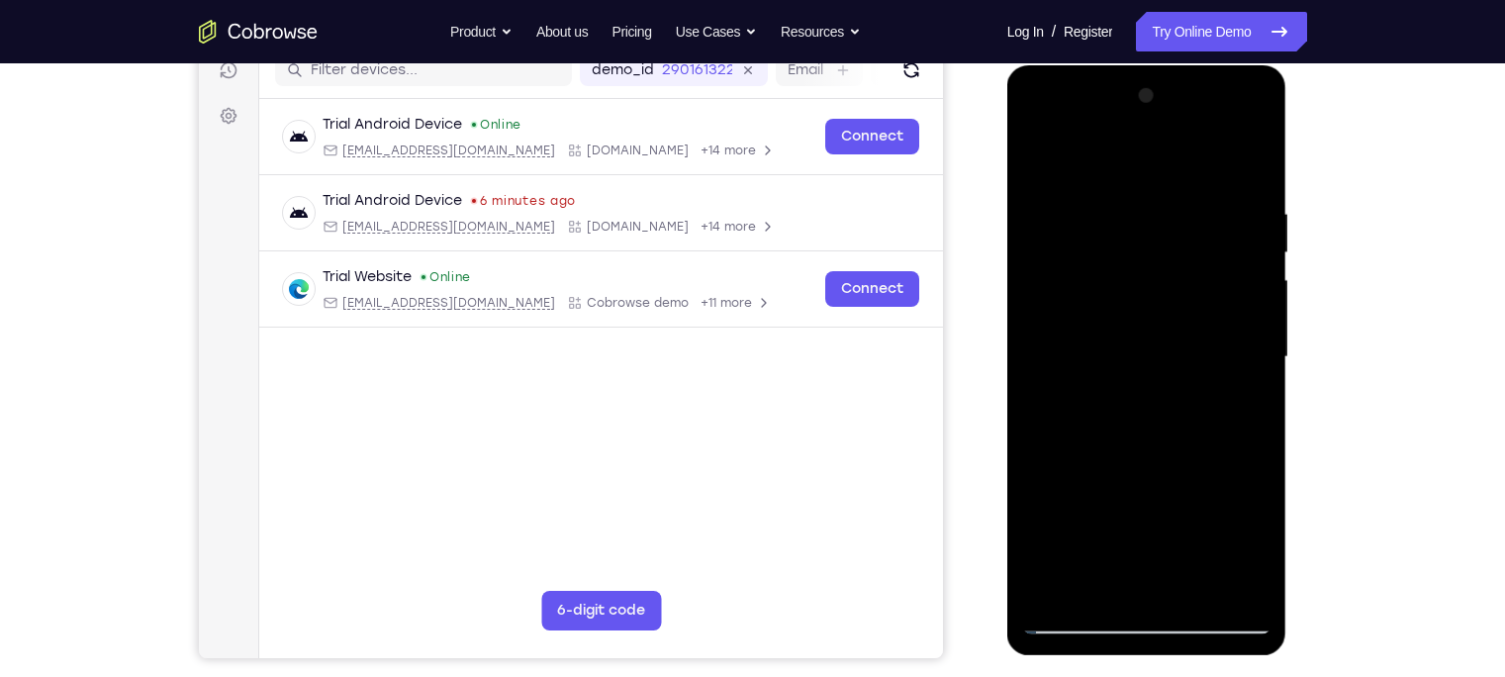
drag, startPoint x: 1117, startPoint y: 458, endPoint x: 1142, endPoint y: 278, distance: 181.7
click at [1142, 278] on div at bounding box center [1146, 357] width 249 height 554
click at [1152, 531] on div at bounding box center [1146, 357] width 249 height 554
drag, startPoint x: 1156, startPoint y: 529, endPoint x: 1144, endPoint y: 333, distance: 196.3
click at [1144, 333] on div at bounding box center [1146, 357] width 249 height 554
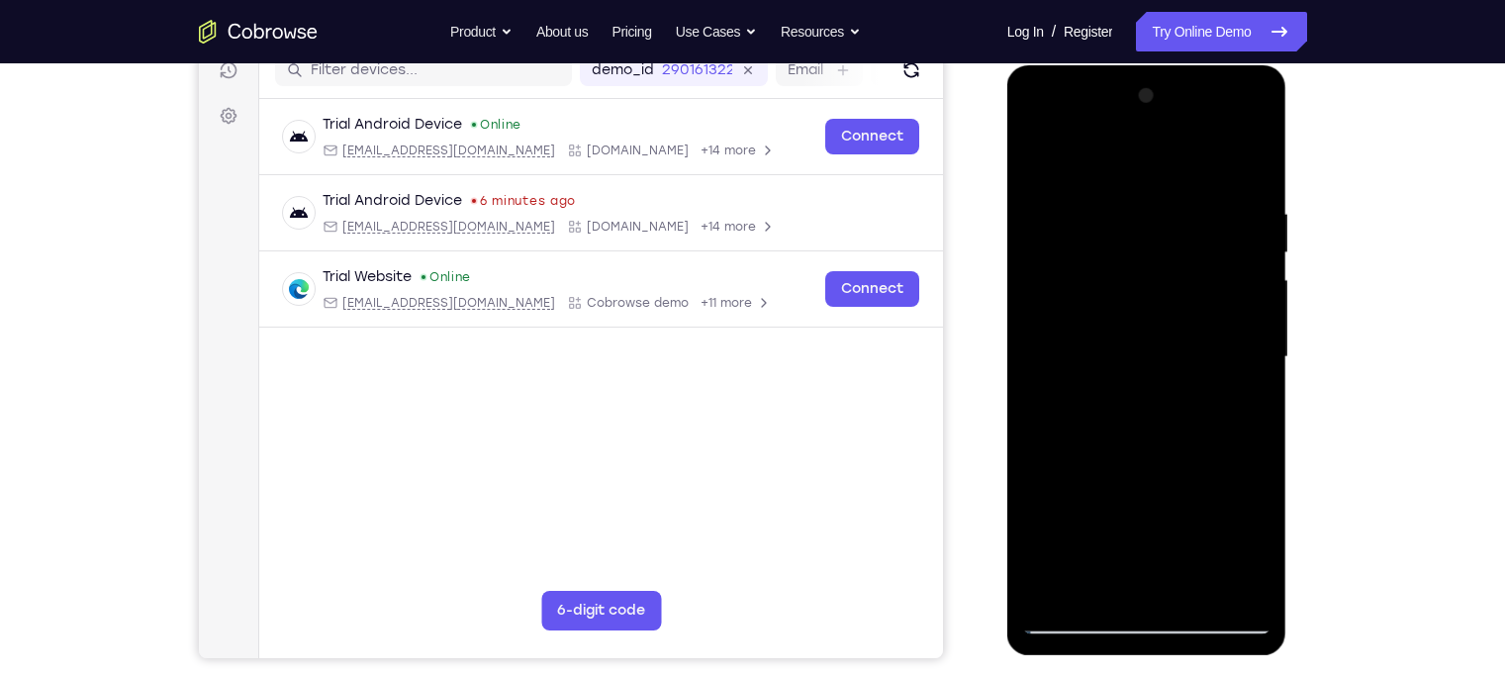
drag, startPoint x: 1145, startPoint y: 373, endPoint x: 1143, endPoint y: 214, distance: 159.3
click at [1143, 214] on div at bounding box center [1146, 357] width 249 height 554
drag, startPoint x: 1176, startPoint y: 500, endPoint x: 1168, endPoint y: 333, distance: 166.4
click at [1168, 333] on div at bounding box center [1146, 357] width 249 height 554
drag, startPoint x: 1146, startPoint y: 496, endPoint x: 1144, endPoint y: 253, distance: 242.4
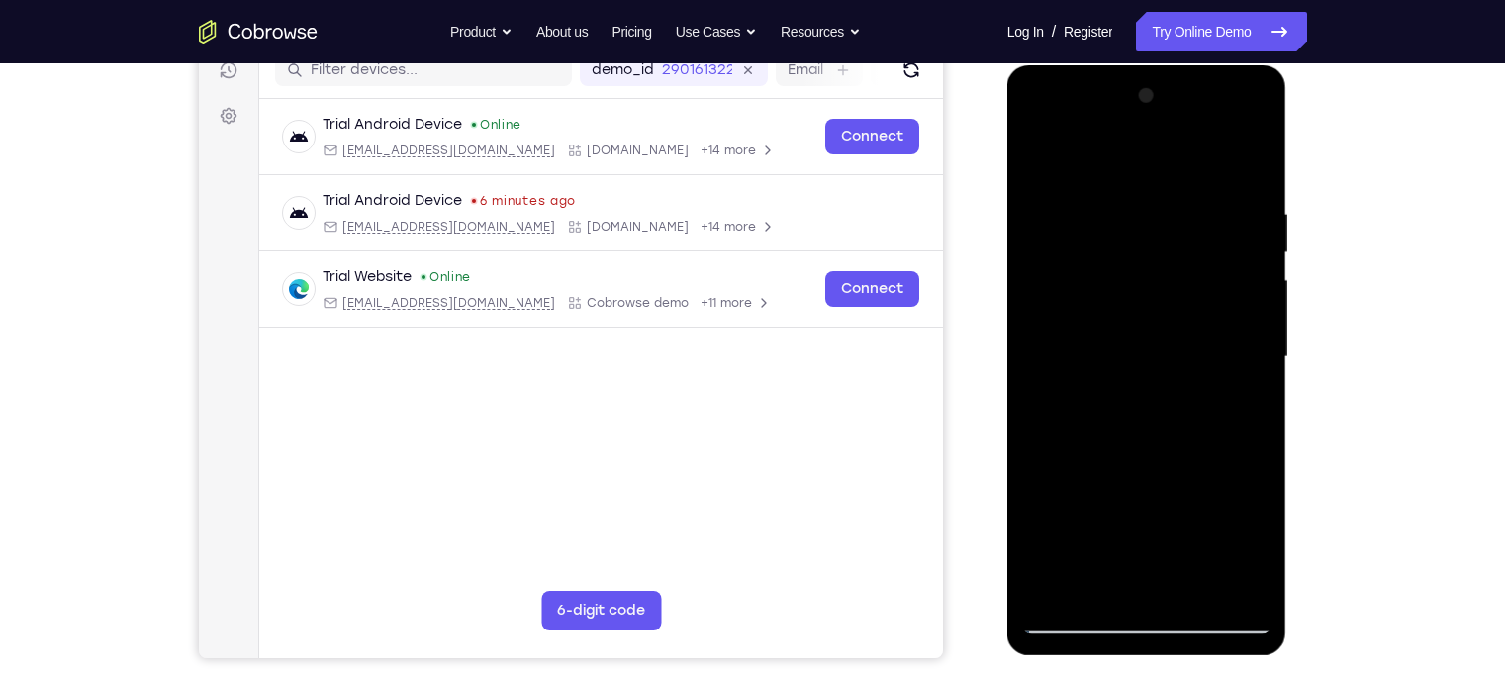
click at [1144, 253] on div at bounding box center [1146, 357] width 249 height 554
drag, startPoint x: 1113, startPoint y: 463, endPoint x: 1146, endPoint y: 155, distance: 309.4
click at [1146, 155] on div at bounding box center [1146, 357] width 249 height 554
drag, startPoint x: 1160, startPoint y: 466, endPoint x: 1133, endPoint y: 220, distance: 247.9
click at [1133, 220] on div at bounding box center [1146, 357] width 249 height 554
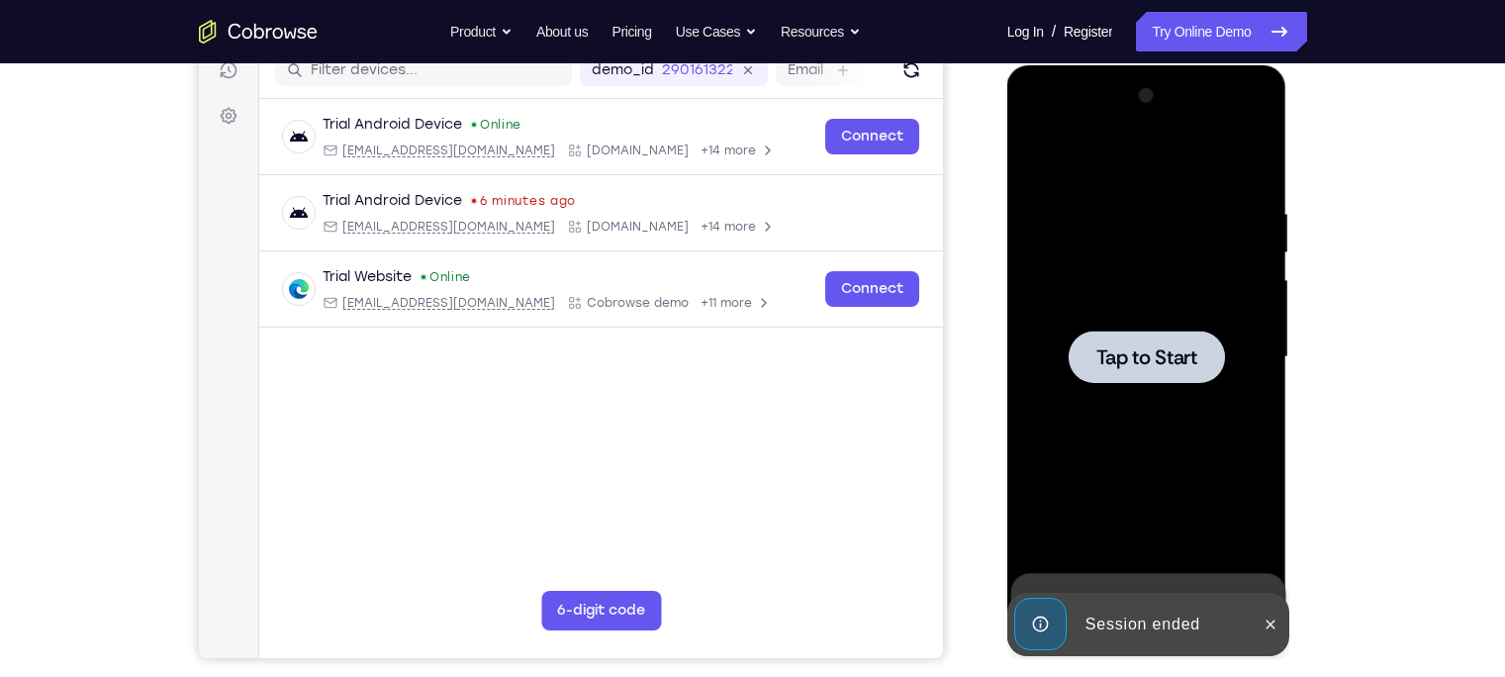
click at [1135, 279] on div at bounding box center [1146, 357] width 249 height 554
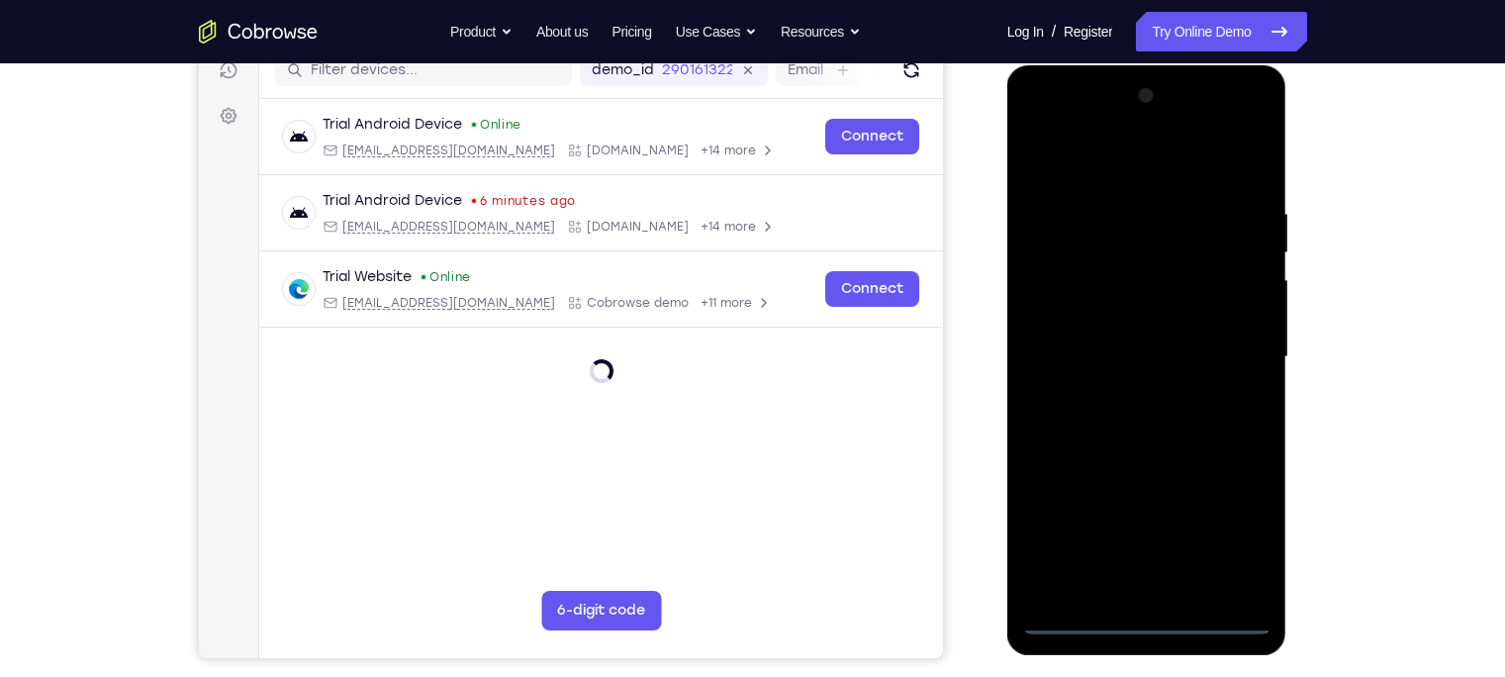
click at [1271, 615] on div at bounding box center [1147, 360] width 280 height 590
click at [1270, 625] on div at bounding box center [1146, 357] width 249 height 554
click at [1150, 622] on div at bounding box center [1146, 357] width 249 height 554
click at [1410, 338] on div "Your Support Agent Your Customer Web iOS Android Next Steps We’d be happy to gi…" at bounding box center [752, 453] width 1505 height 1305
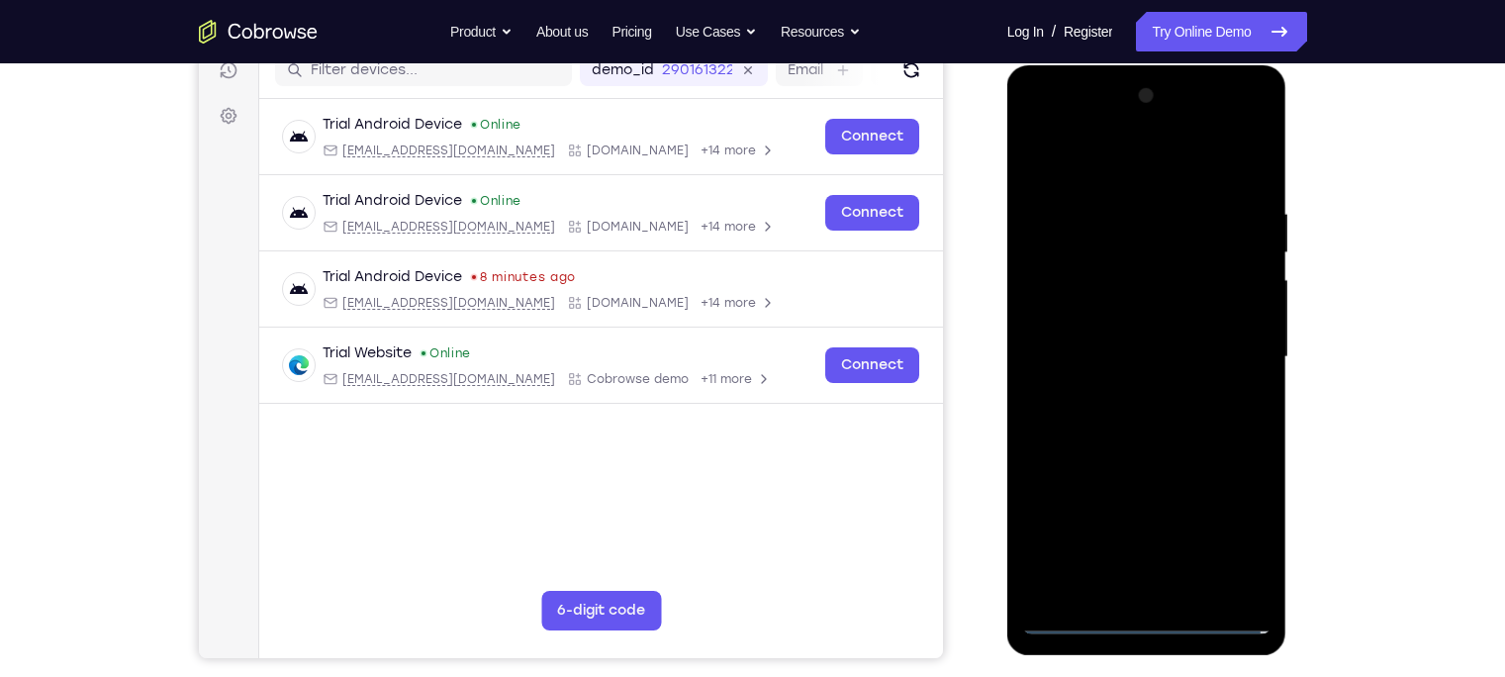
click at [1230, 530] on div at bounding box center [1146, 357] width 249 height 554
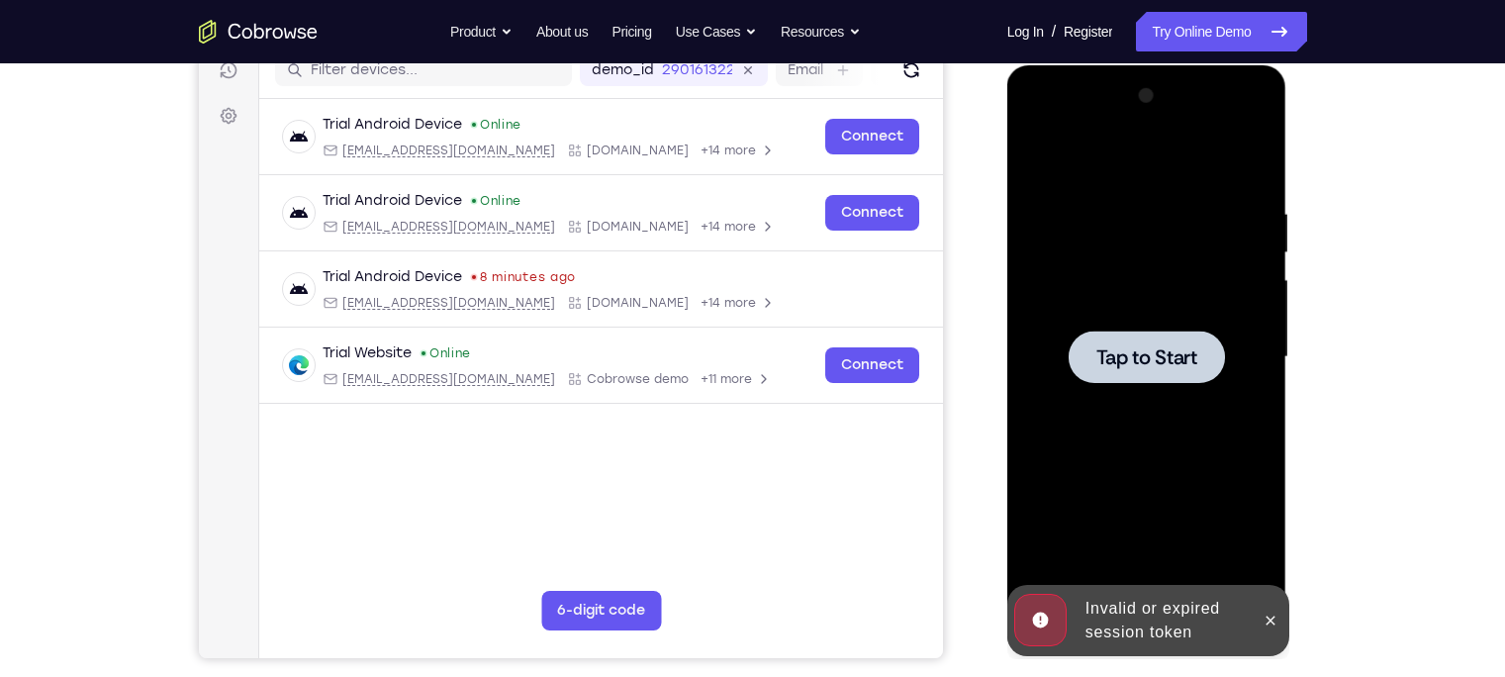
click at [1111, 366] on span "Tap to Start" at bounding box center [1146, 357] width 101 height 20
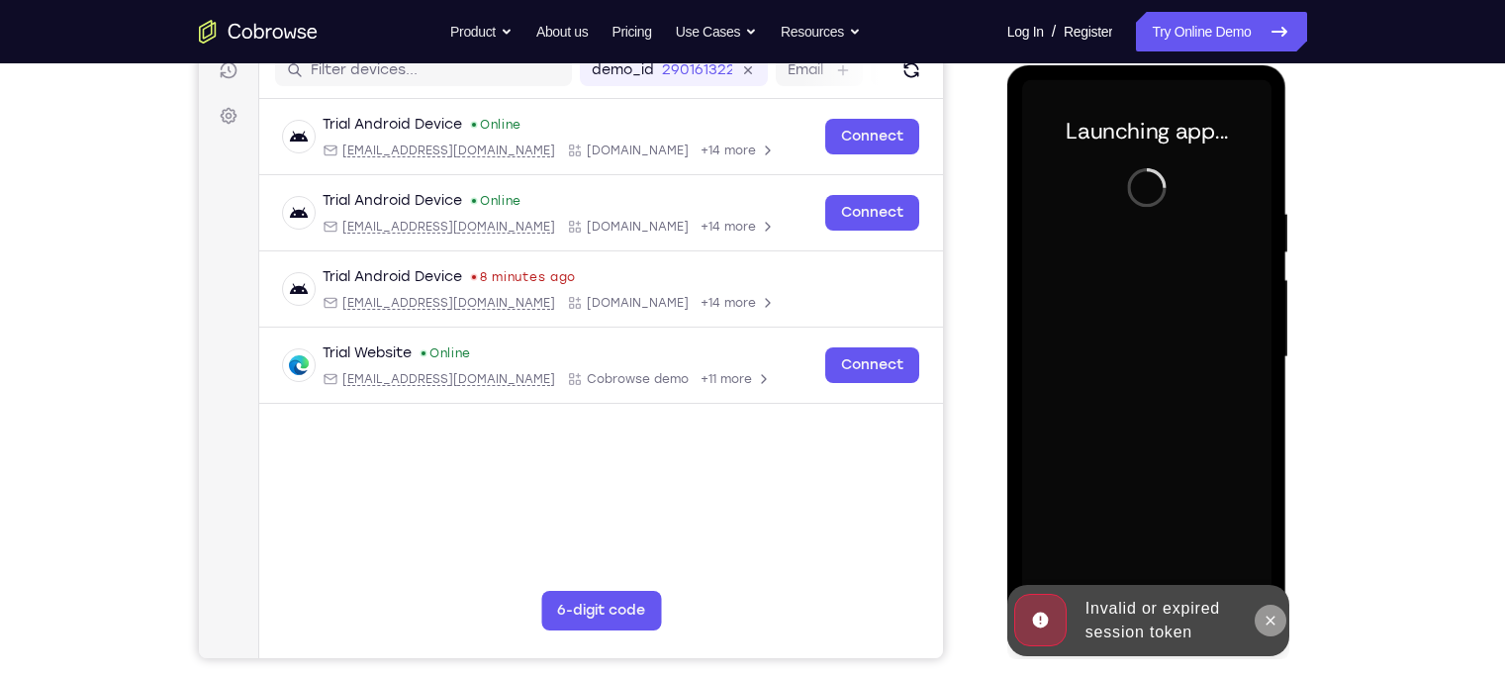
click at [1275, 616] on icon at bounding box center [1270, 620] width 16 height 16
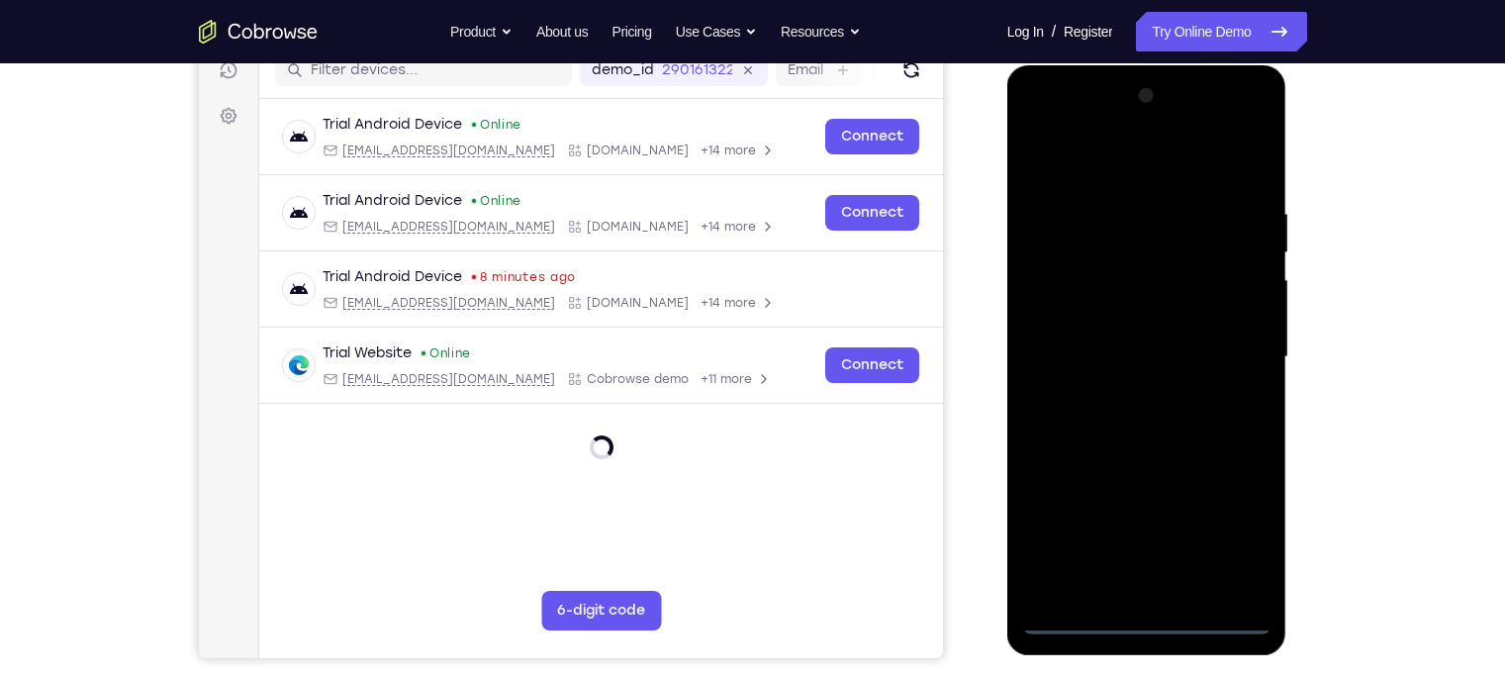
click at [1141, 620] on div at bounding box center [1146, 357] width 249 height 554
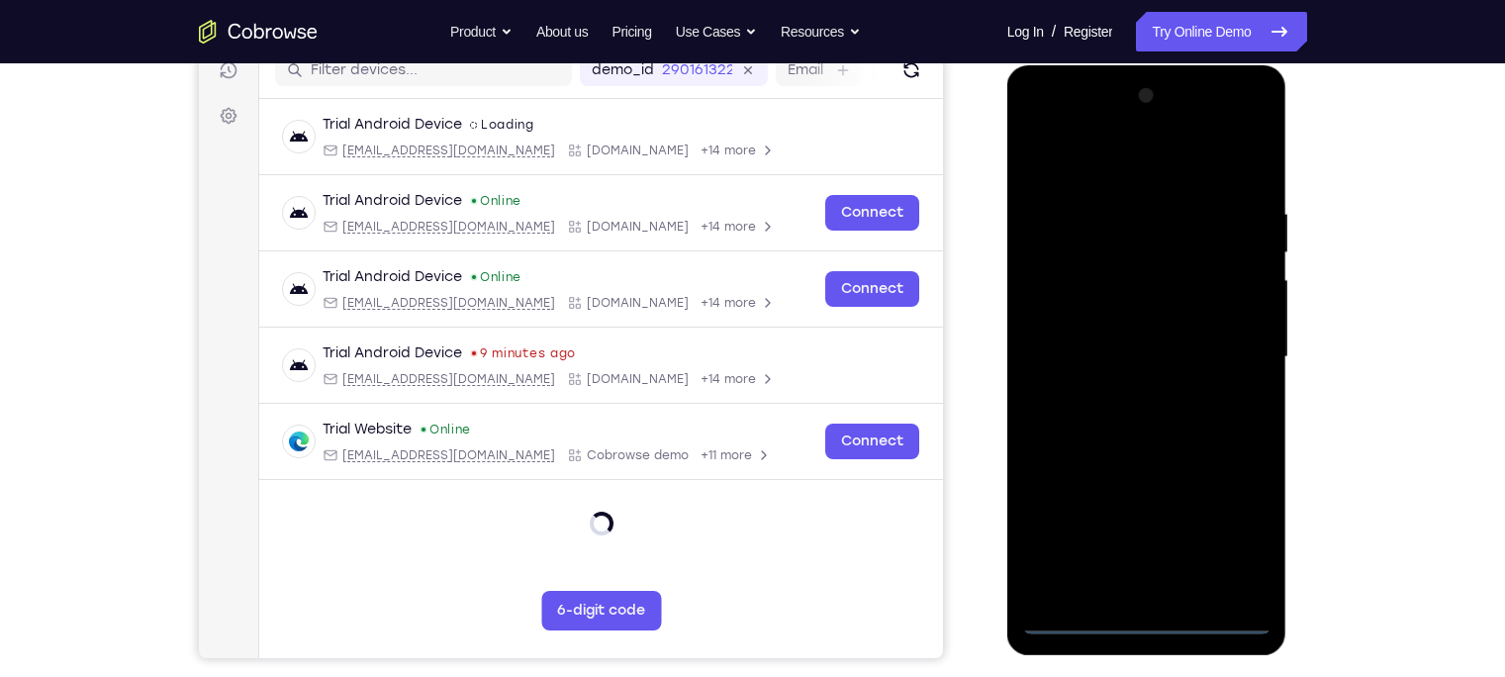
click at [1141, 620] on div at bounding box center [1146, 357] width 249 height 554
click at [1227, 536] on div at bounding box center [1146, 357] width 249 height 554
click at [1037, 121] on div at bounding box center [1146, 357] width 249 height 554
click at [1243, 358] on div at bounding box center [1146, 357] width 249 height 554
click at [1133, 392] on div at bounding box center [1146, 357] width 249 height 554
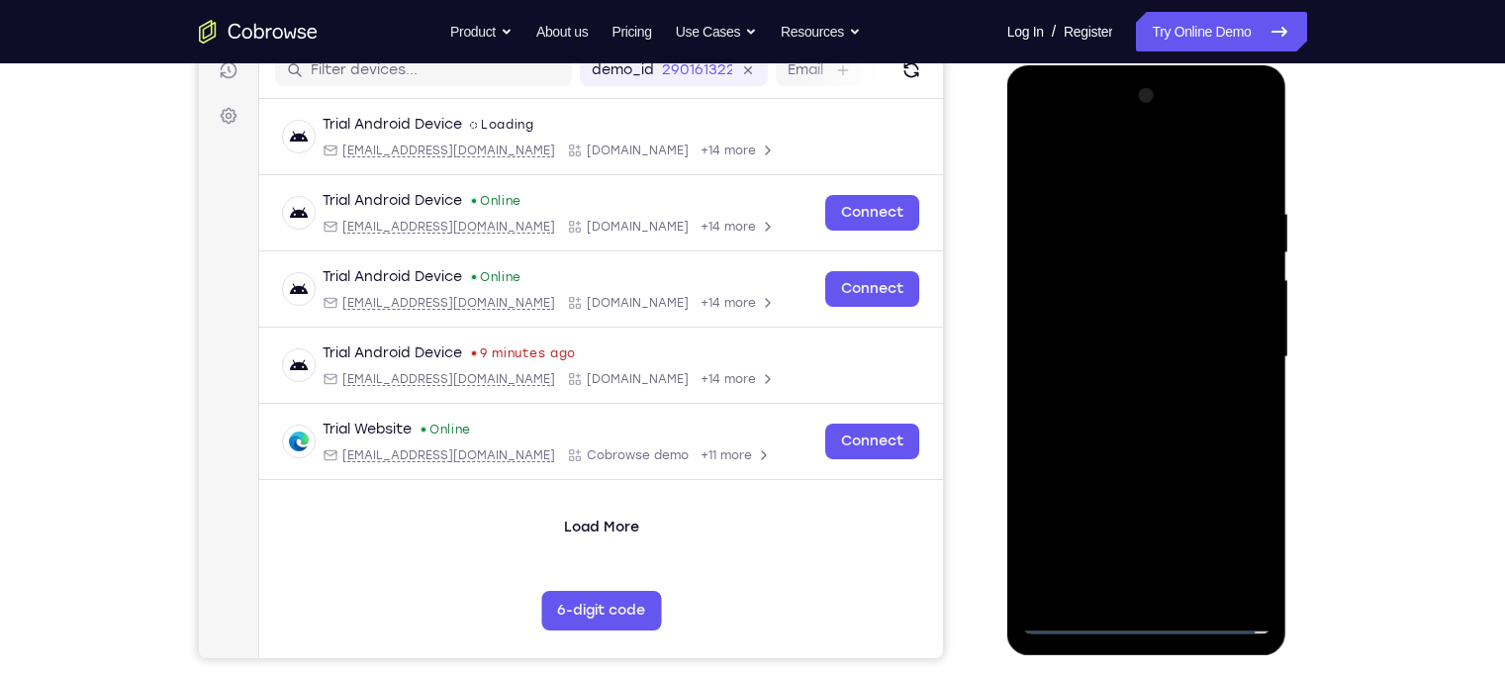
click at [1100, 344] on div at bounding box center [1146, 357] width 249 height 554
click at [1055, 315] on div at bounding box center [1146, 357] width 249 height 554
click at [1138, 358] on div at bounding box center [1146, 357] width 249 height 554
click at [1144, 349] on div at bounding box center [1146, 357] width 249 height 554
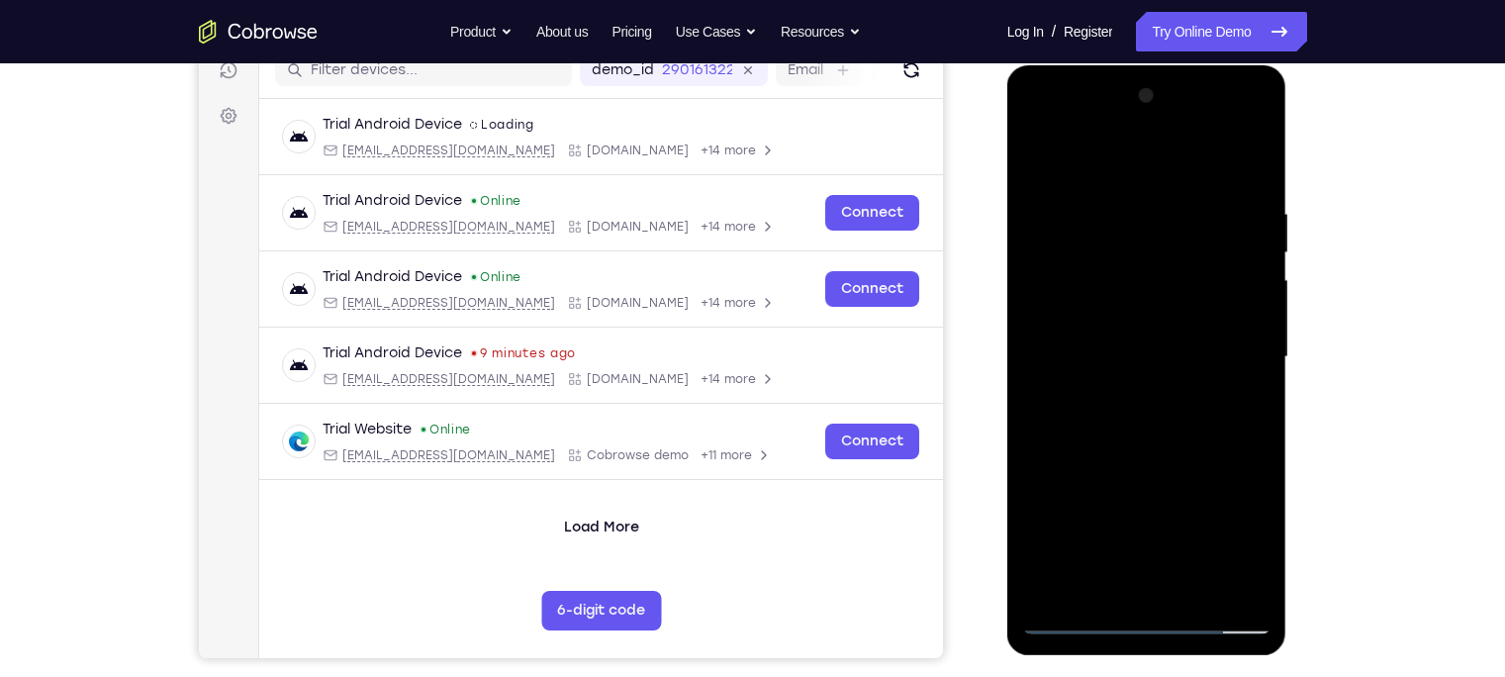
click at [1129, 409] on div at bounding box center [1146, 357] width 249 height 554
click at [1114, 430] on div at bounding box center [1146, 357] width 249 height 554
click at [1130, 410] on div at bounding box center [1146, 357] width 249 height 554
click at [1115, 428] on div at bounding box center [1146, 357] width 249 height 554
drag, startPoint x: 1061, startPoint y: 151, endPoint x: 1163, endPoint y: 282, distance: 165.6
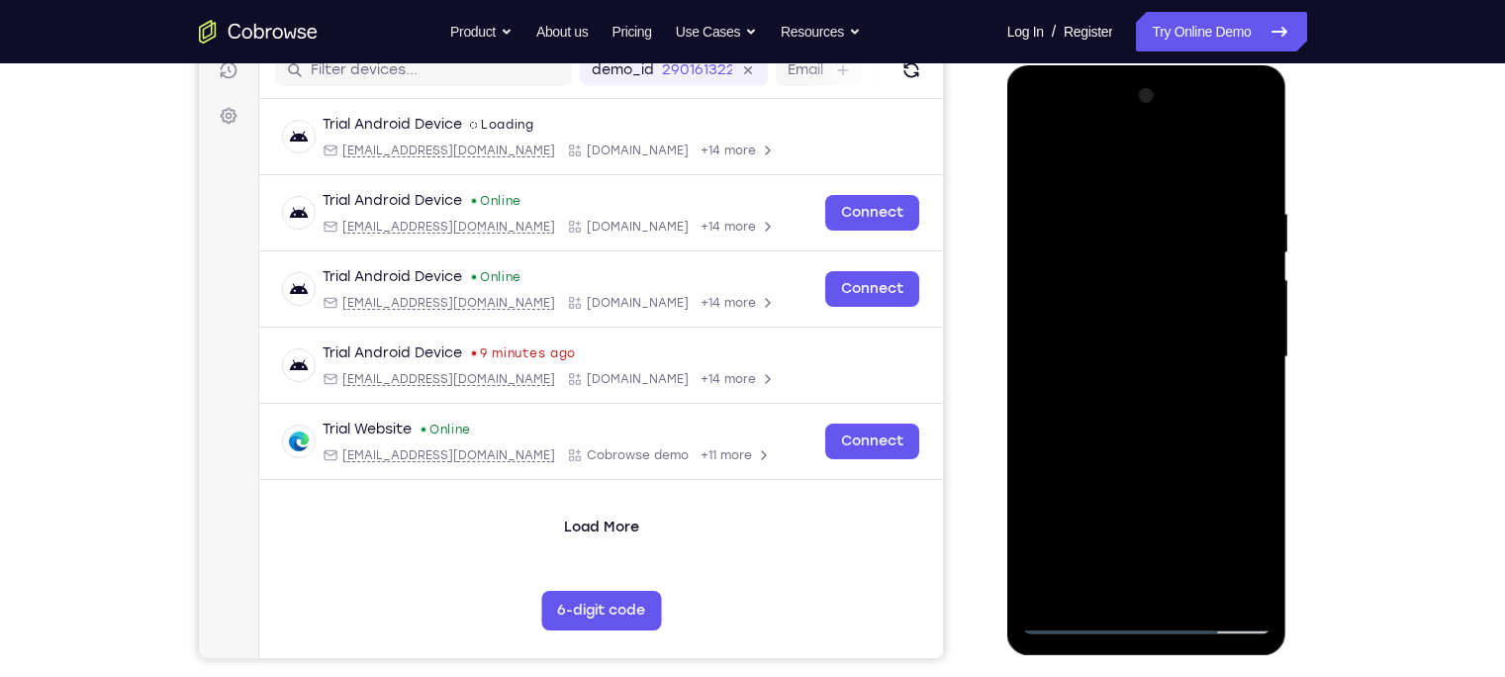
click at [1163, 282] on div at bounding box center [1146, 357] width 249 height 554
click at [1258, 180] on div at bounding box center [1146, 357] width 249 height 554
click at [1255, 152] on div at bounding box center [1146, 357] width 249 height 554
click at [1140, 197] on div at bounding box center [1146, 357] width 249 height 554
click at [1028, 149] on div at bounding box center [1146, 357] width 249 height 554
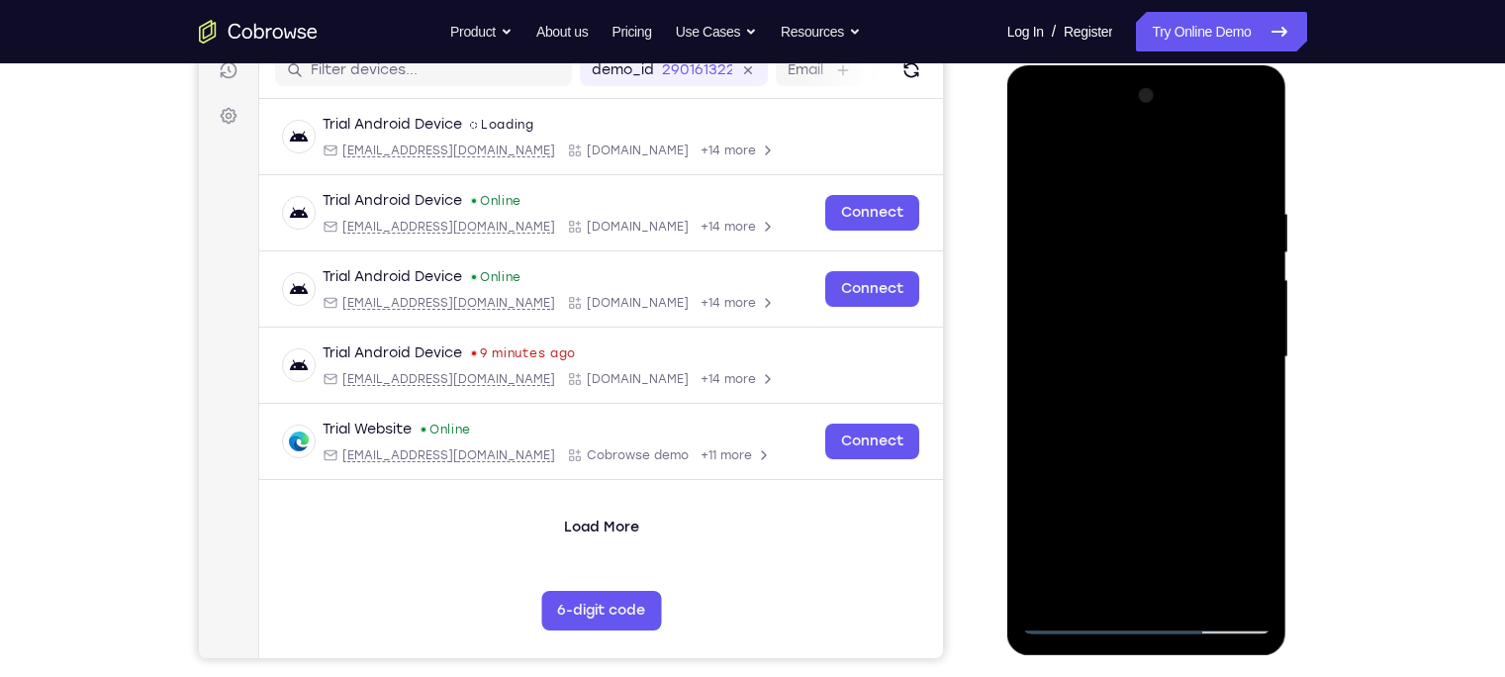
click at [1261, 590] on div at bounding box center [1146, 357] width 249 height 554
click at [1197, 594] on div at bounding box center [1146, 357] width 249 height 554
click at [1125, 463] on div at bounding box center [1146, 357] width 249 height 554
click at [1150, 465] on div at bounding box center [1146, 357] width 249 height 554
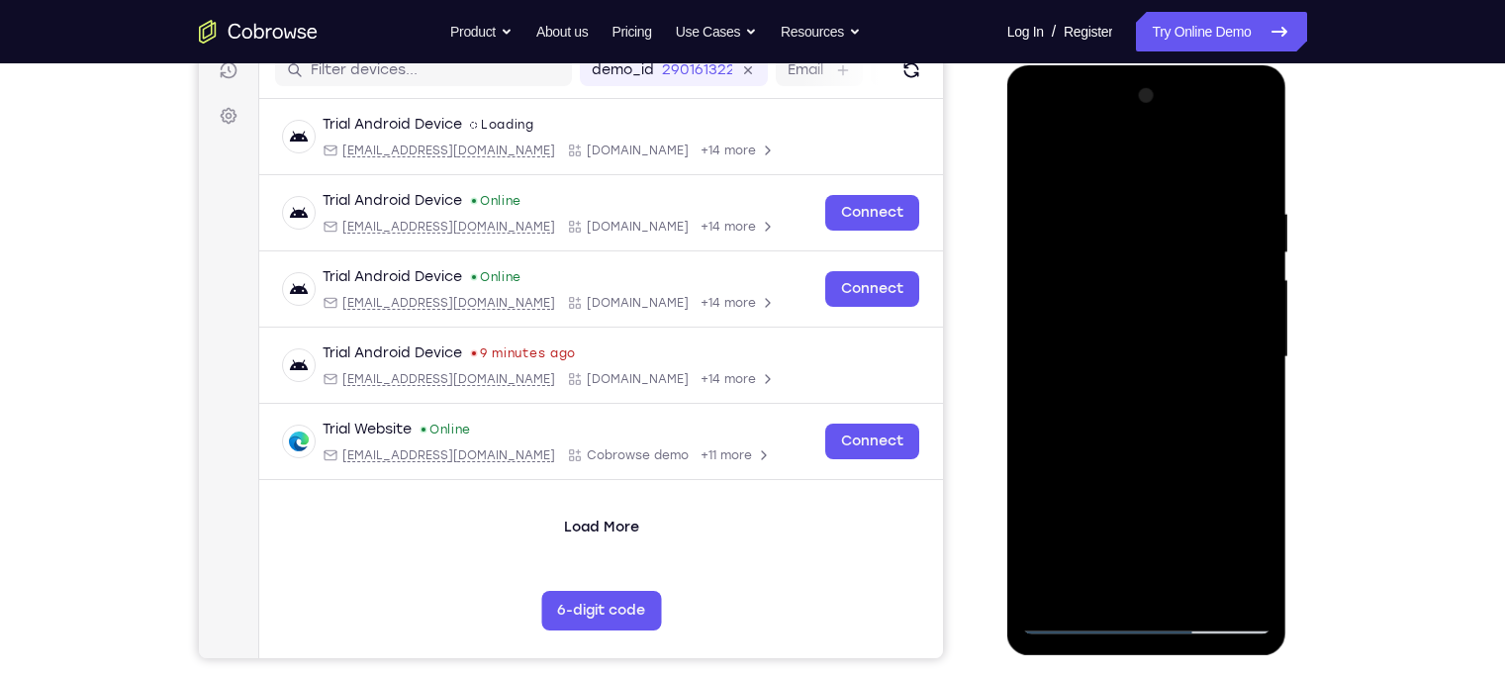
click at [1147, 458] on div at bounding box center [1146, 357] width 249 height 554
click at [1069, 629] on div at bounding box center [1146, 357] width 249 height 554
drag, startPoint x: 1163, startPoint y: 397, endPoint x: 1109, endPoint y: 666, distance: 274.5
click at [1109, 659] on html "Online web based iOS Simulators and Android Emulators. Run iPhone, iPad, Mobile…" at bounding box center [1148, 362] width 282 height 594
click at [1071, 618] on div at bounding box center [1146, 357] width 249 height 554
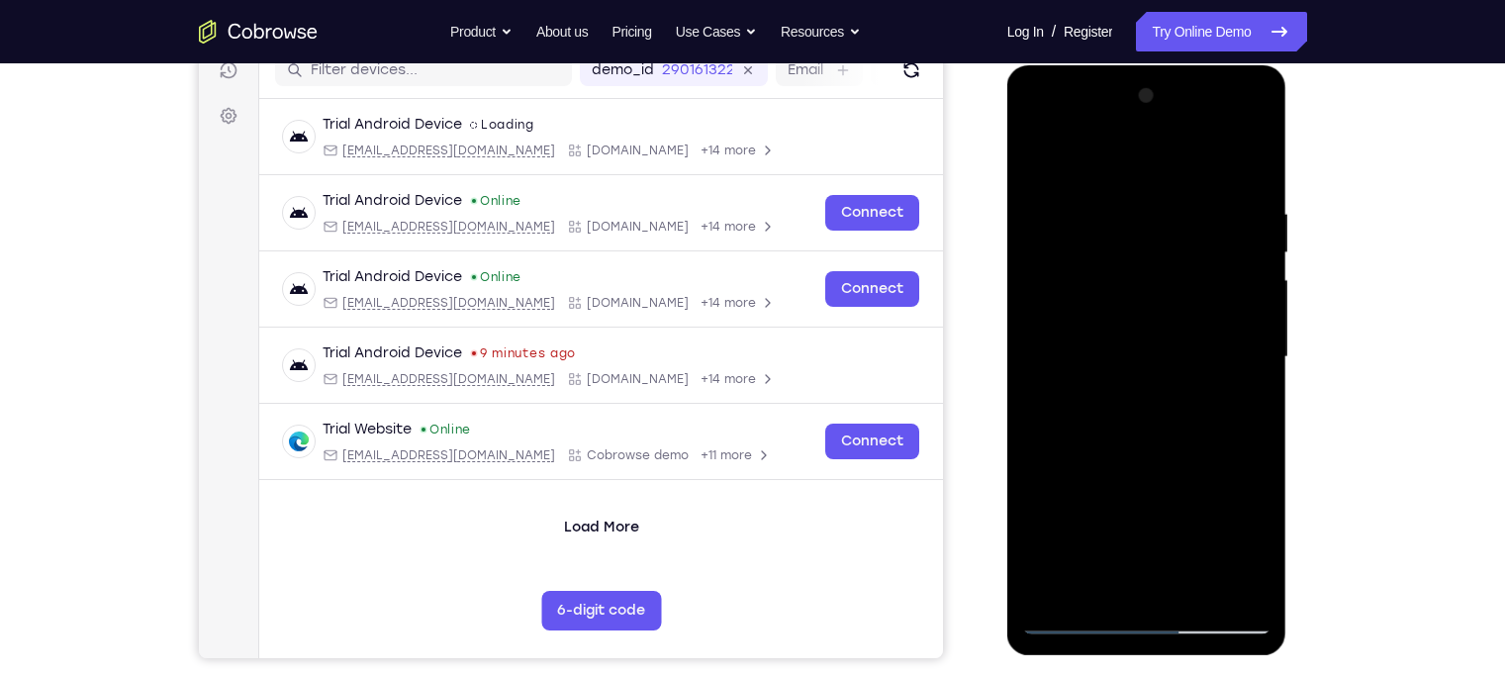
click at [1050, 594] on div at bounding box center [1146, 357] width 249 height 554
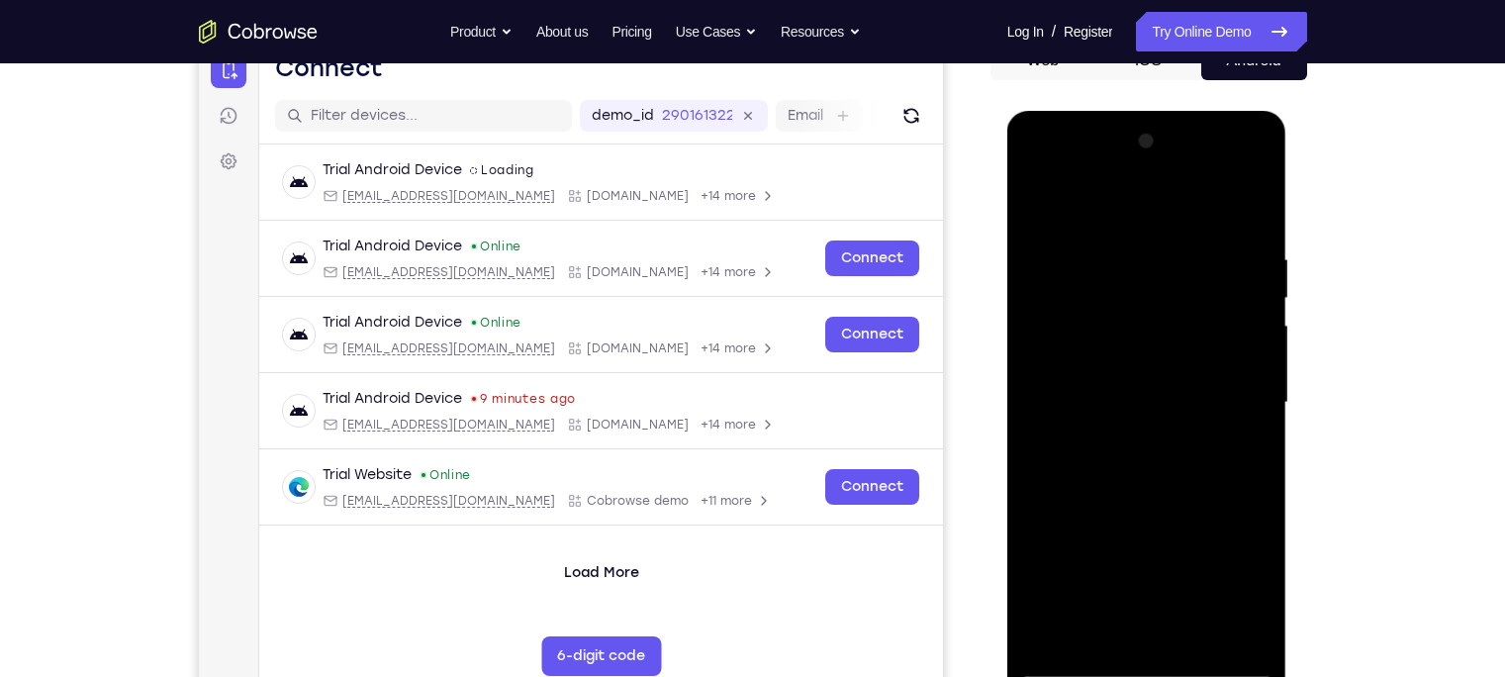
scroll to position [237, 0]
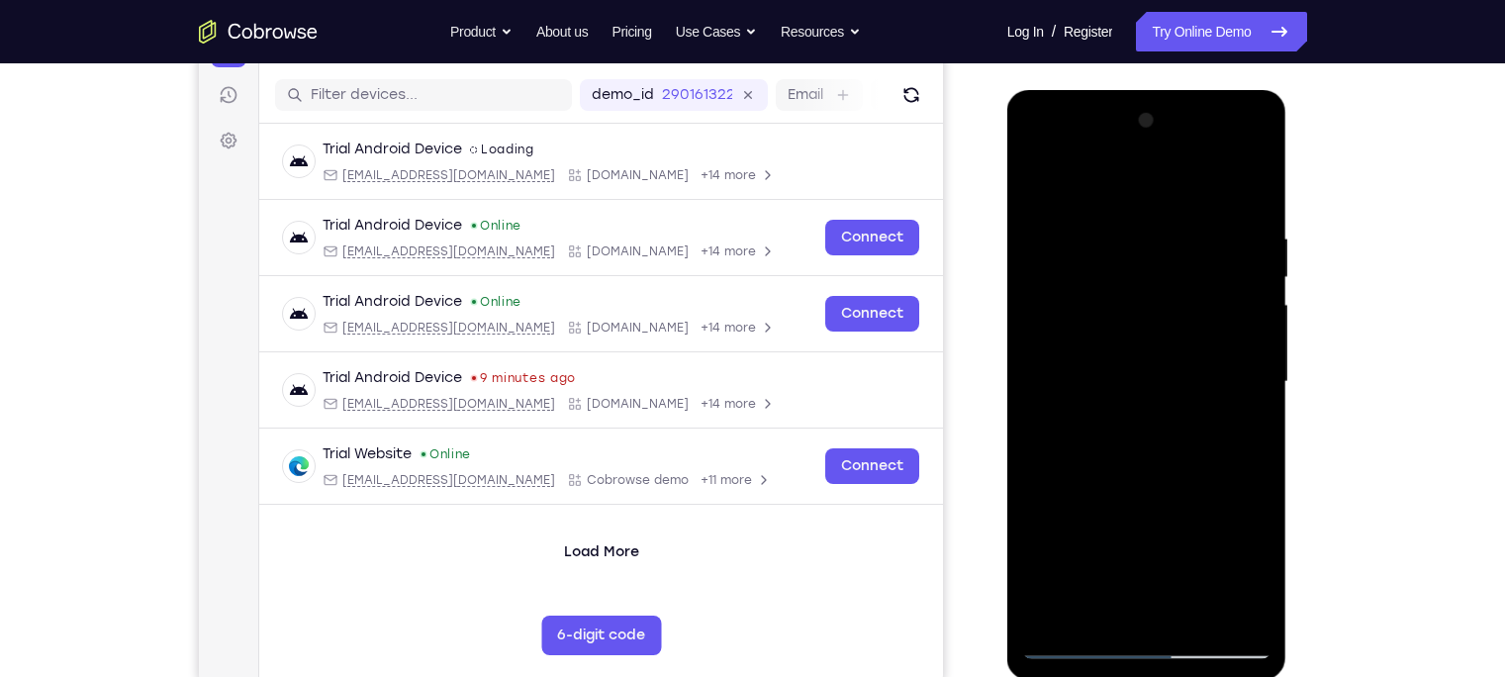
drag, startPoint x: 1150, startPoint y: 474, endPoint x: 1249, endPoint y: 180, distance: 310.3
click at [1249, 180] on div at bounding box center [1146, 382] width 249 height 554
drag, startPoint x: 1148, startPoint y: 475, endPoint x: 1243, endPoint y: 227, distance: 265.8
click at [1243, 227] on div at bounding box center [1146, 382] width 249 height 554
drag, startPoint x: 1143, startPoint y: 468, endPoint x: 1346, endPoint y: 94, distance: 425.9
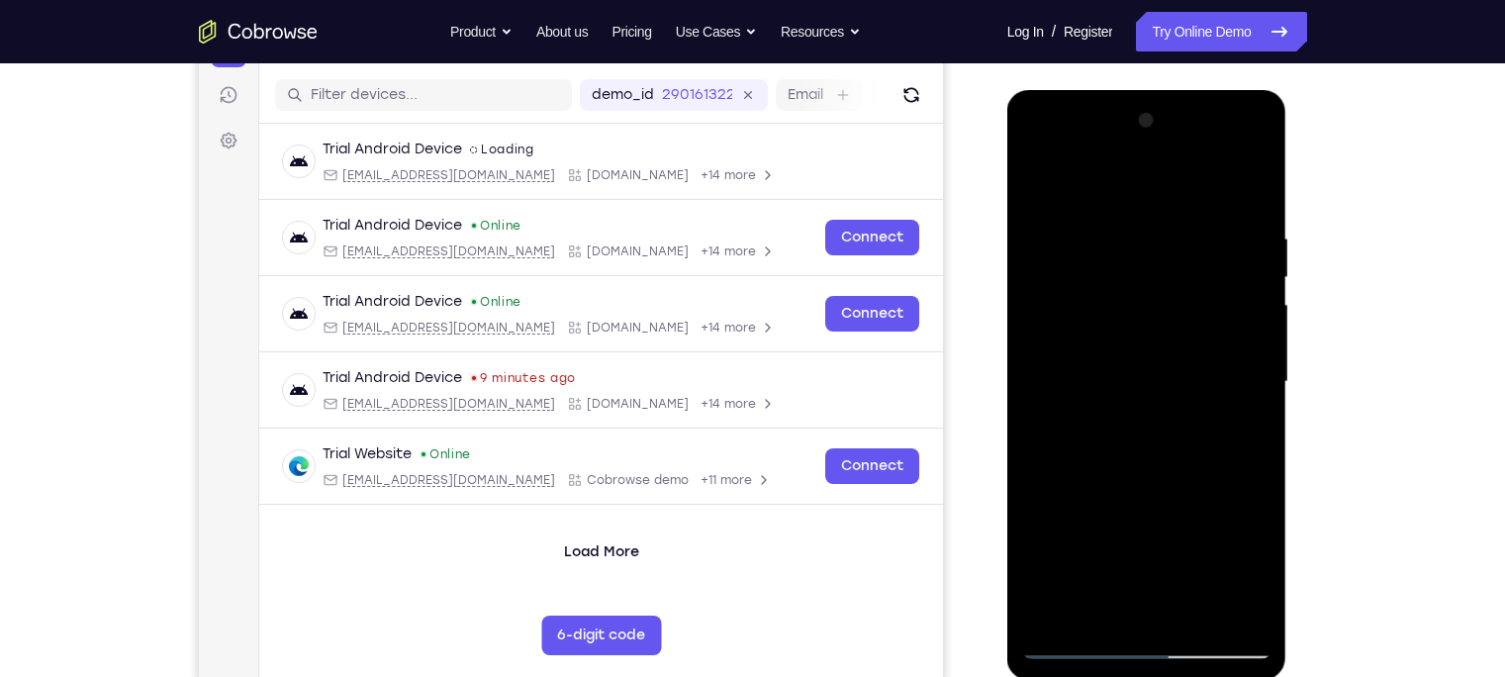
click at [1289, 94] on html "Online web based iOS Simulators and Android Emulators. Run iPhone, iPad, Mobile…" at bounding box center [1148, 387] width 282 height 594
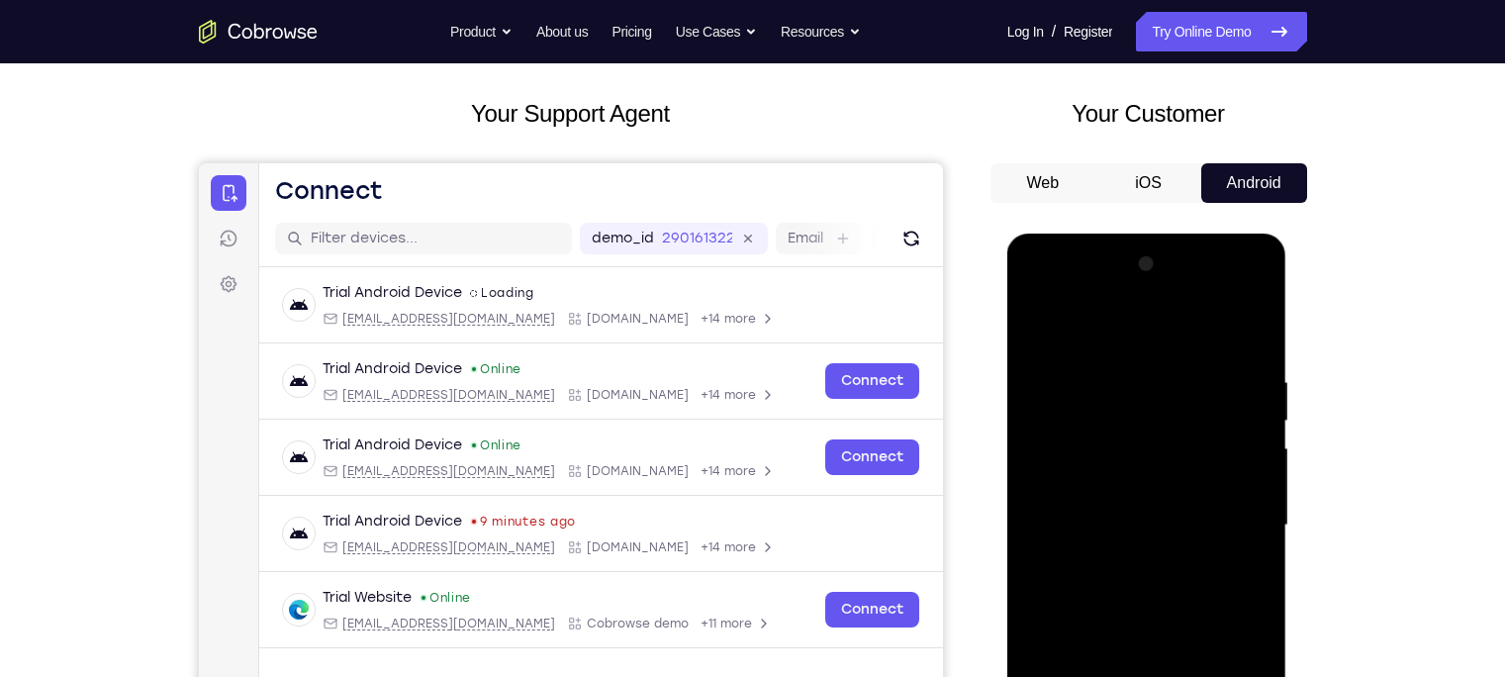
scroll to position [312, 0]
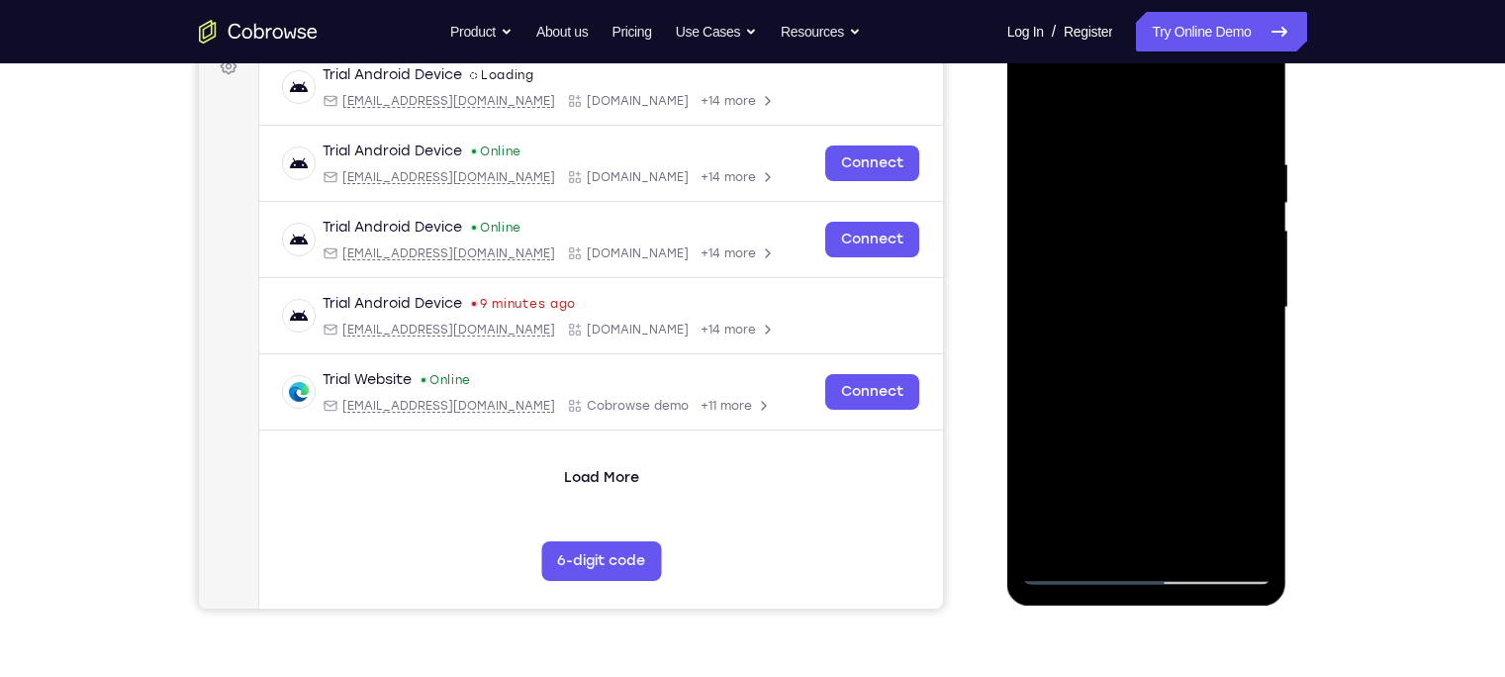
drag, startPoint x: 1166, startPoint y: 424, endPoint x: 1233, endPoint y: 143, distance: 288.7
click at [1233, 143] on div at bounding box center [1146, 308] width 249 height 554
drag, startPoint x: 1135, startPoint y: 447, endPoint x: 1231, endPoint y: 99, distance: 361.2
click at [1231, 99] on div at bounding box center [1146, 308] width 249 height 554
drag, startPoint x: 1204, startPoint y: 321, endPoint x: 1153, endPoint y: 475, distance: 162.4
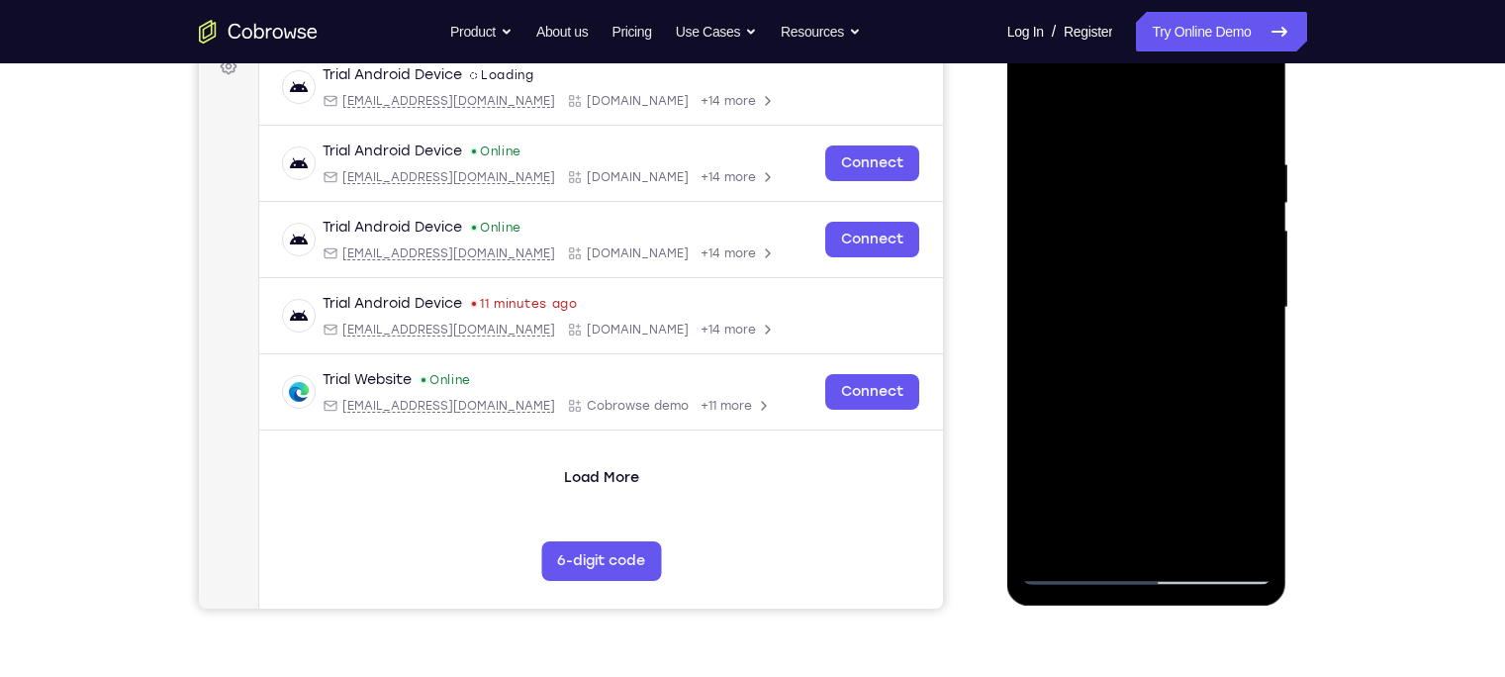
click at [1153, 475] on div at bounding box center [1146, 308] width 249 height 554
drag, startPoint x: 1132, startPoint y: 231, endPoint x: 1102, endPoint y: 444, distance: 214.8
click at [1102, 444] on div at bounding box center [1146, 308] width 249 height 554
drag, startPoint x: 1178, startPoint y: 463, endPoint x: 1230, endPoint y: 183, distance: 284.6
click at [1230, 183] on div at bounding box center [1146, 308] width 249 height 554
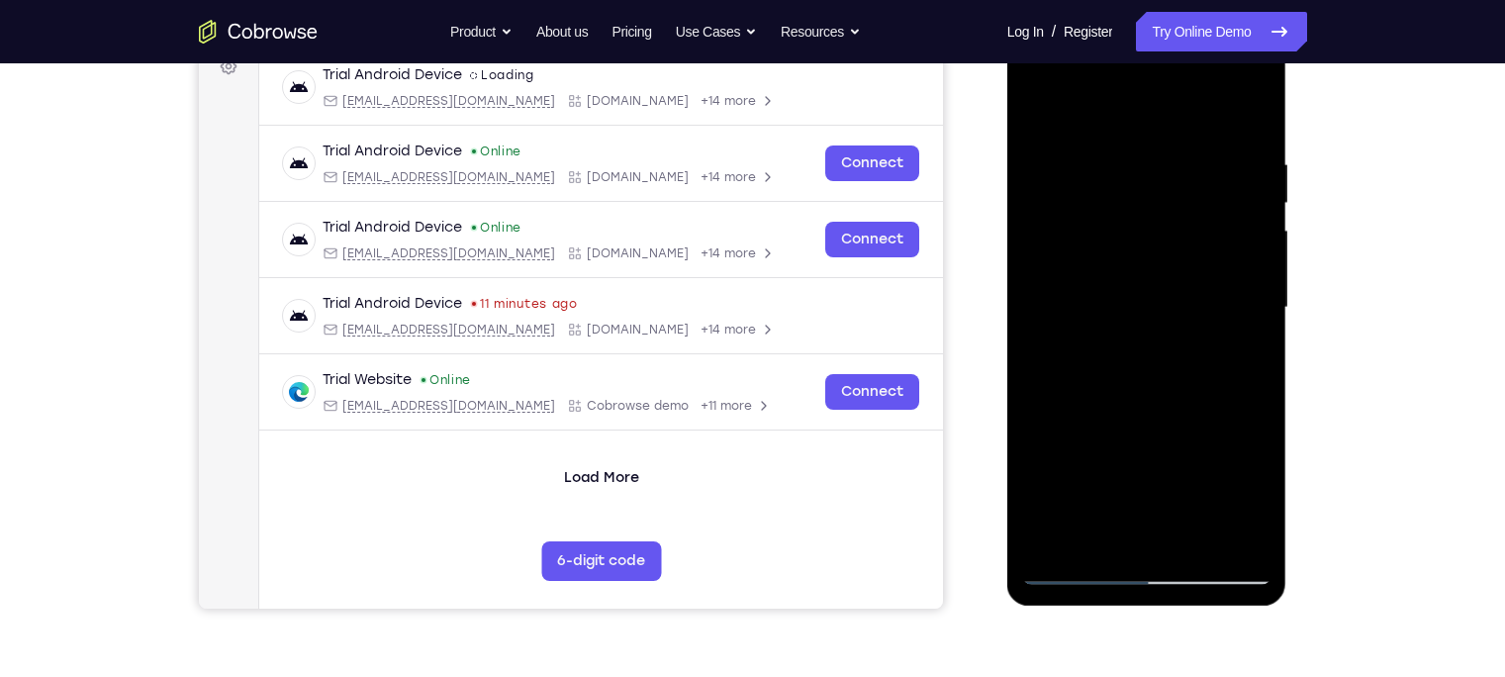
drag, startPoint x: 1156, startPoint y: 457, endPoint x: 1206, endPoint y: 157, distance: 303.8
click at [1206, 157] on div at bounding box center [1146, 308] width 249 height 554
drag, startPoint x: 1195, startPoint y: 408, endPoint x: 1206, endPoint y: 105, distance: 302.9
click at [1206, 105] on div at bounding box center [1146, 308] width 249 height 554
drag, startPoint x: 1193, startPoint y: 444, endPoint x: 1206, endPoint y: 185, distance: 259.5
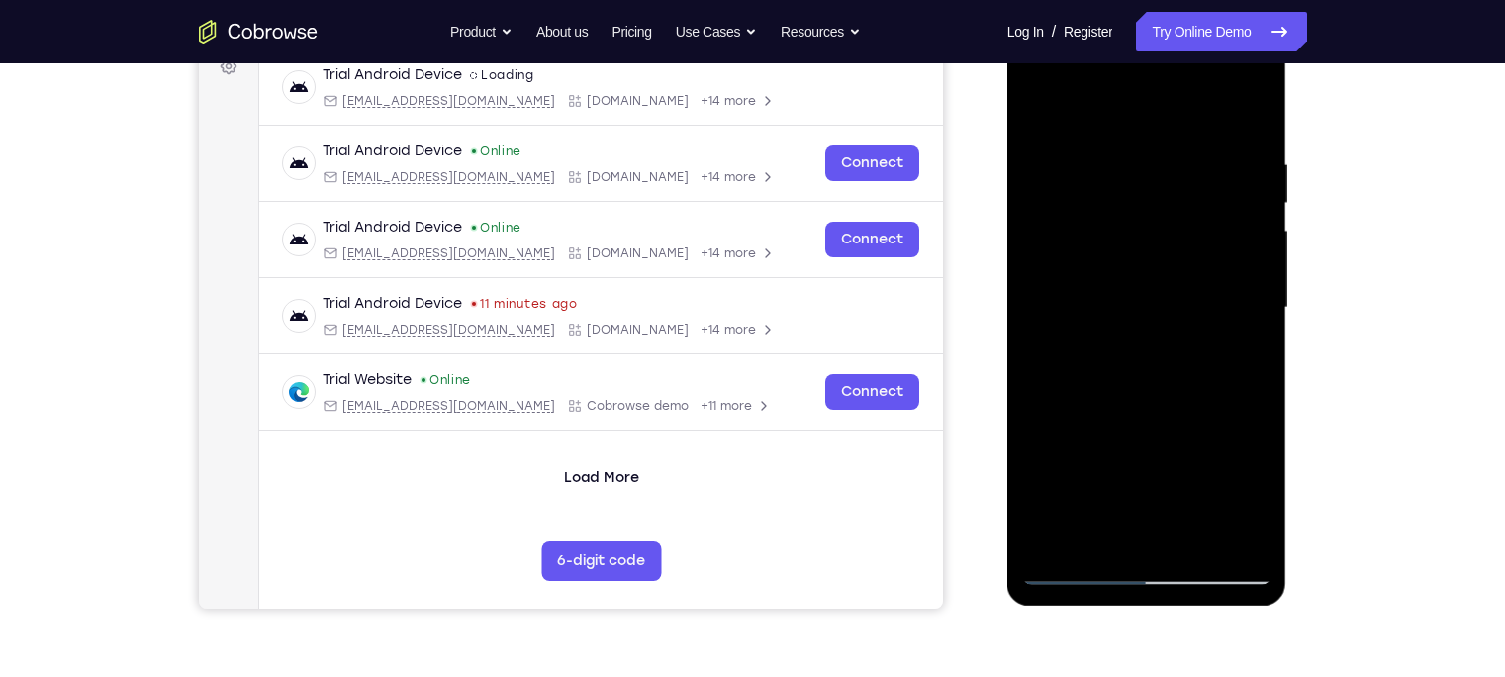
click at [1206, 185] on div at bounding box center [1146, 308] width 249 height 554
drag, startPoint x: 1189, startPoint y: 439, endPoint x: 1233, endPoint y: 141, distance: 300.9
click at [1233, 141] on div at bounding box center [1146, 308] width 249 height 554
drag, startPoint x: 1156, startPoint y: 453, endPoint x: 1185, endPoint y: 257, distance: 198.0
click at [1185, 257] on div at bounding box center [1146, 308] width 249 height 554
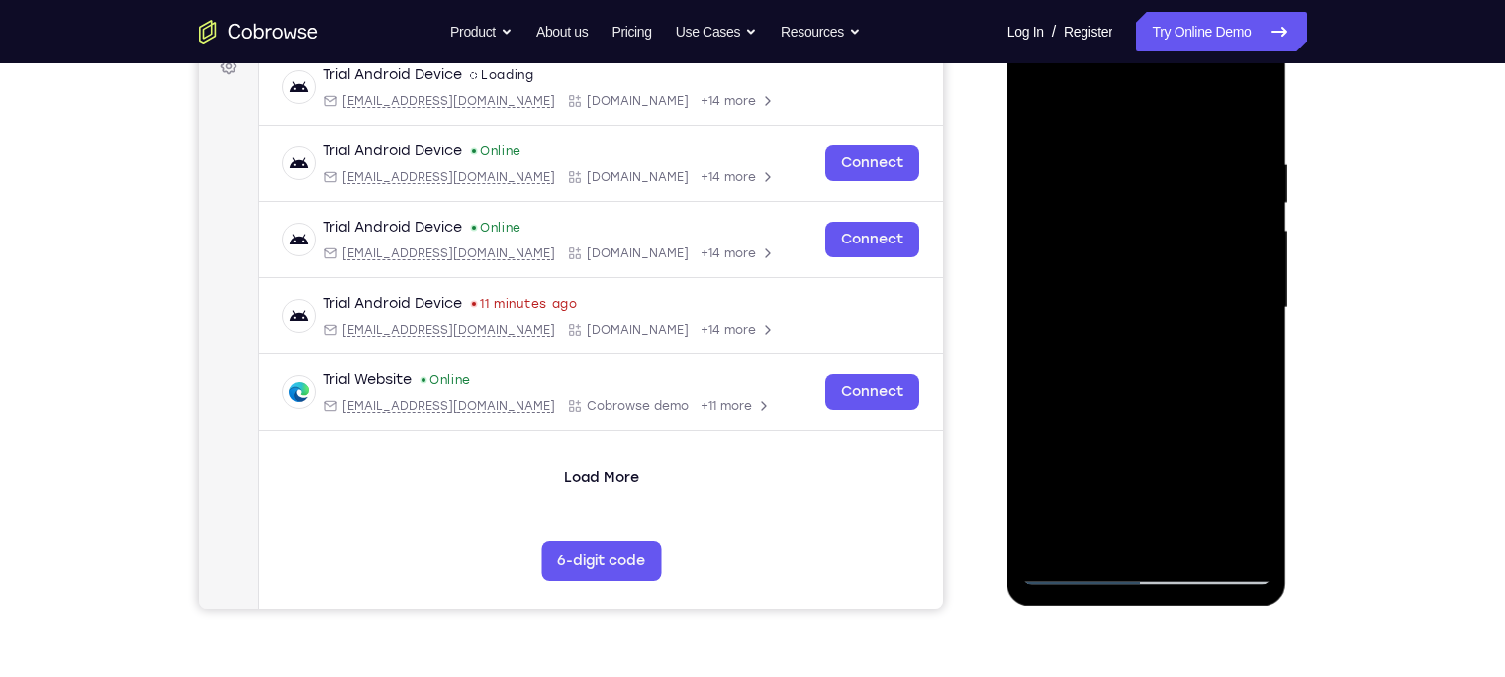
click at [1050, 548] on div at bounding box center [1146, 308] width 249 height 554
click at [1176, 151] on div at bounding box center [1146, 308] width 249 height 554
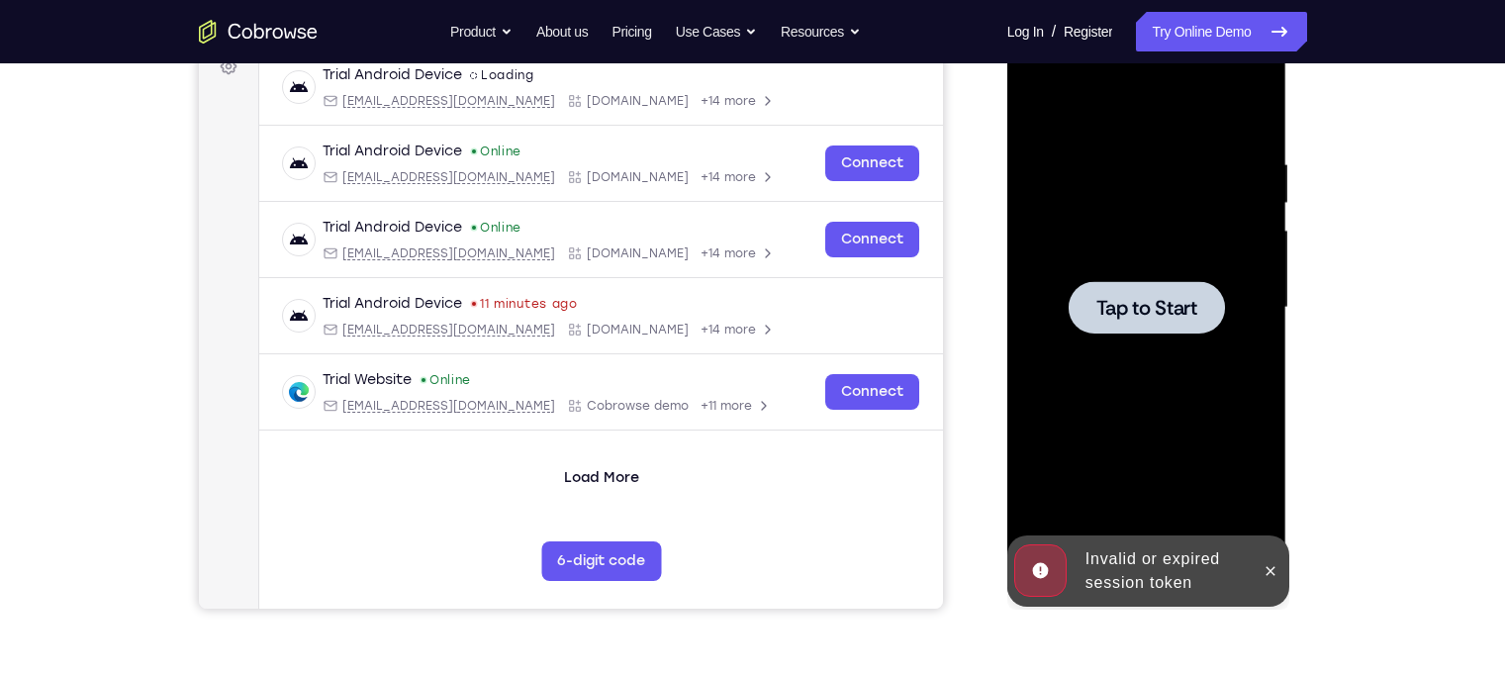
click at [1078, 226] on div at bounding box center [1146, 308] width 249 height 554
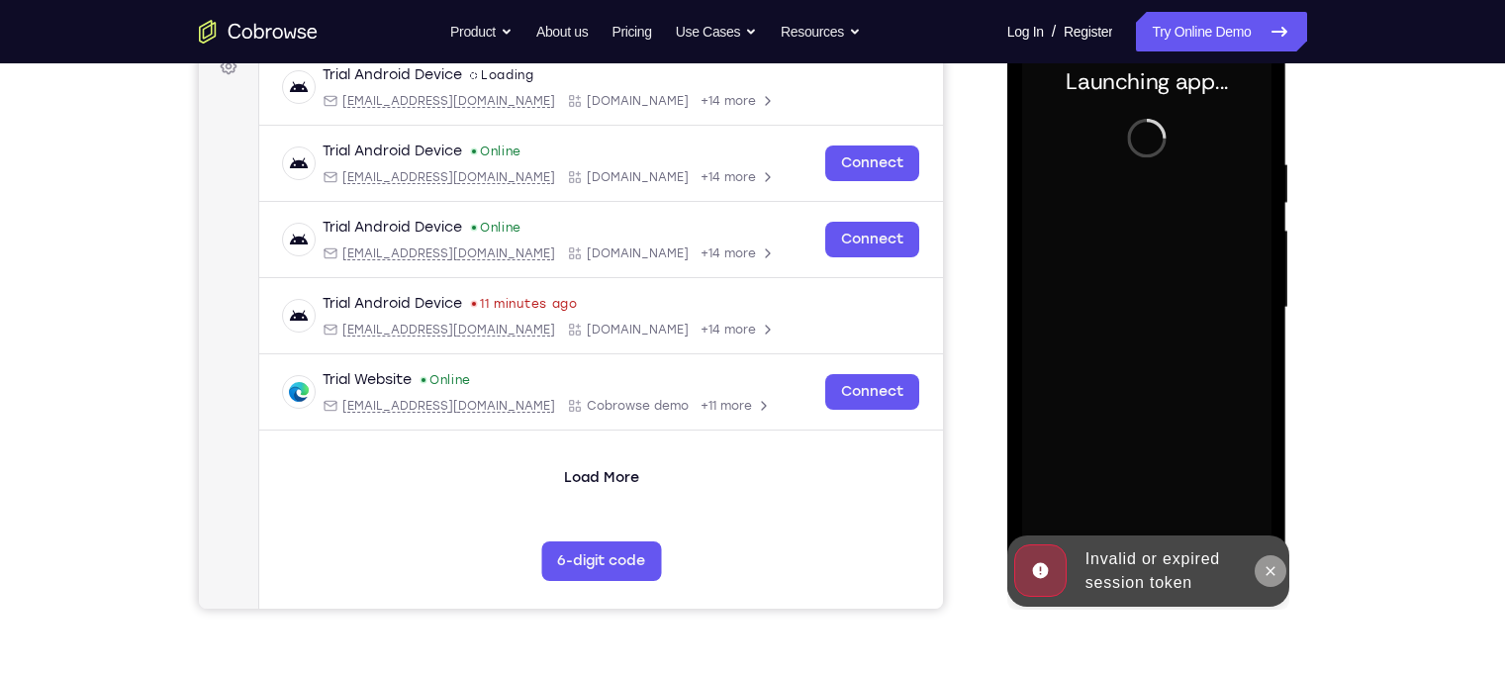
click at [1269, 574] on icon at bounding box center [1270, 571] width 16 height 16
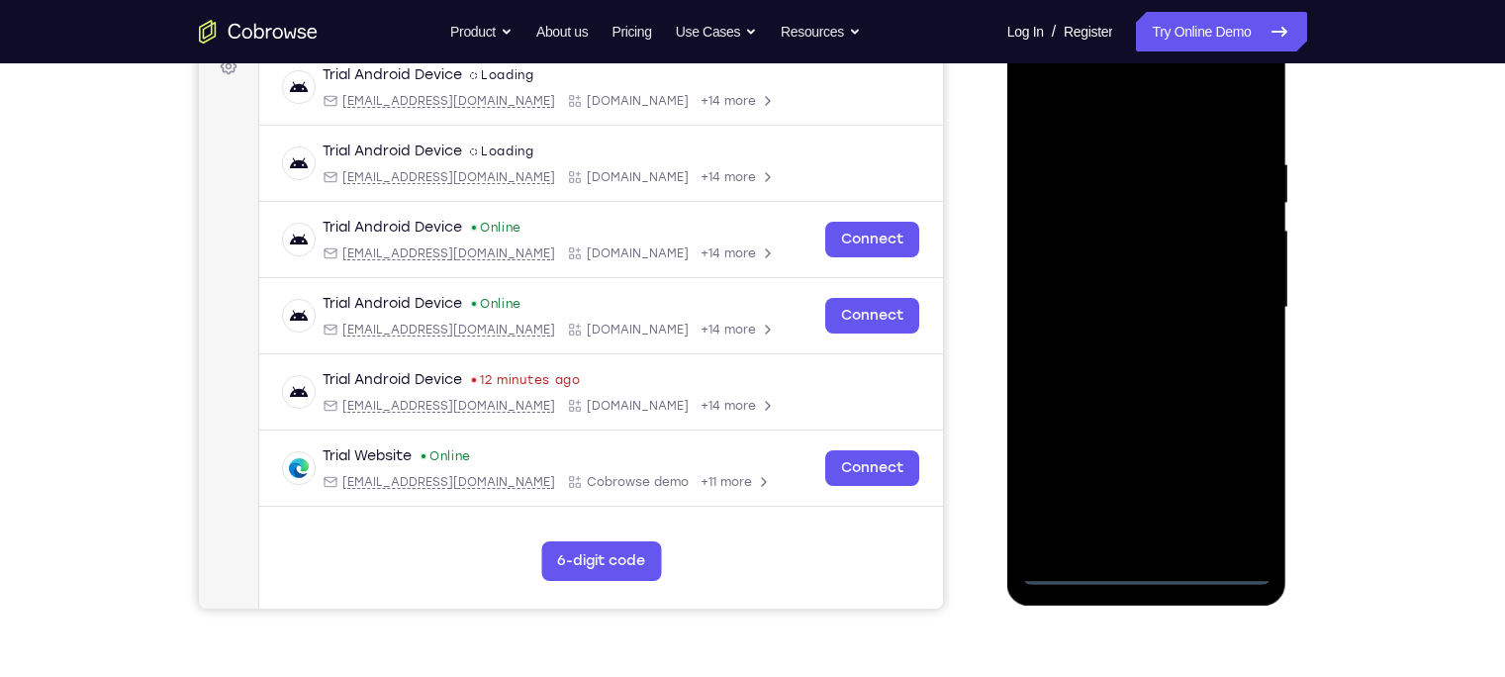
click at [1143, 569] on div at bounding box center [1146, 308] width 249 height 554
click at [1237, 477] on div at bounding box center [1146, 308] width 249 height 554
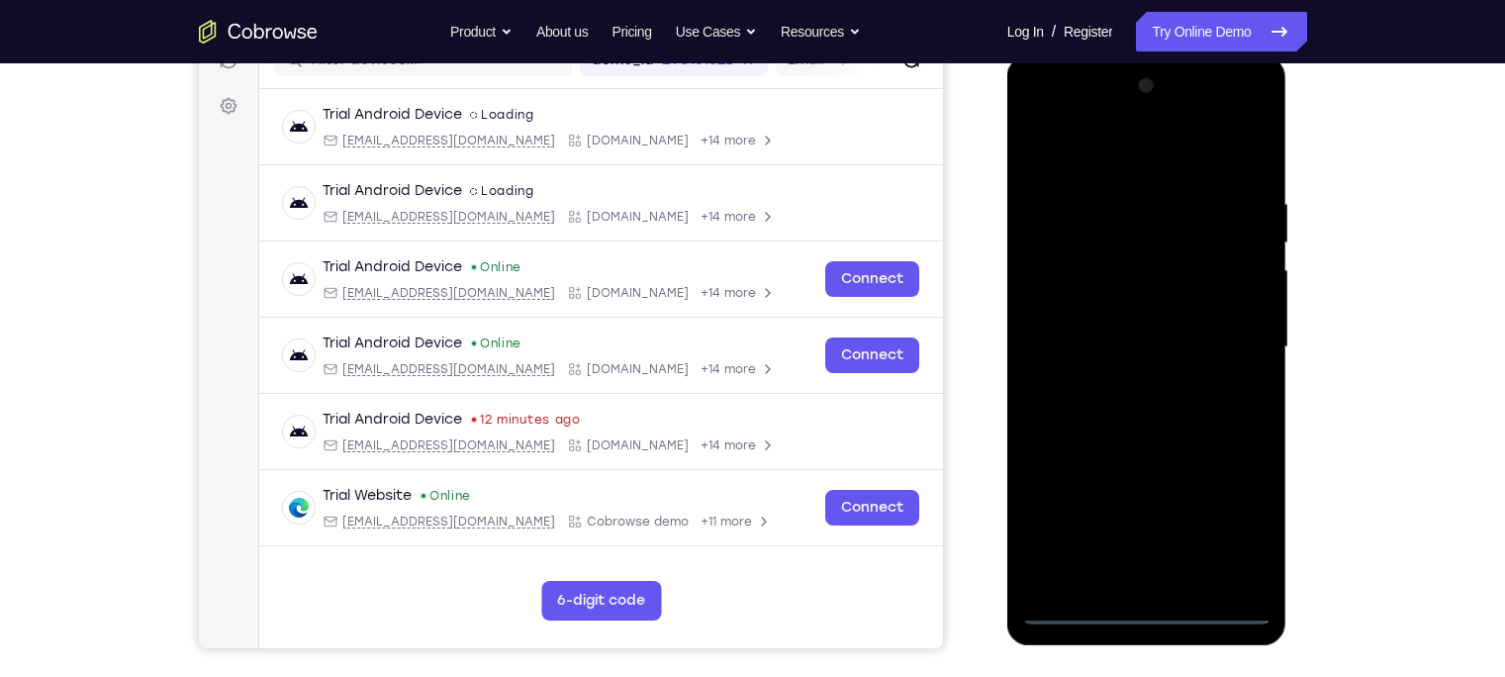
scroll to position [262, 0]
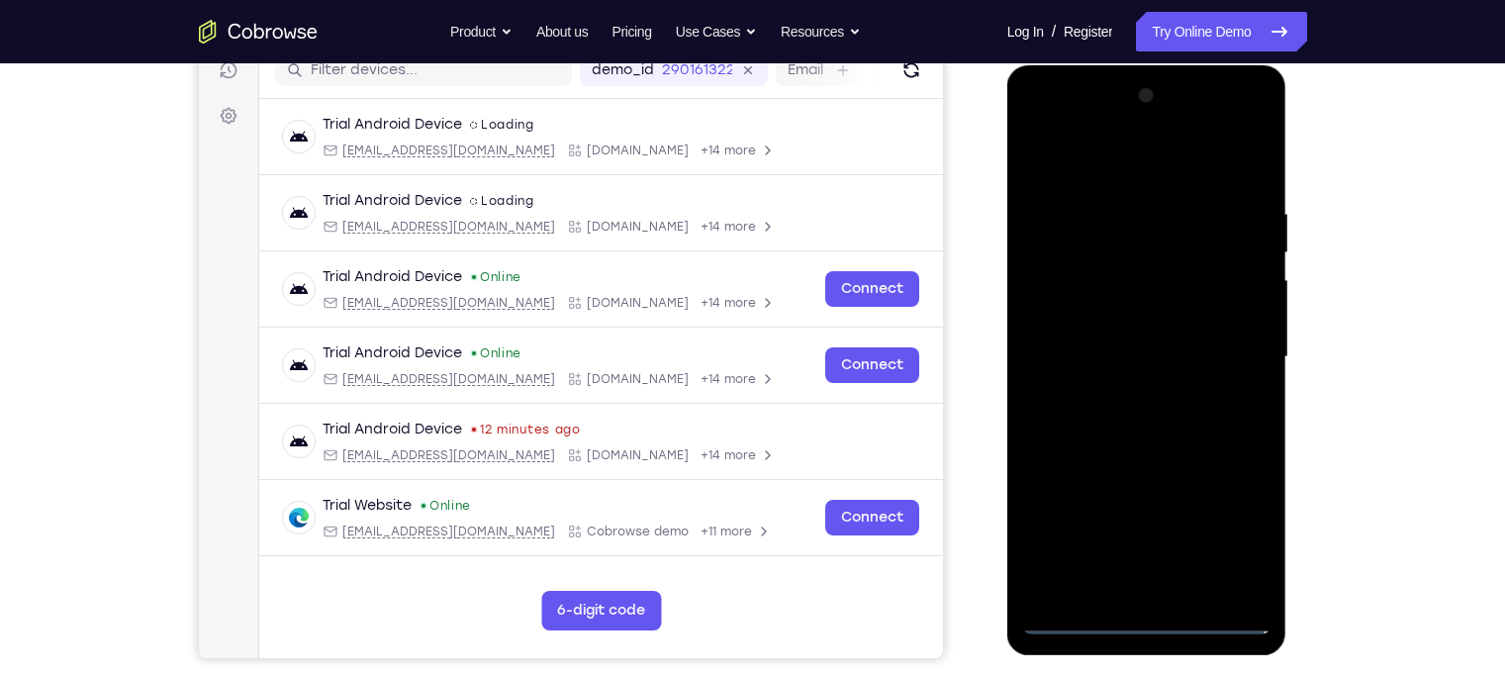
click at [1034, 120] on div at bounding box center [1146, 357] width 249 height 554
click at [1218, 359] on div at bounding box center [1146, 357] width 249 height 554
click at [1122, 389] on div at bounding box center [1146, 357] width 249 height 554
click at [1097, 344] on div at bounding box center [1146, 357] width 249 height 554
click at [1180, 277] on div at bounding box center [1146, 357] width 249 height 554
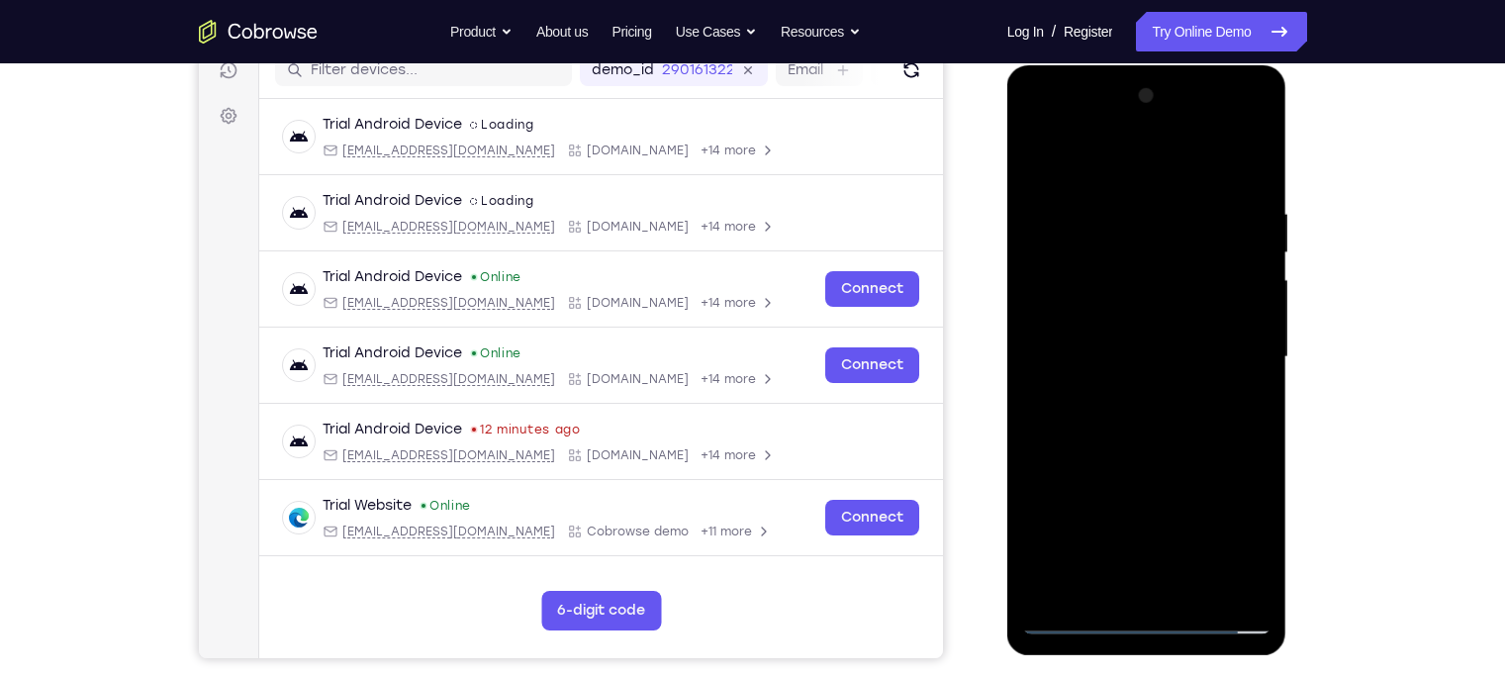
click at [1180, 277] on div at bounding box center [1146, 357] width 249 height 554
click at [1195, 273] on div at bounding box center [1146, 357] width 249 height 554
click at [1179, 276] on div at bounding box center [1146, 357] width 249 height 554
click at [1146, 322] on div at bounding box center [1146, 357] width 249 height 554
click at [1140, 347] on div at bounding box center [1146, 357] width 249 height 554
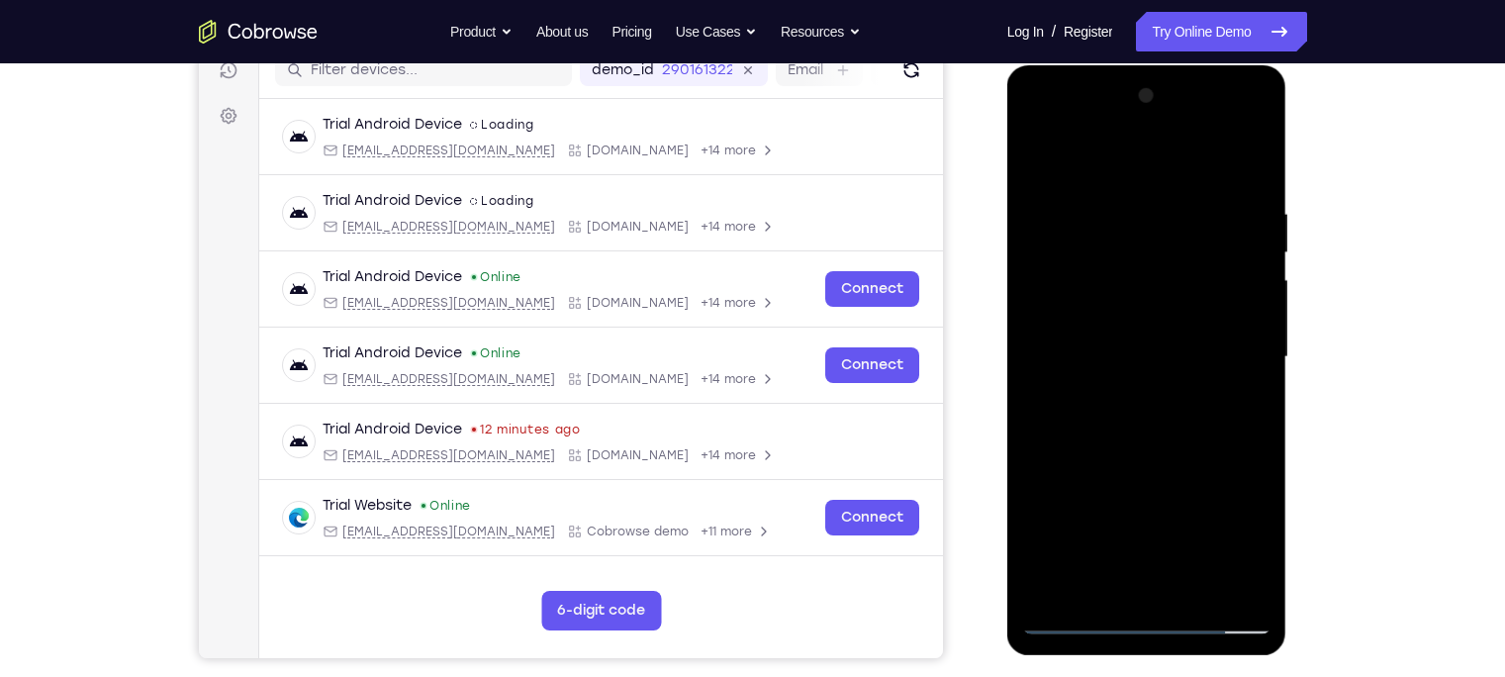
click at [1082, 420] on div at bounding box center [1146, 357] width 249 height 554
click at [1152, 451] on div at bounding box center [1146, 357] width 249 height 554
click at [1123, 199] on div at bounding box center [1146, 357] width 249 height 554
